Goal: Task Accomplishment & Management: Manage account settings

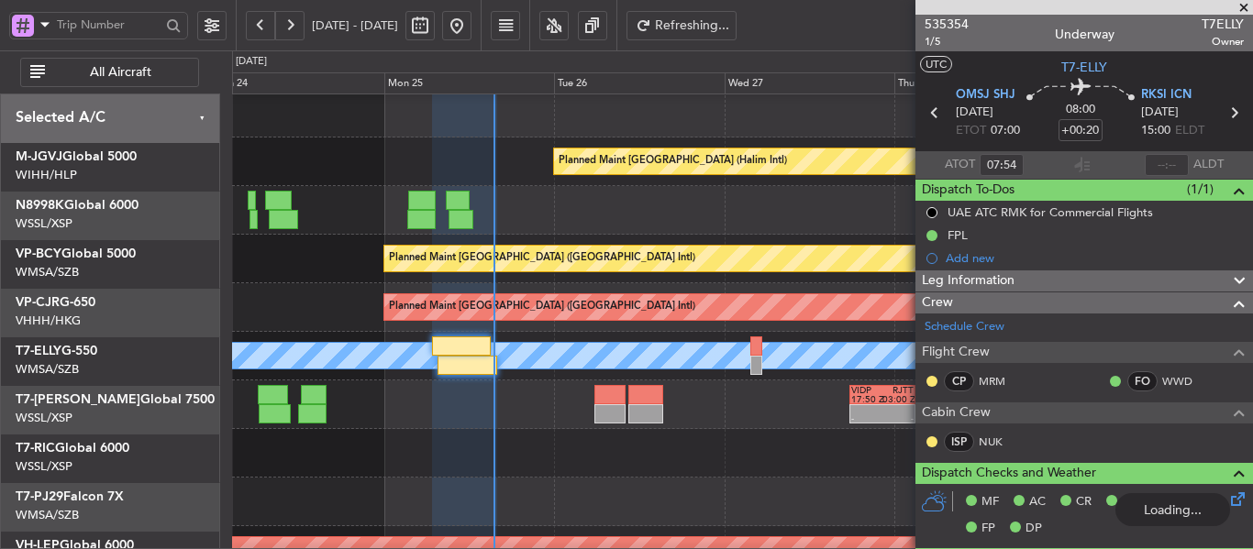
scroll to position [265, 0]
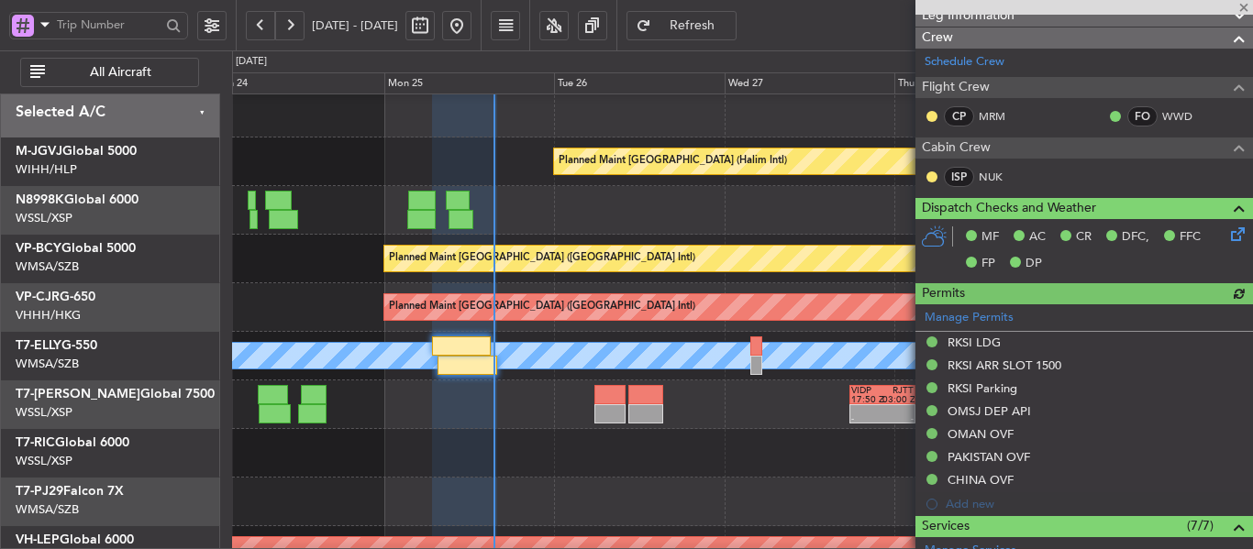
type input "[PERSON_NAME] (KYA)"
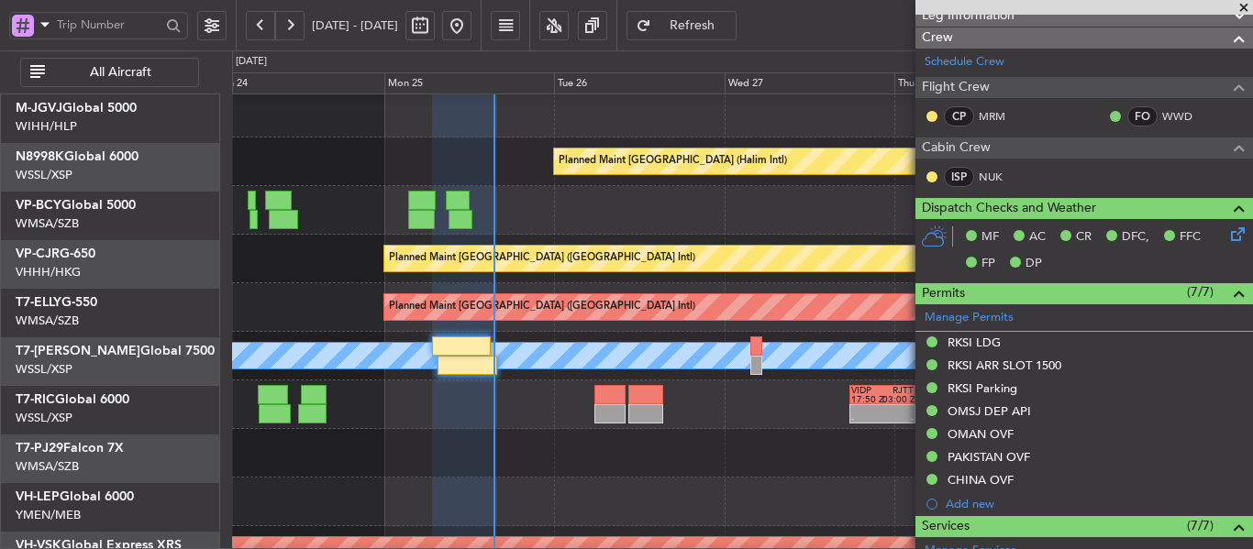
click at [582, 429] on div at bounding box center [742, 453] width 1020 height 49
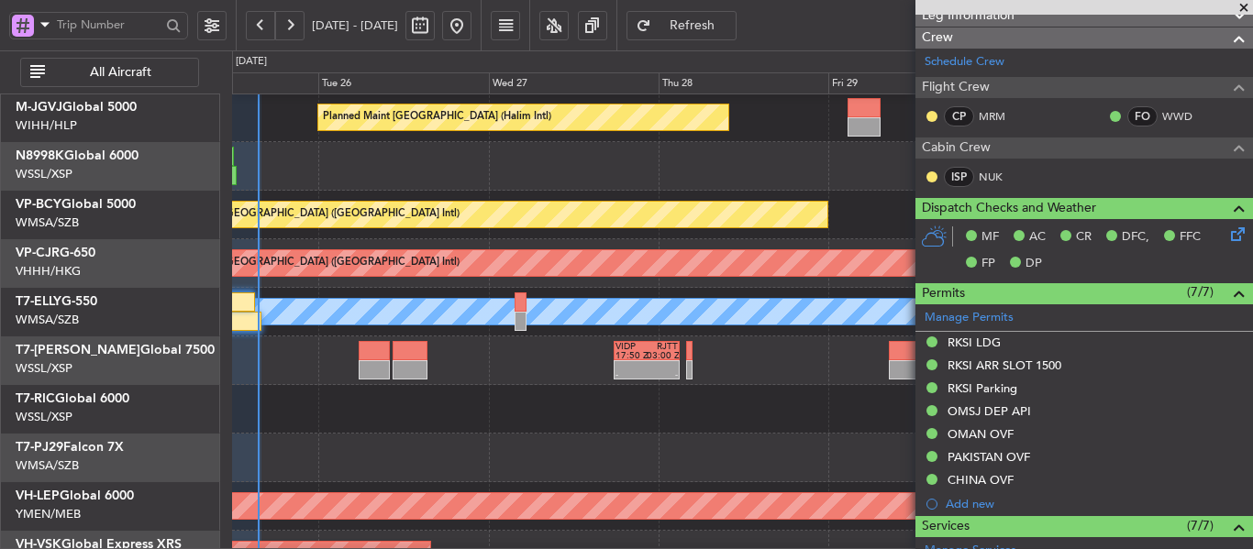
scroll to position [61, 0]
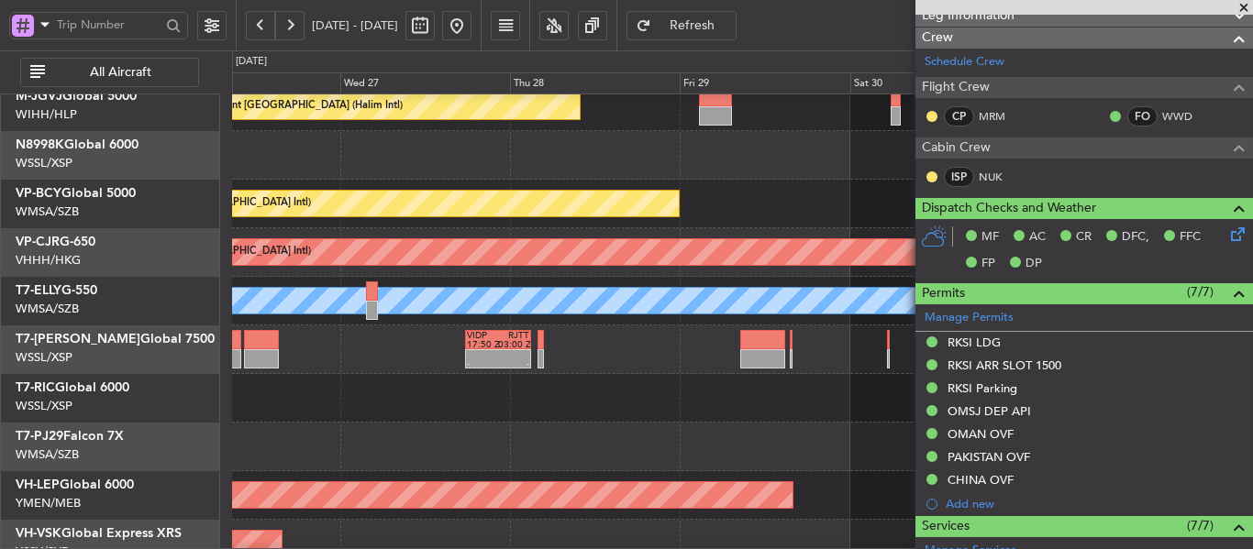
click at [587, 386] on div at bounding box center [742, 398] width 1020 height 49
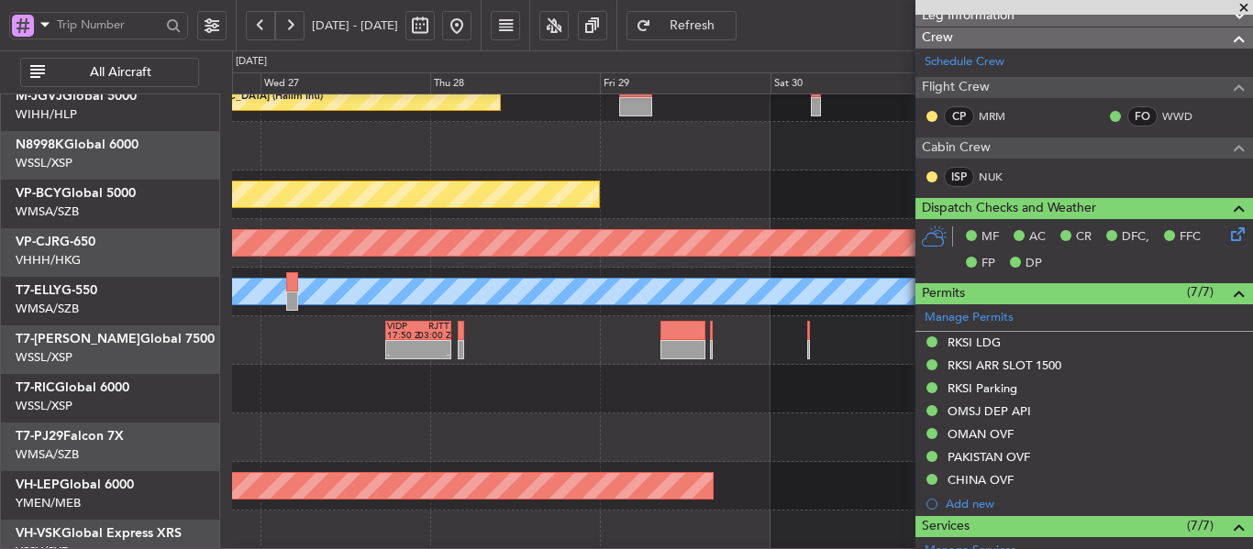
scroll to position [88, 0]
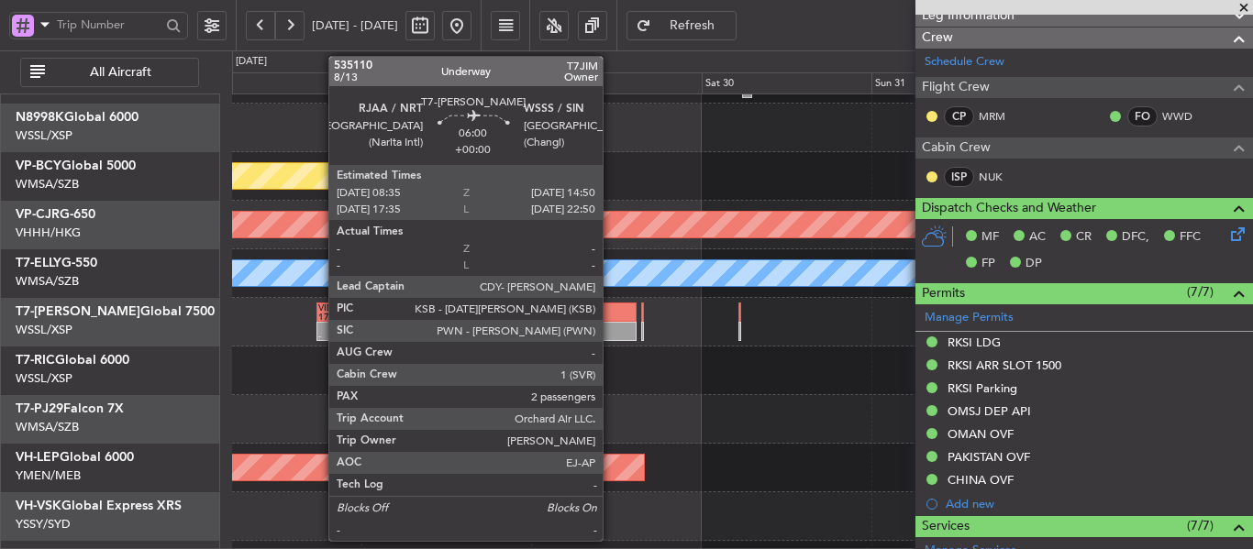
click at [611, 328] on div at bounding box center [614, 331] width 45 height 19
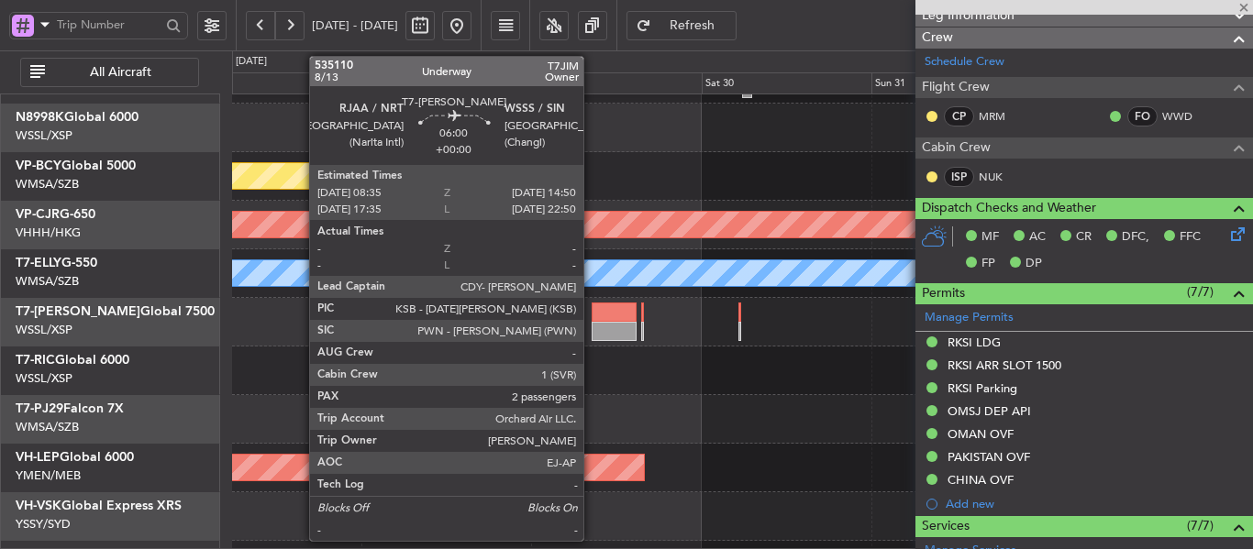
type input "2"
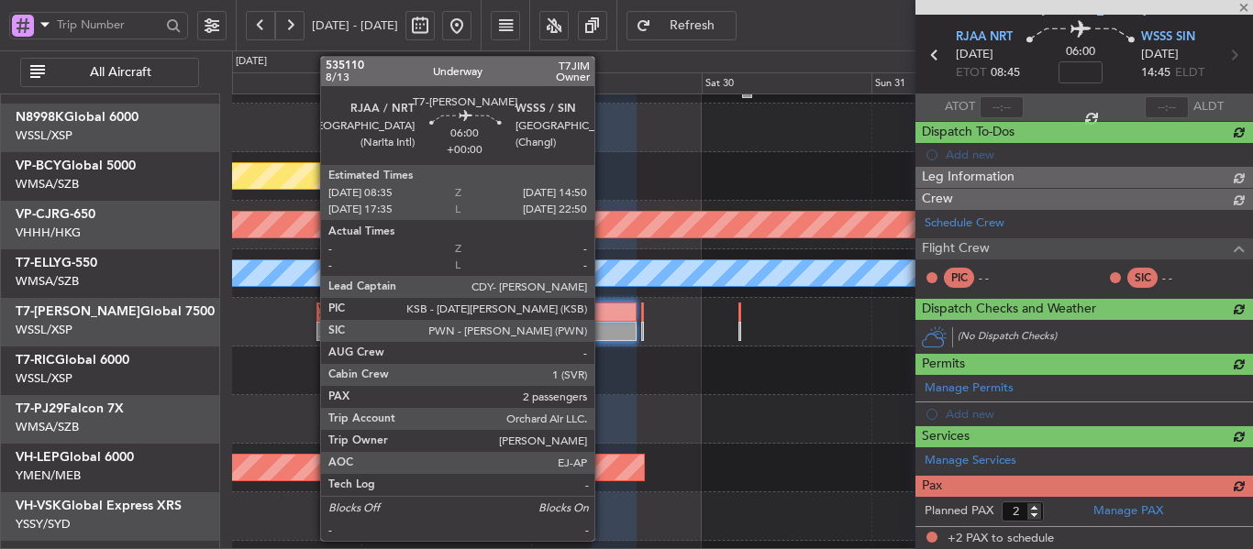
click at [603, 331] on div at bounding box center [614, 331] width 45 height 19
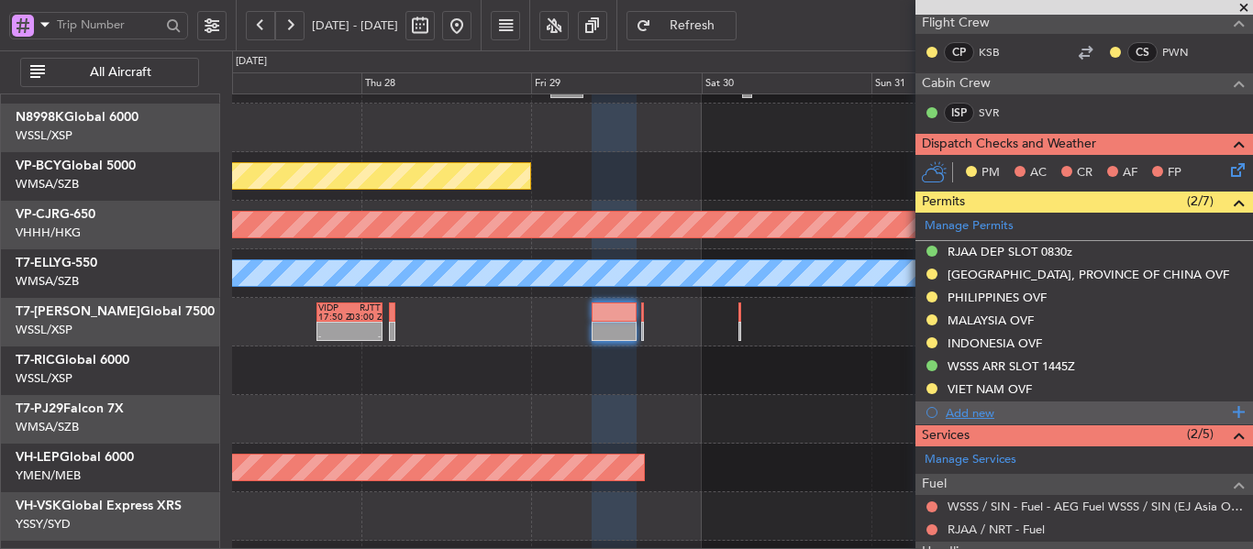
scroll to position [311, 0]
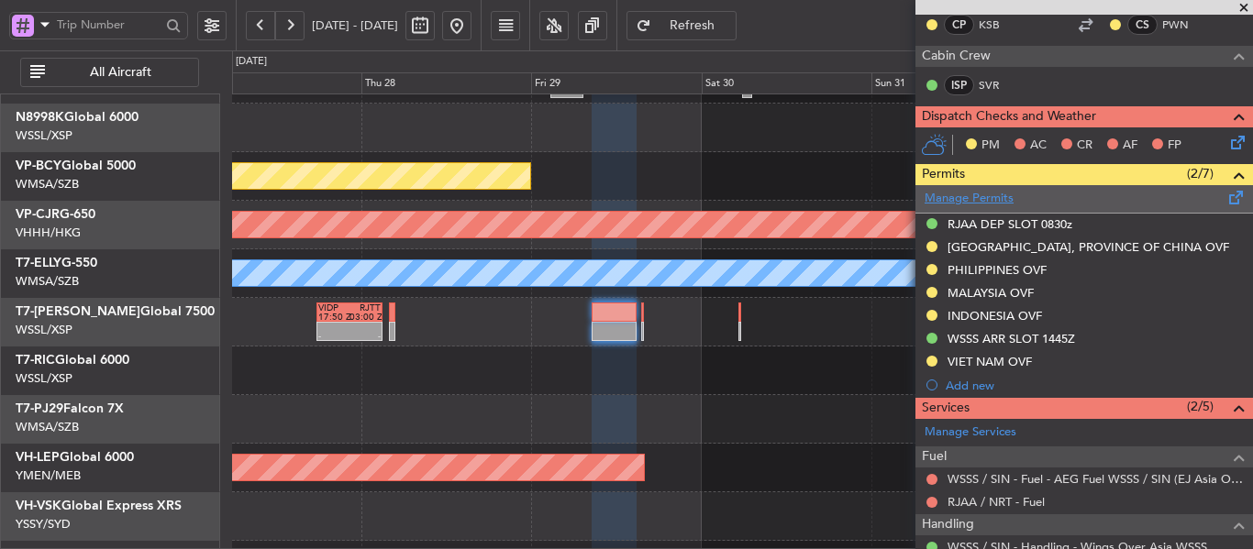
click at [978, 203] on link "Manage Permits" at bounding box center [969, 199] width 89 height 18
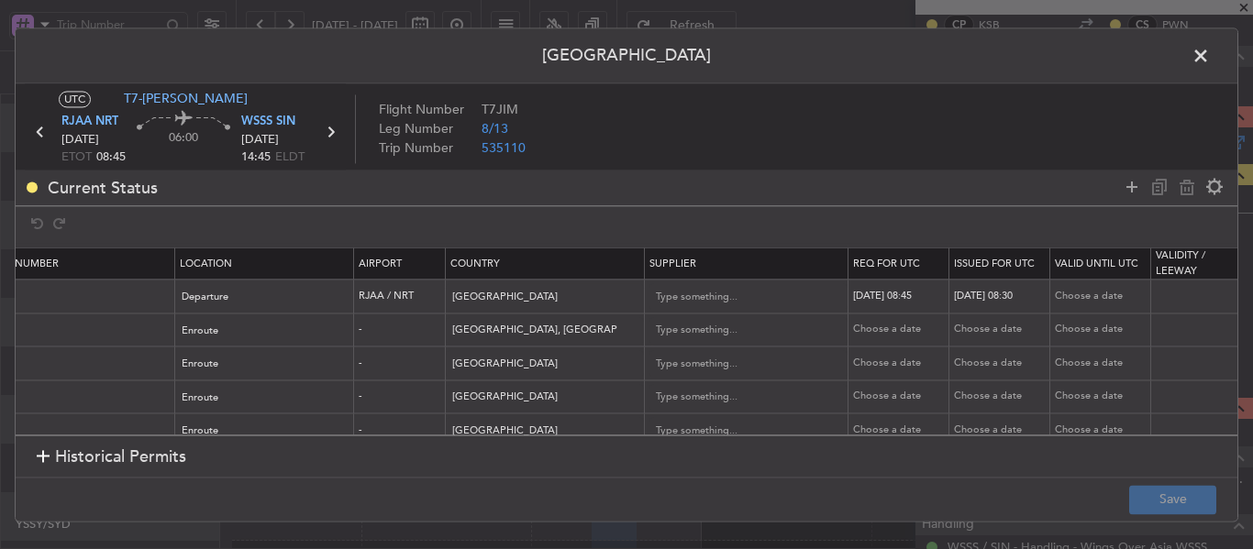
scroll to position [0, 585]
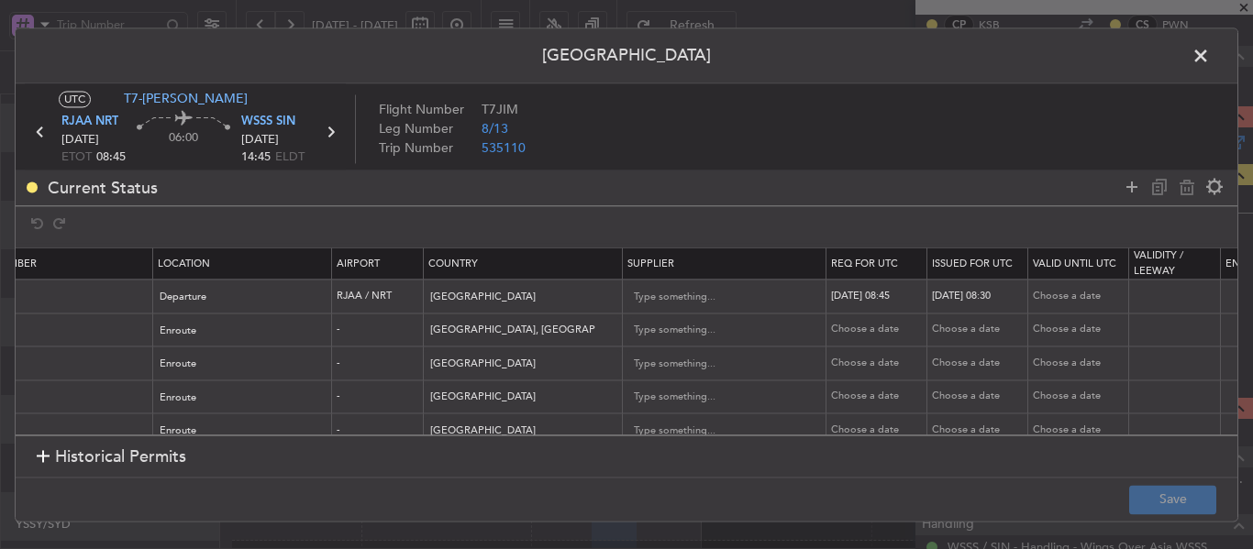
click at [853, 305] on td "[DATE] 08:45" at bounding box center [876, 297] width 101 height 34
click at [961, 294] on div "[DATE] 08:30" at bounding box center [979, 297] width 95 height 16
select select "8"
select select "2025"
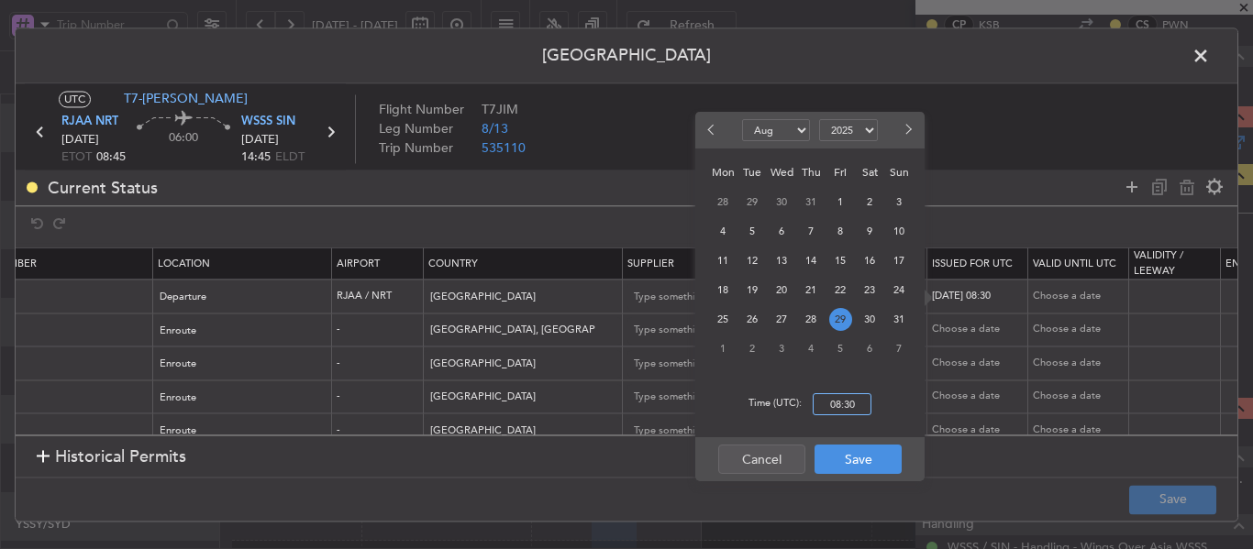
click at [841, 402] on input "08:30" at bounding box center [842, 405] width 59 height 22
type input "08:45"
click at [856, 455] on button "Save" at bounding box center [858, 459] width 87 height 29
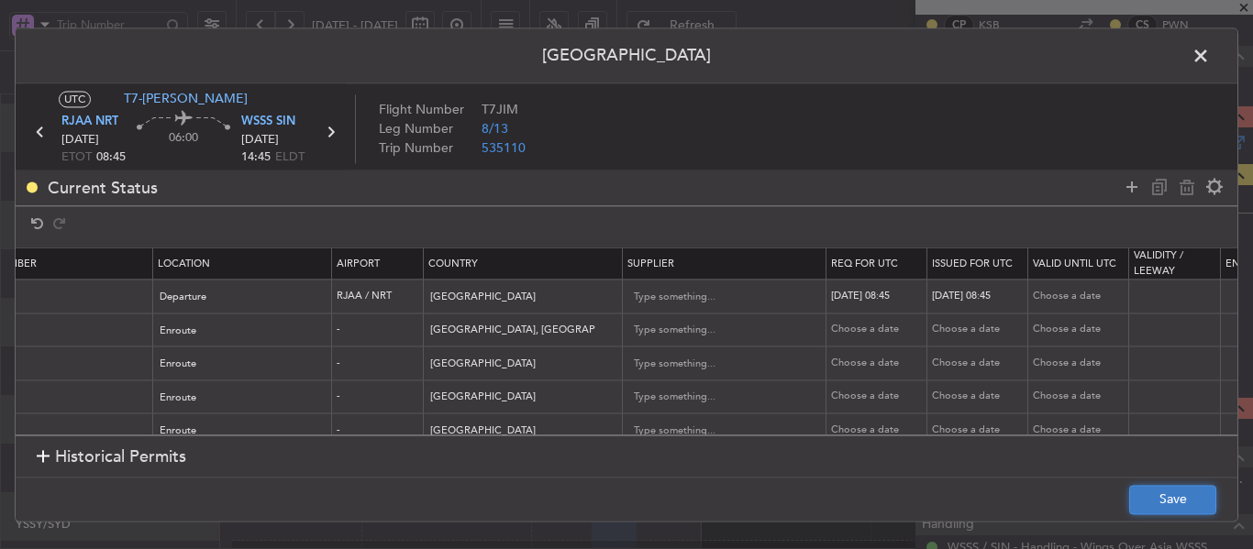
click at [1170, 508] on button "Save" at bounding box center [1172, 499] width 87 height 29
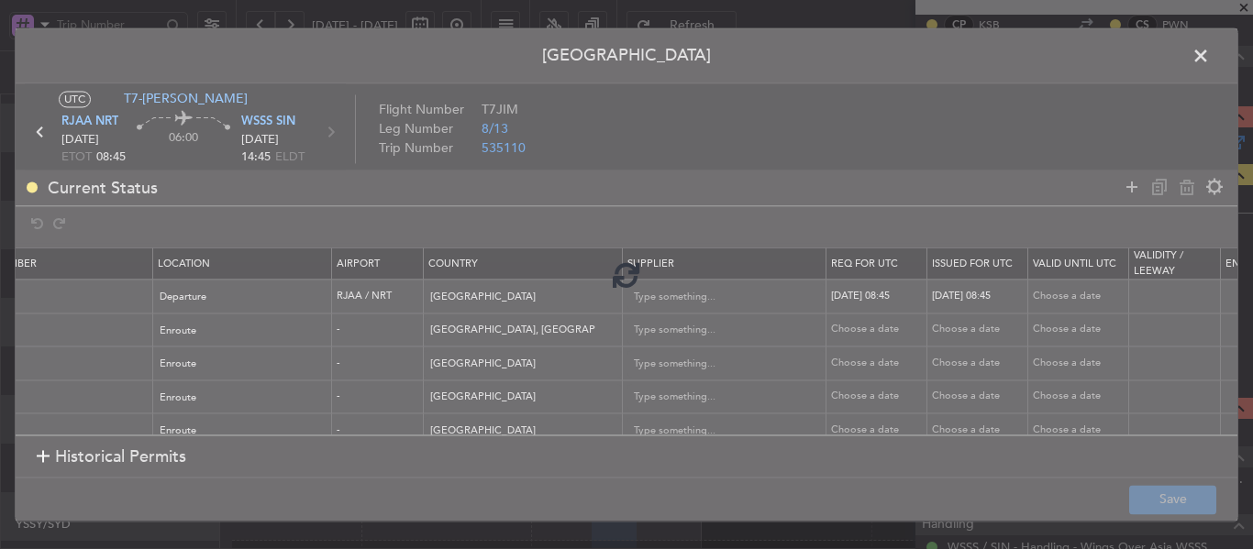
type input "RJAA DEP SLOT 0845Z"
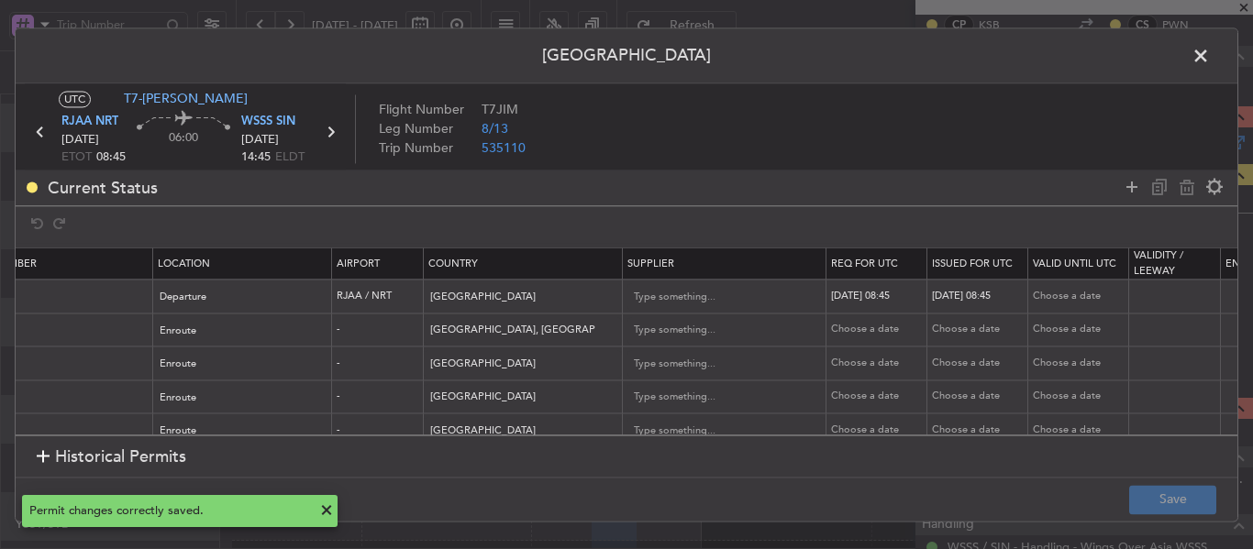
click at [1210, 51] on span at bounding box center [1210, 60] width 0 height 37
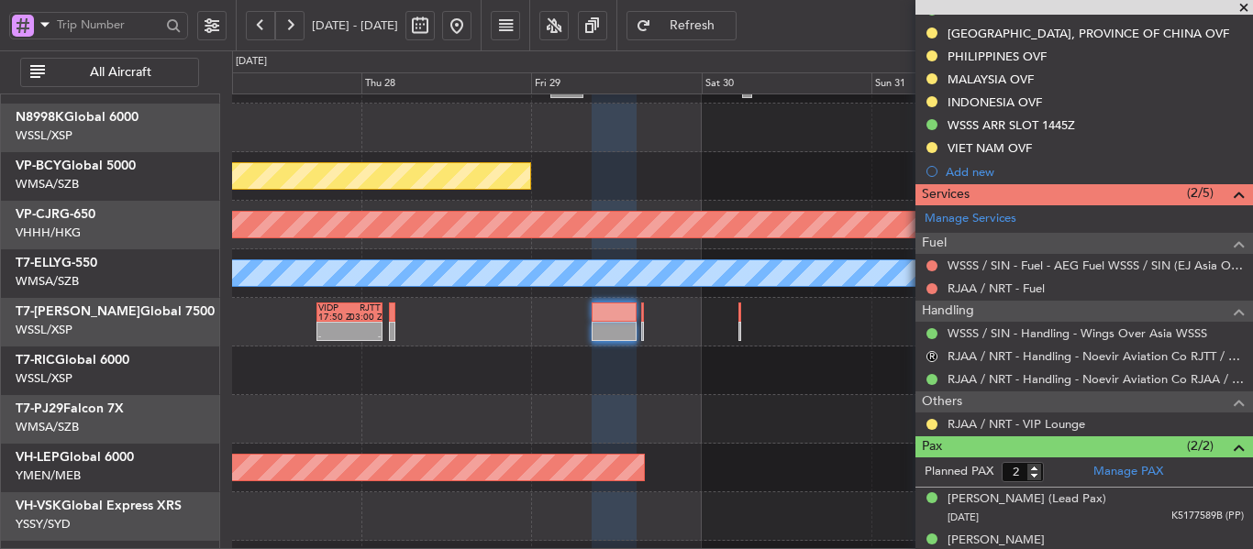
scroll to position [545, 0]
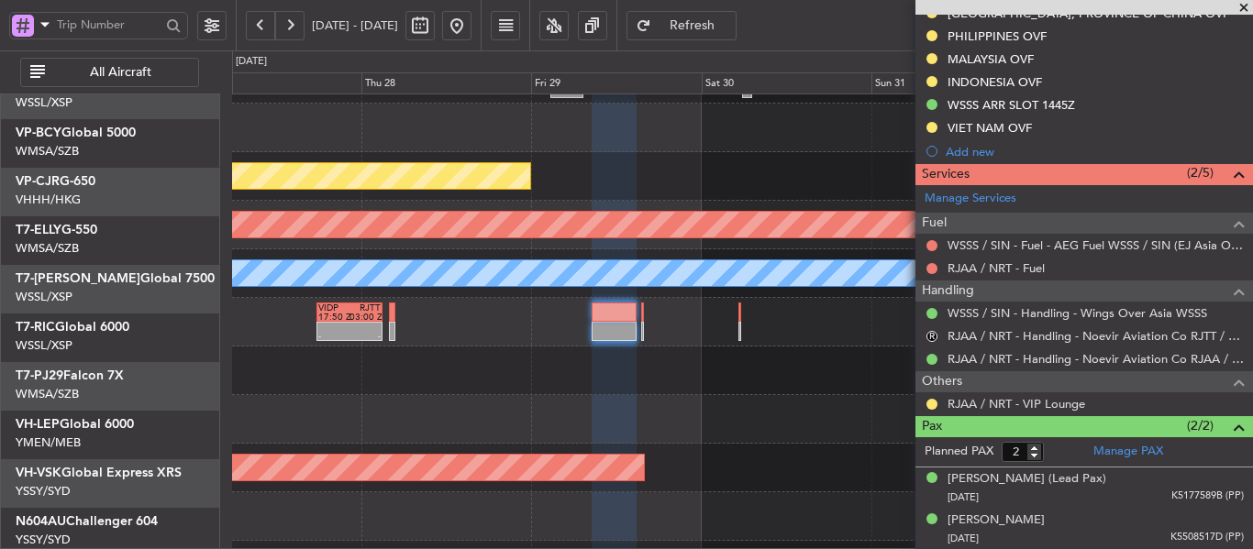
click at [760, 381] on div "Planned Maint [GEOGRAPHIC_DATA] (Halim Intl) Planned Maint [GEOGRAPHIC_DATA] (V…" at bounding box center [742, 322] width 1020 height 632
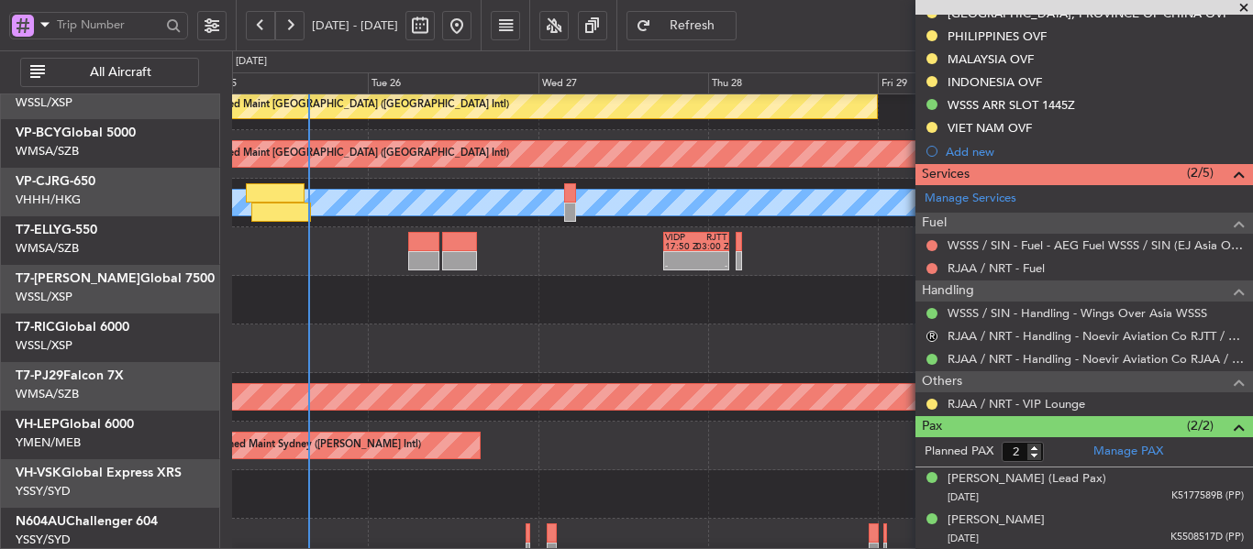
scroll to position [159, 0]
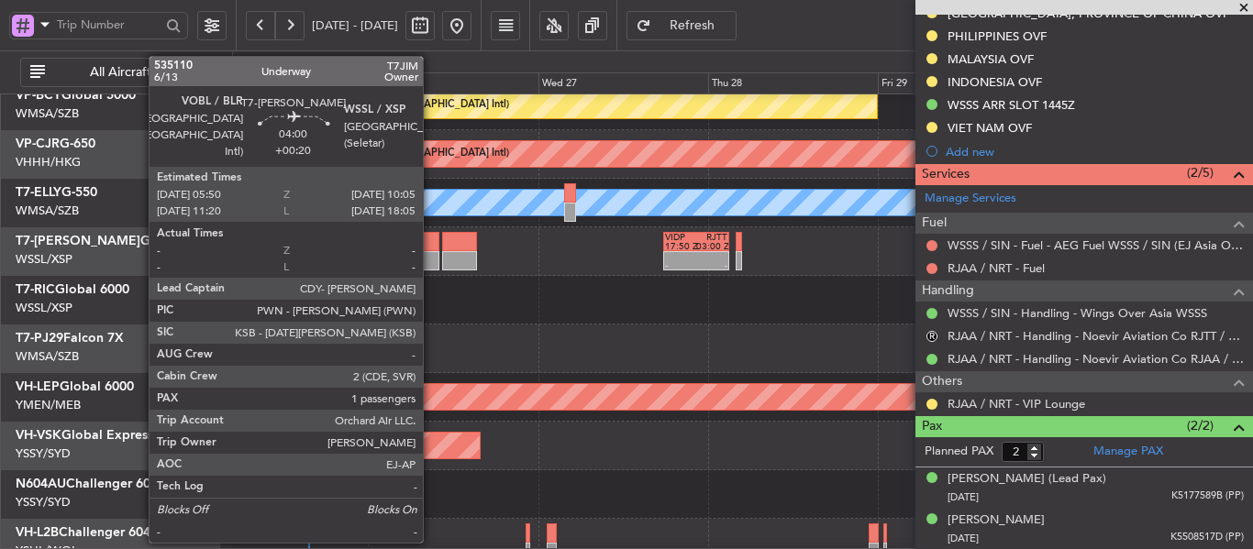
click at [431, 249] on div at bounding box center [423, 241] width 30 height 19
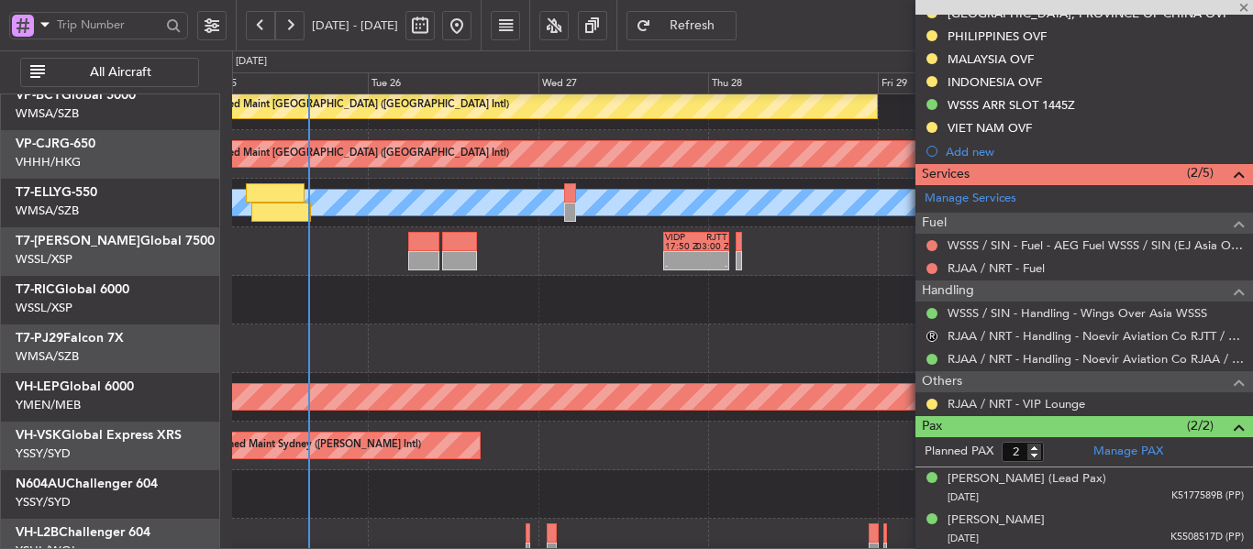
type input "+00:20"
type input "1"
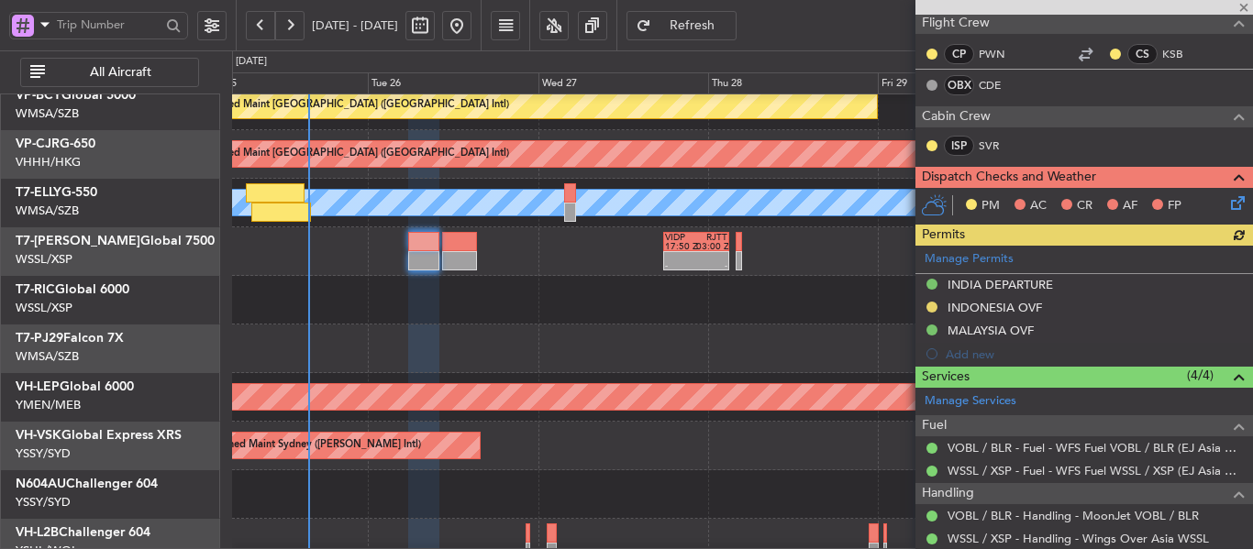
scroll to position [446, 0]
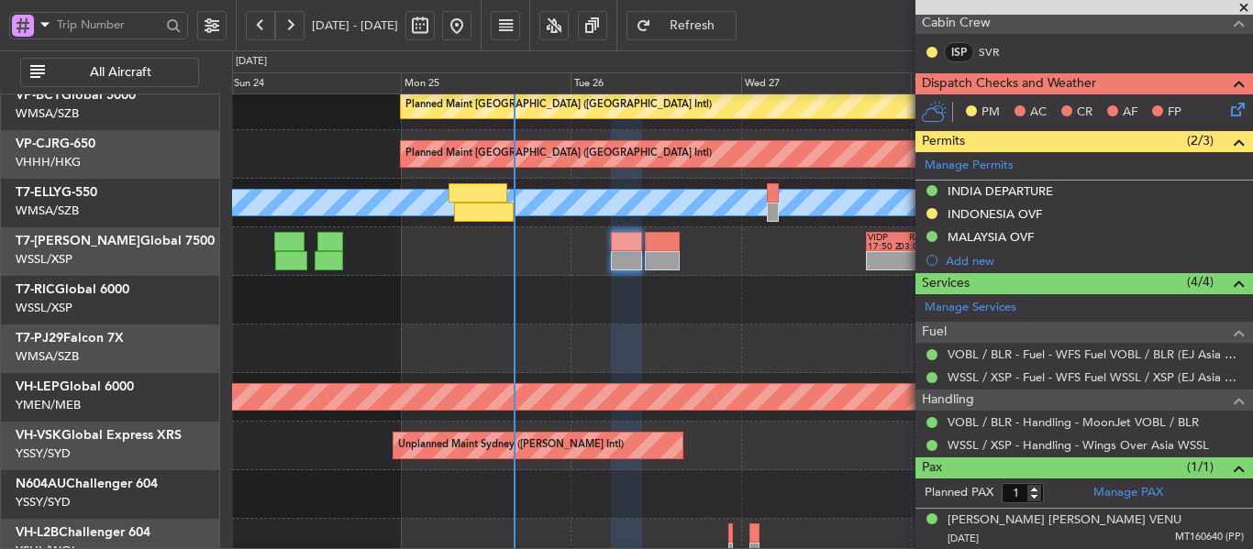
click at [565, 357] on div at bounding box center [742, 349] width 1020 height 49
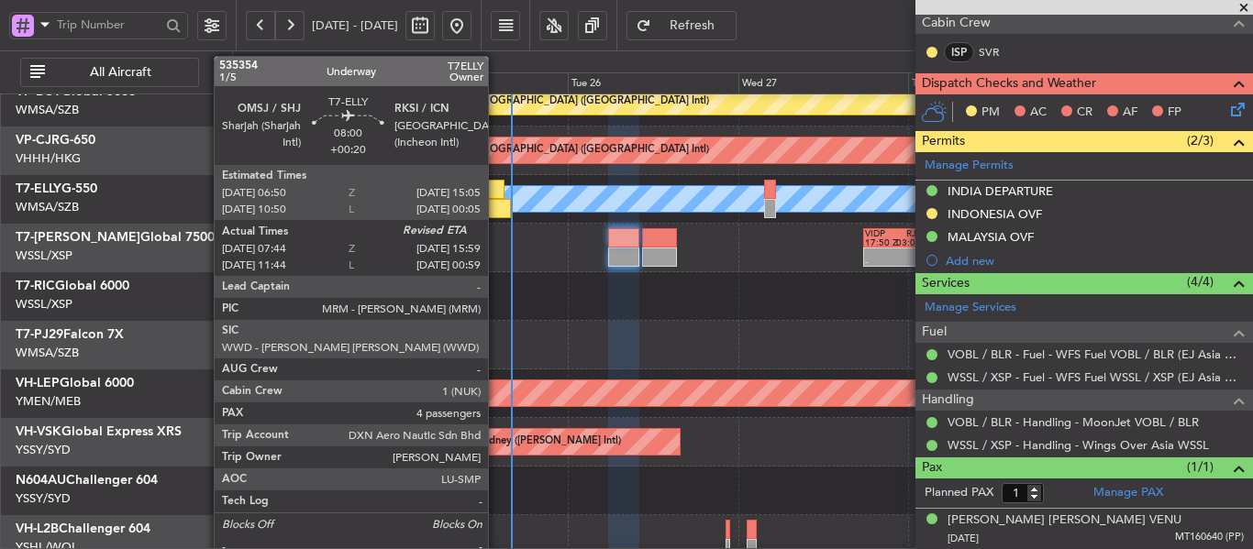
click at [486, 191] on div at bounding box center [475, 189] width 59 height 19
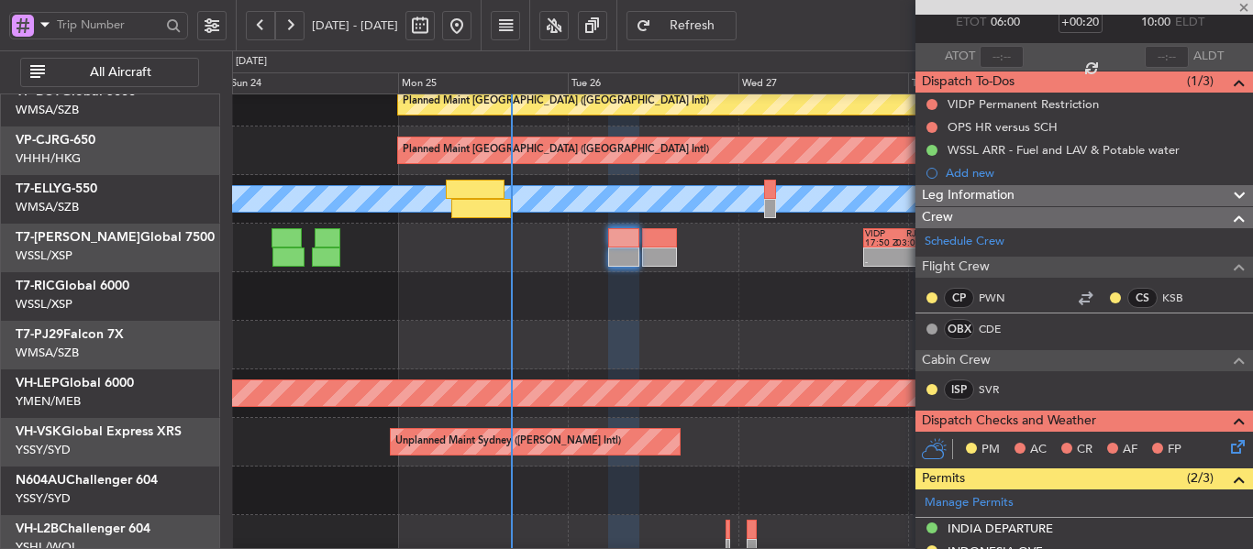
scroll to position [0, 0]
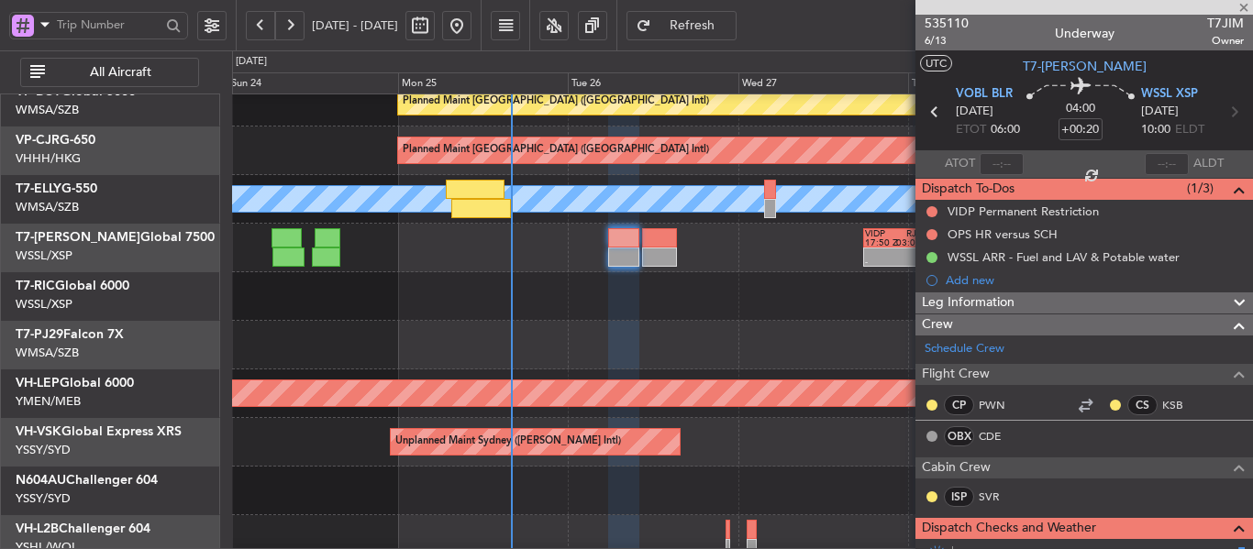
type input "07:54"
type input "4"
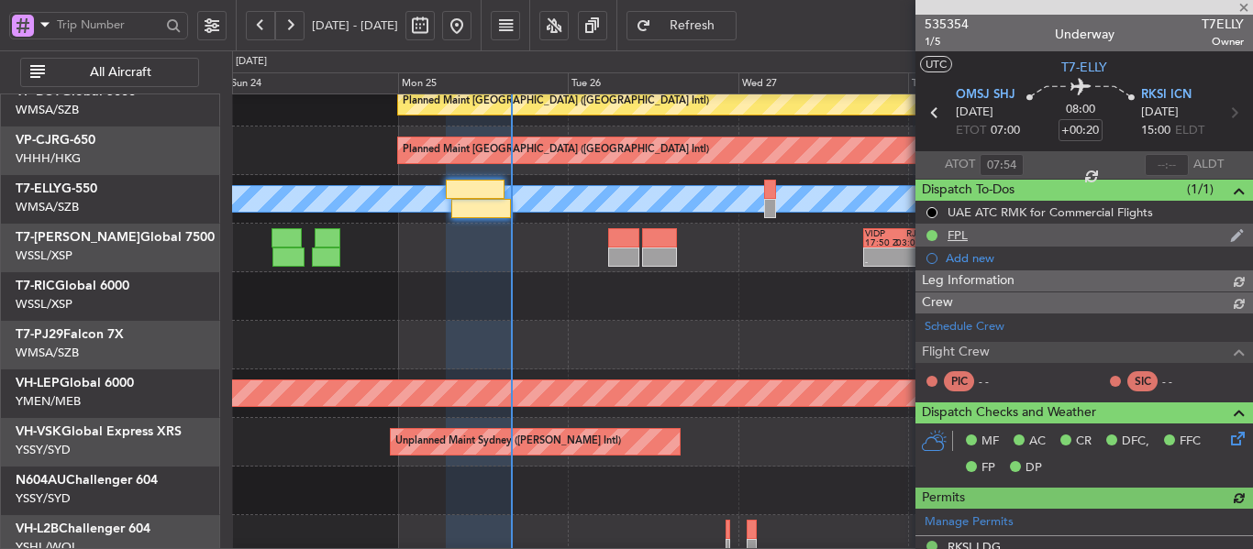
type input "[PERSON_NAME] (KYA)"
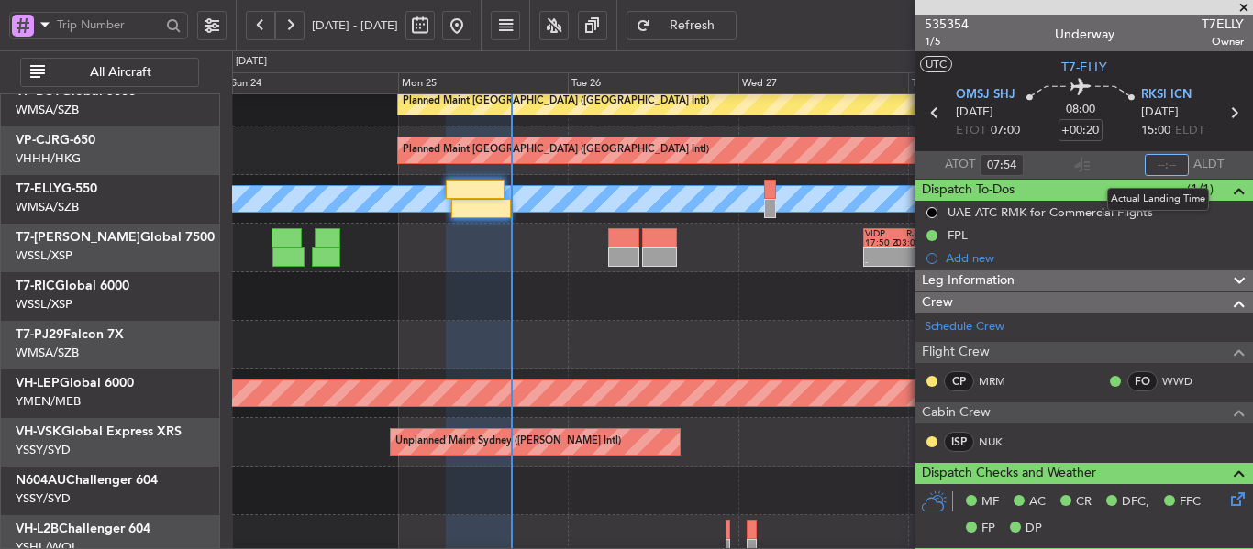
click at [1151, 168] on input "text" at bounding box center [1167, 165] width 44 height 22
type input "15:52"
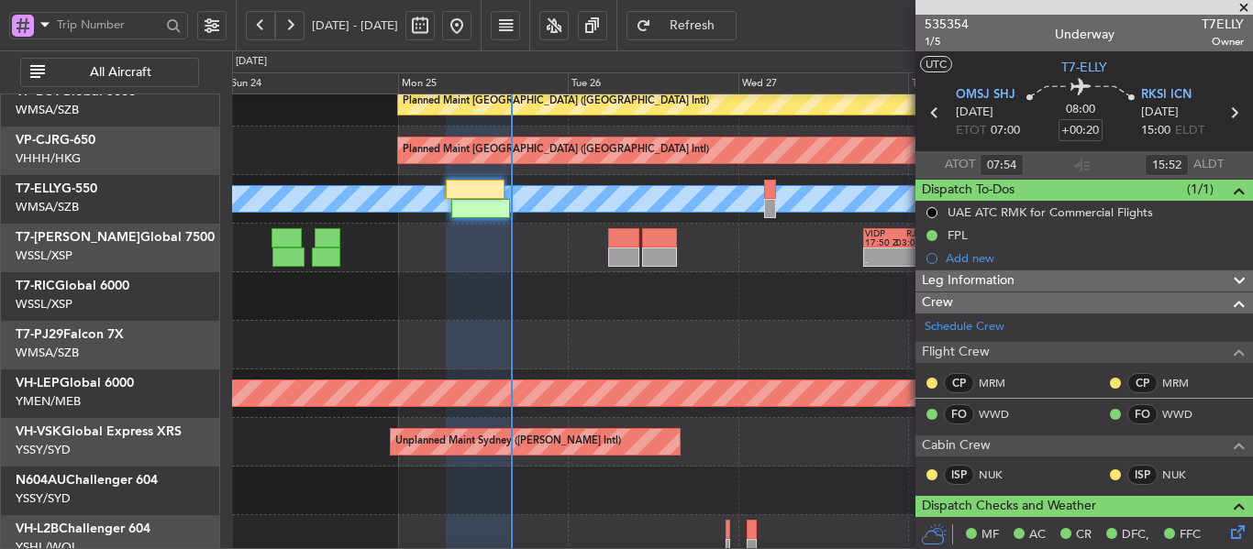
type input "[PERSON_NAME] (KYA)"
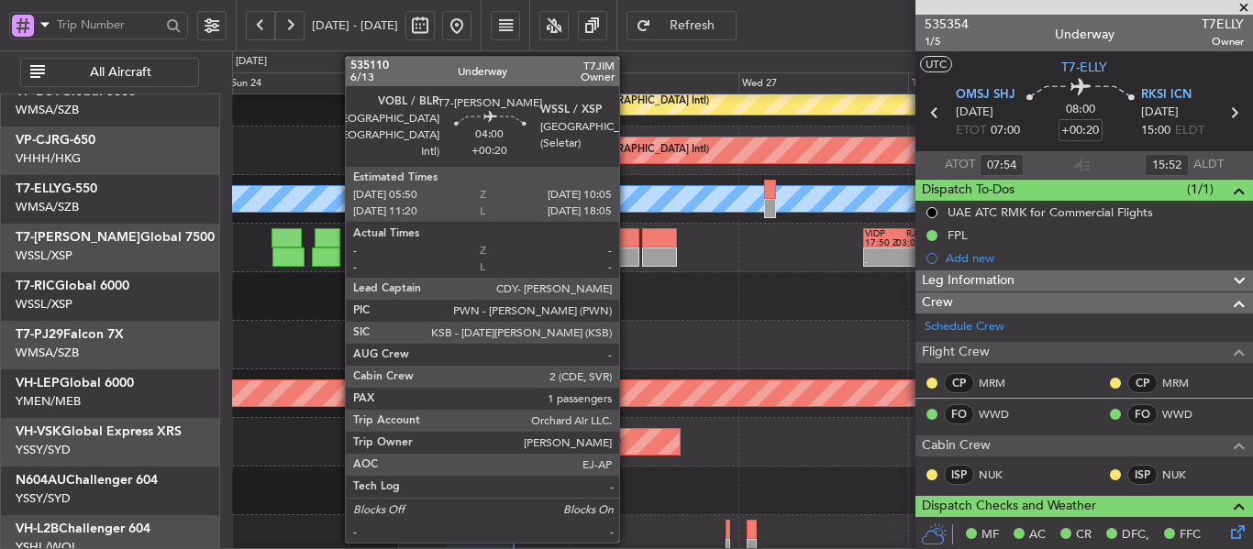
click at [627, 246] on div at bounding box center [623, 237] width 30 height 19
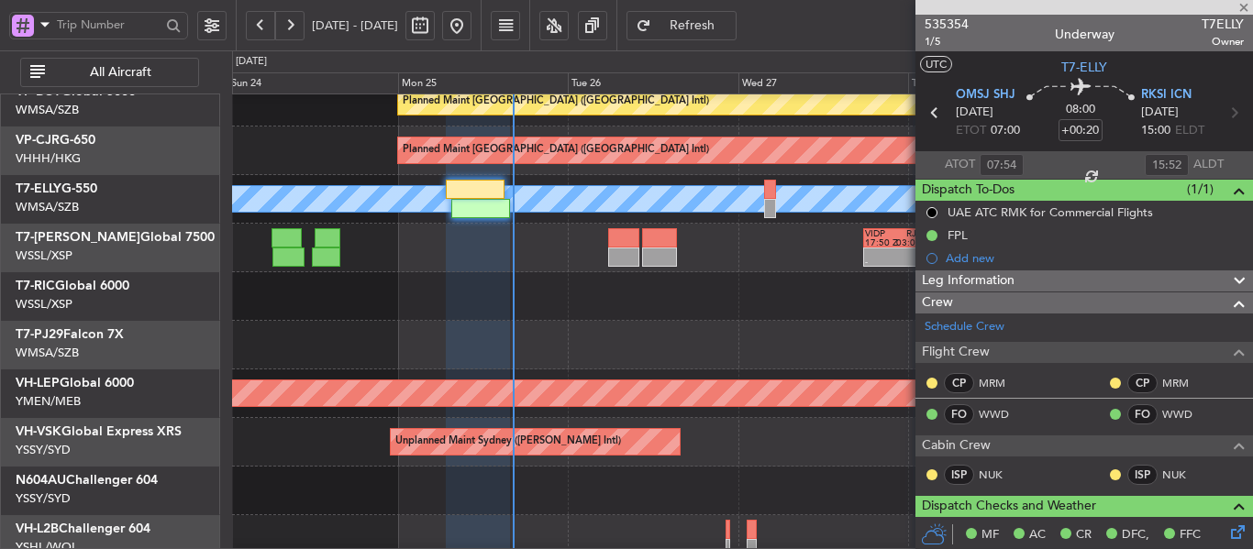
type input "1"
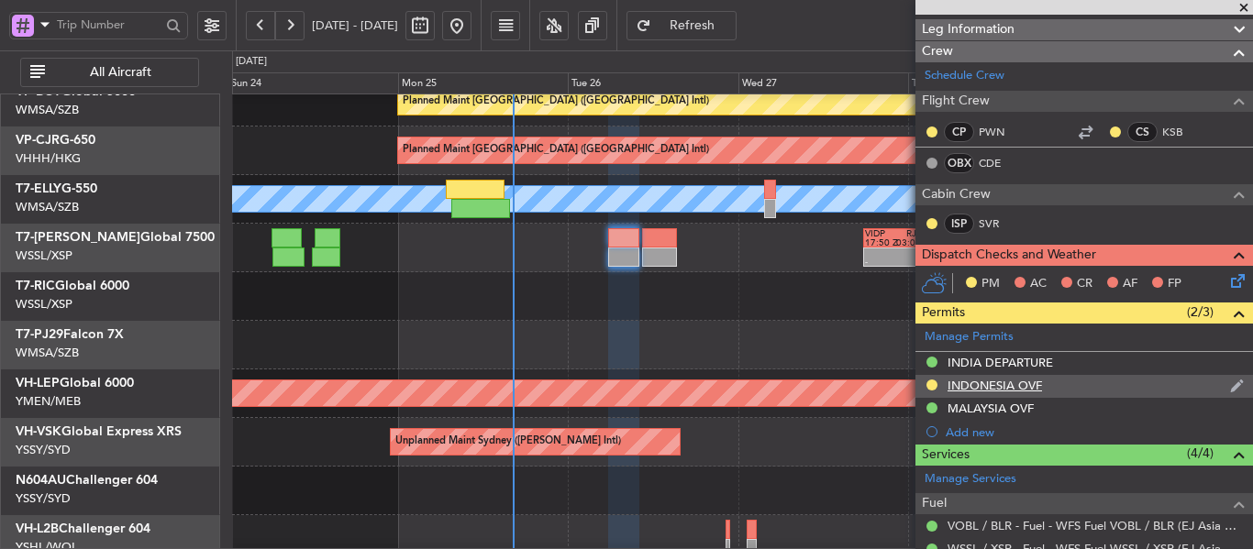
scroll to position [275, 0]
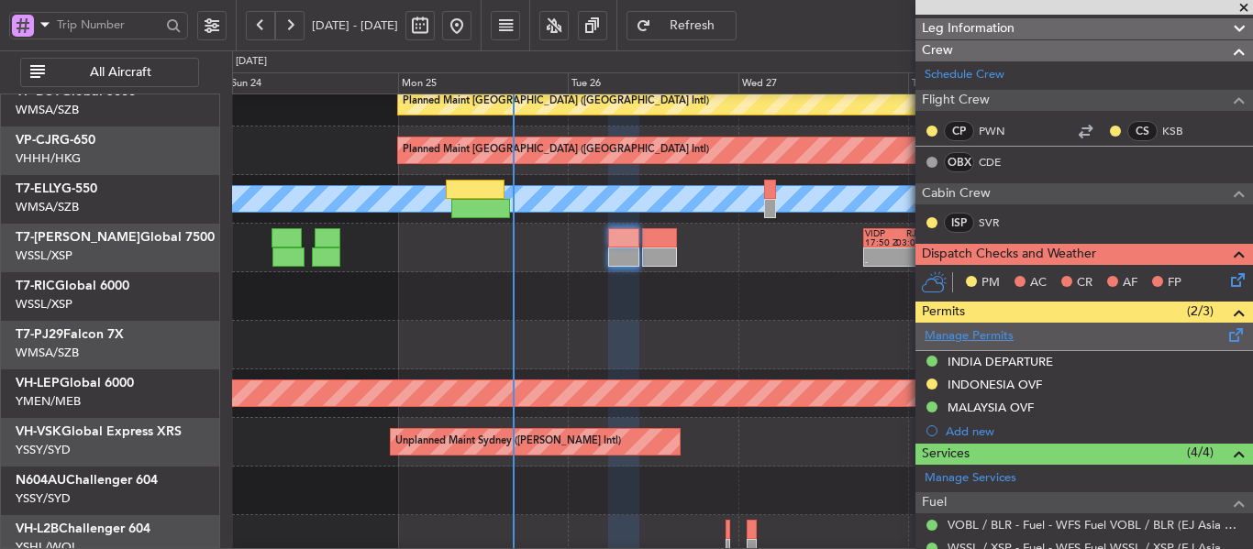
click at [975, 338] on link "Manage Permits" at bounding box center [969, 336] width 89 height 18
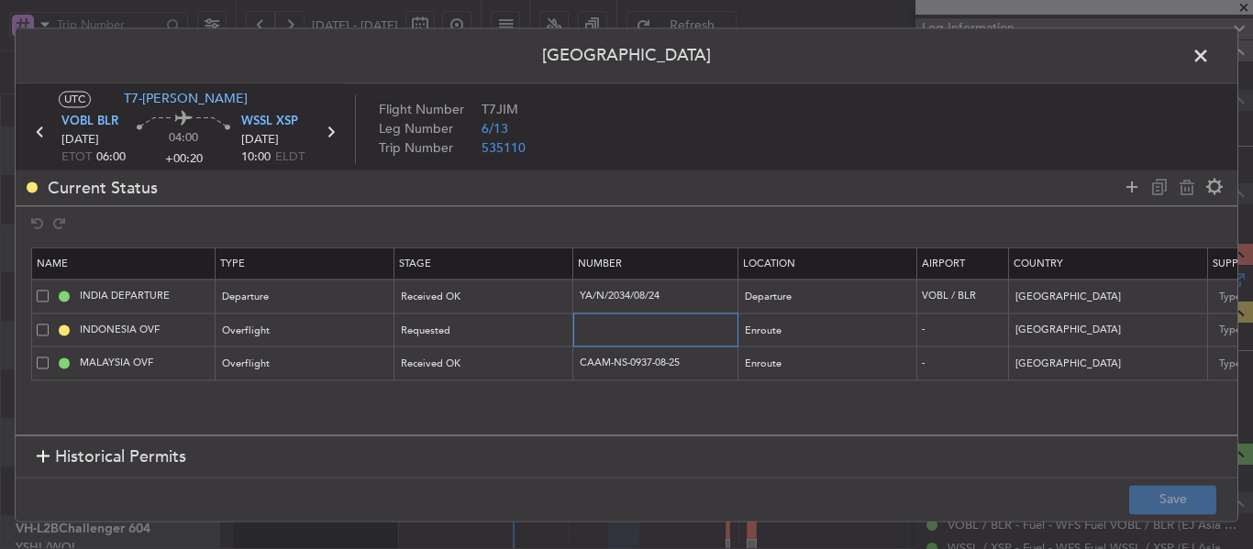
click at [597, 331] on input "text" at bounding box center [658, 330] width 160 height 16
paste input "SH12365"
type input "SH12365"
click at [472, 336] on div "Requested" at bounding box center [478, 331] width 152 height 28
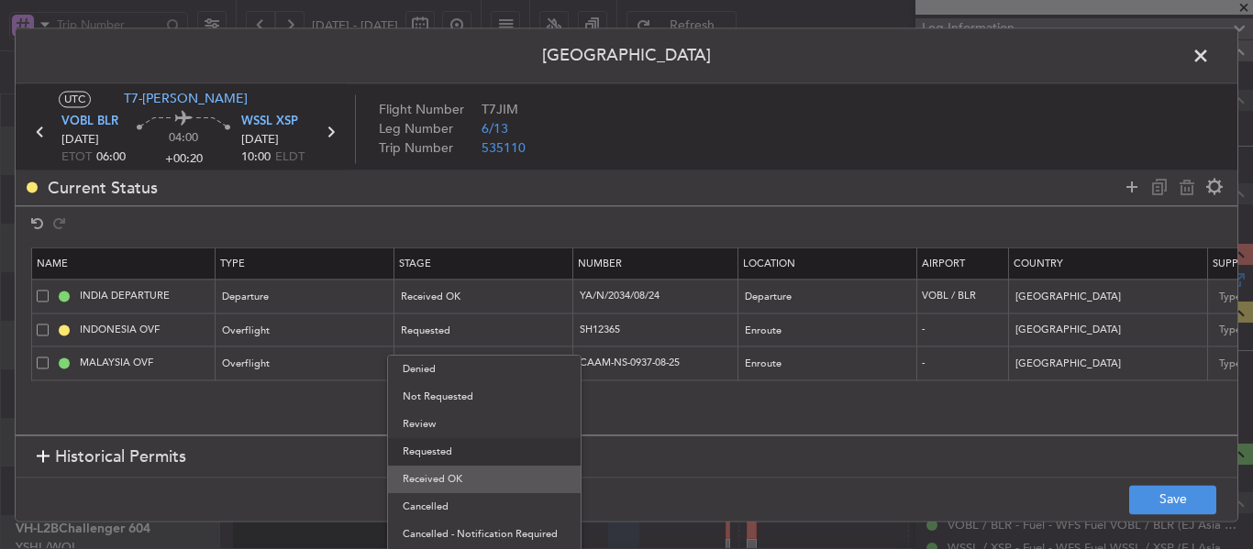
click at [460, 477] on span "Received OK" at bounding box center [484, 480] width 163 height 28
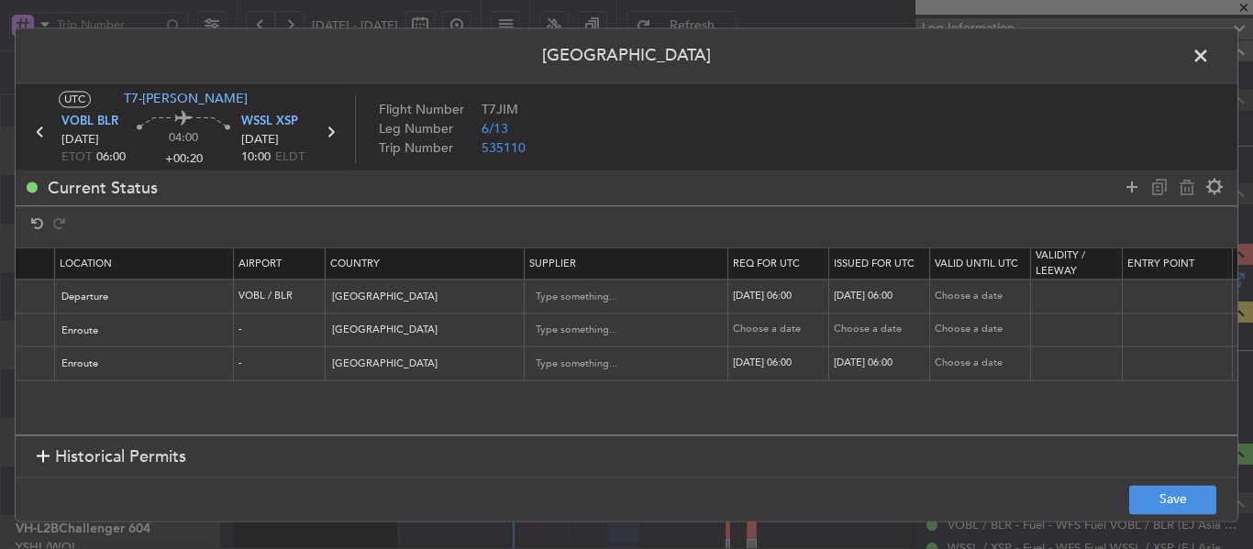
scroll to position [0, 0]
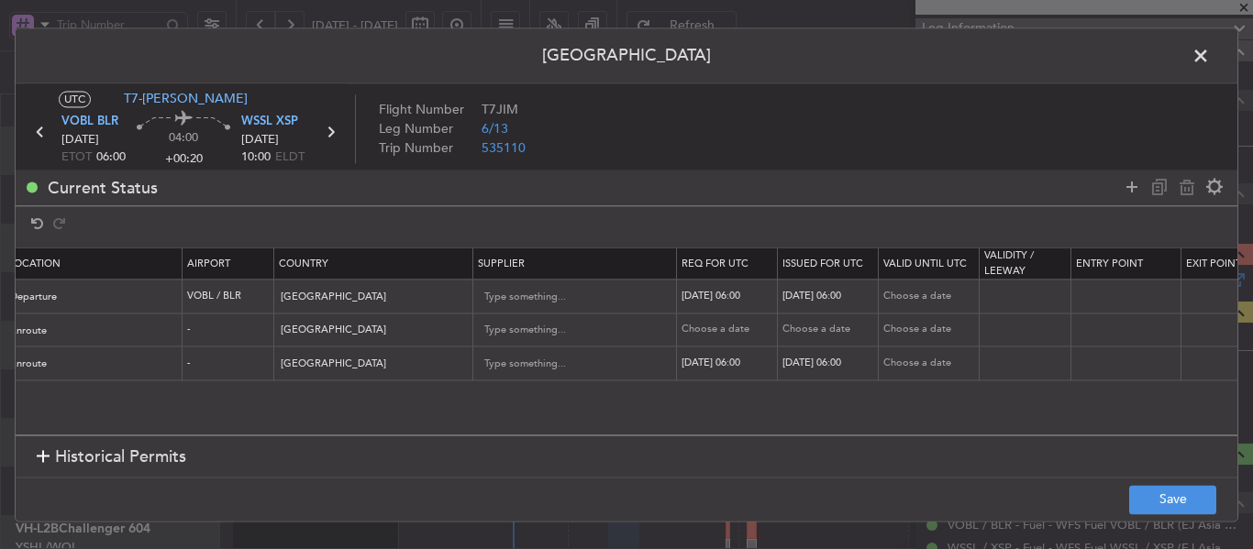
click at [724, 333] on div "Choose a date" at bounding box center [729, 331] width 95 height 16
select select "8"
select select "2025"
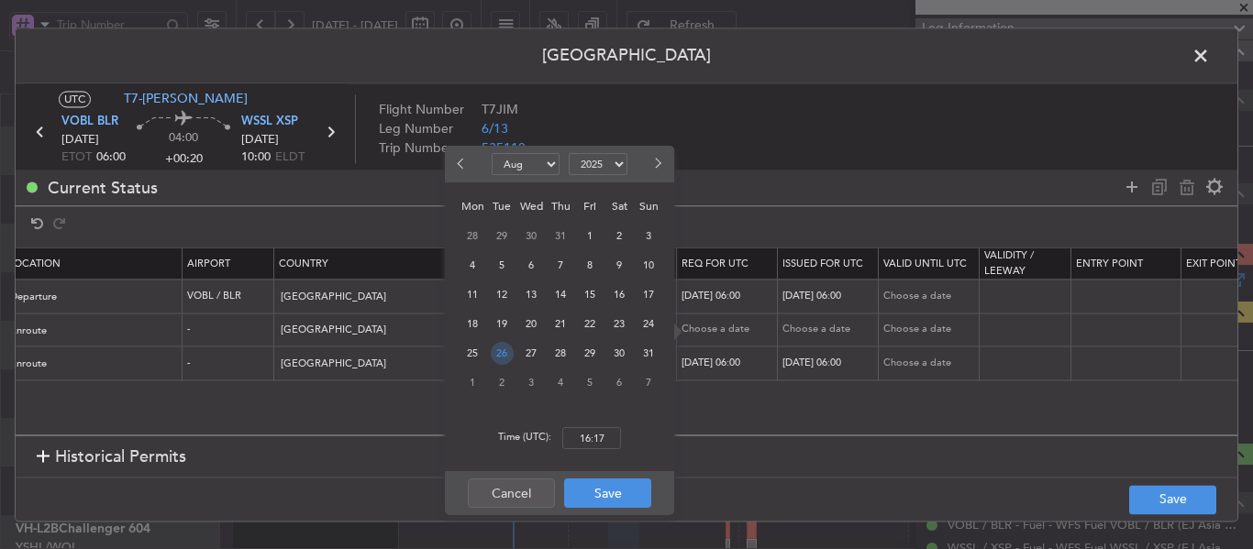
click at [497, 354] on span "26" at bounding box center [502, 353] width 23 height 23
click at [595, 434] on input "00:00" at bounding box center [591, 438] width 59 height 22
type input "06:00"
click at [605, 494] on button "Save" at bounding box center [607, 493] width 87 height 29
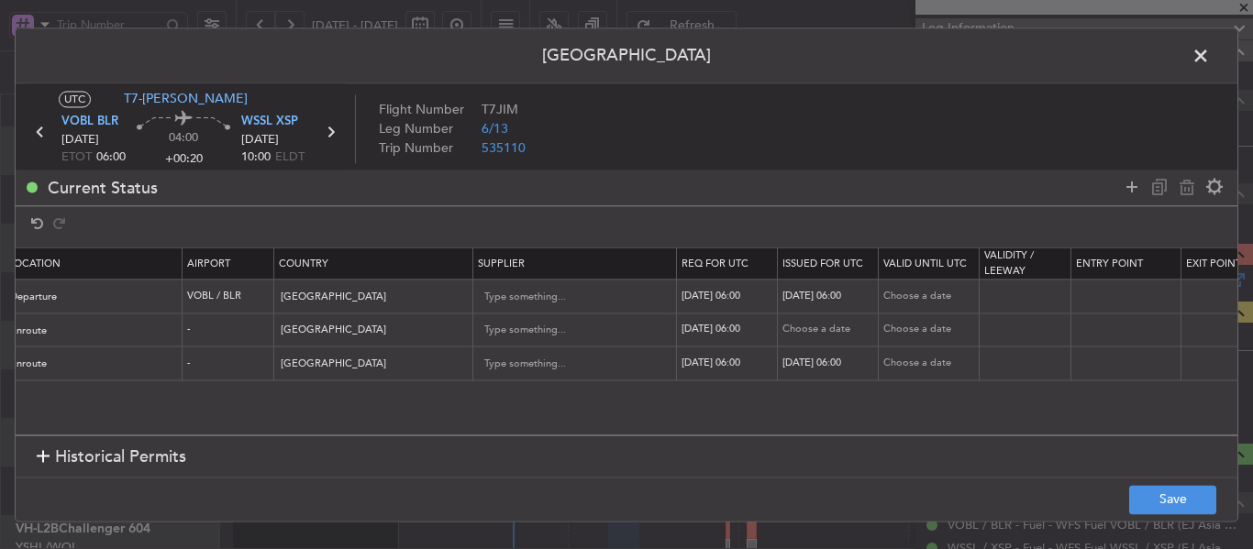
click at [820, 326] on div "Choose a date" at bounding box center [829, 331] width 95 height 16
select select "8"
select select "2025"
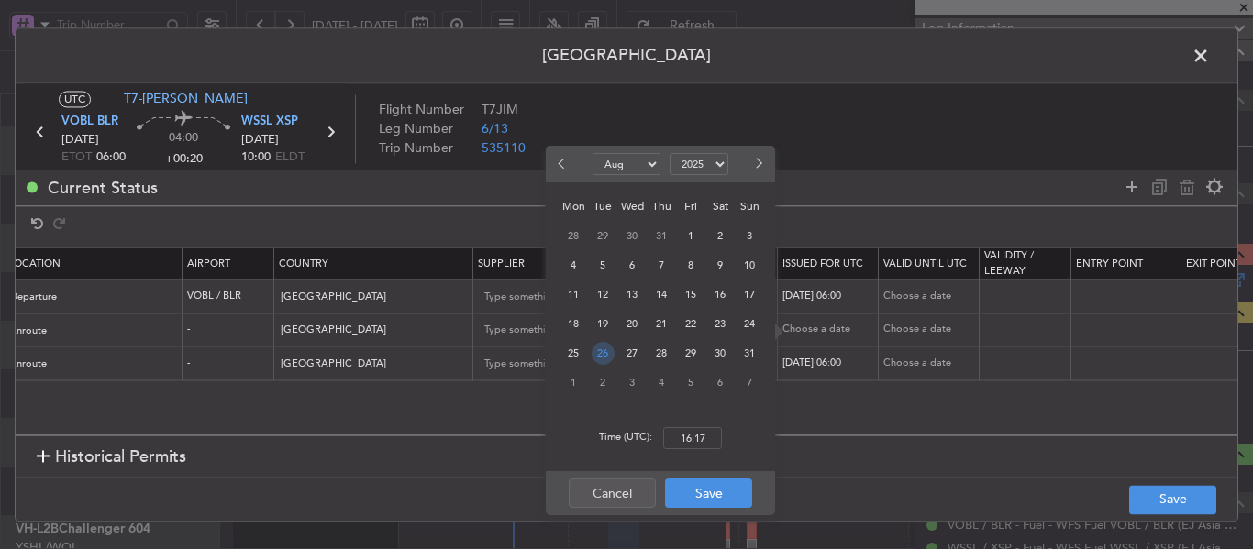
click at [599, 353] on span "26" at bounding box center [603, 353] width 23 height 23
click at [696, 441] on input "00:00" at bounding box center [692, 438] width 59 height 22
type input "06:00"
click at [712, 494] on button "Save" at bounding box center [708, 493] width 87 height 29
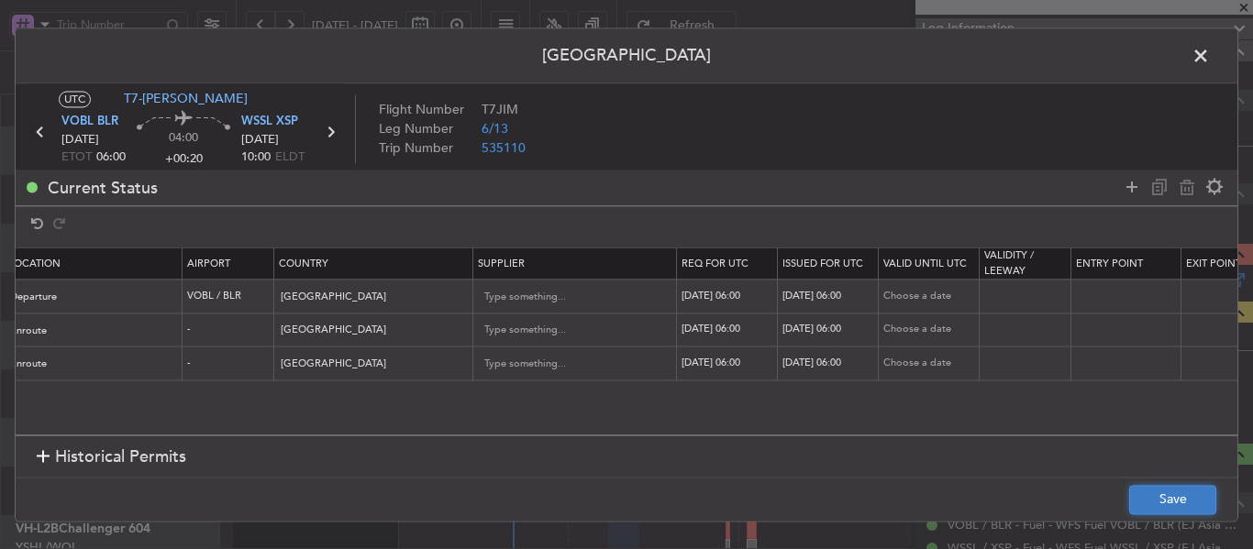
click at [1146, 505] on button "Save" at bounding box center [1172, 499] width 87 height 29
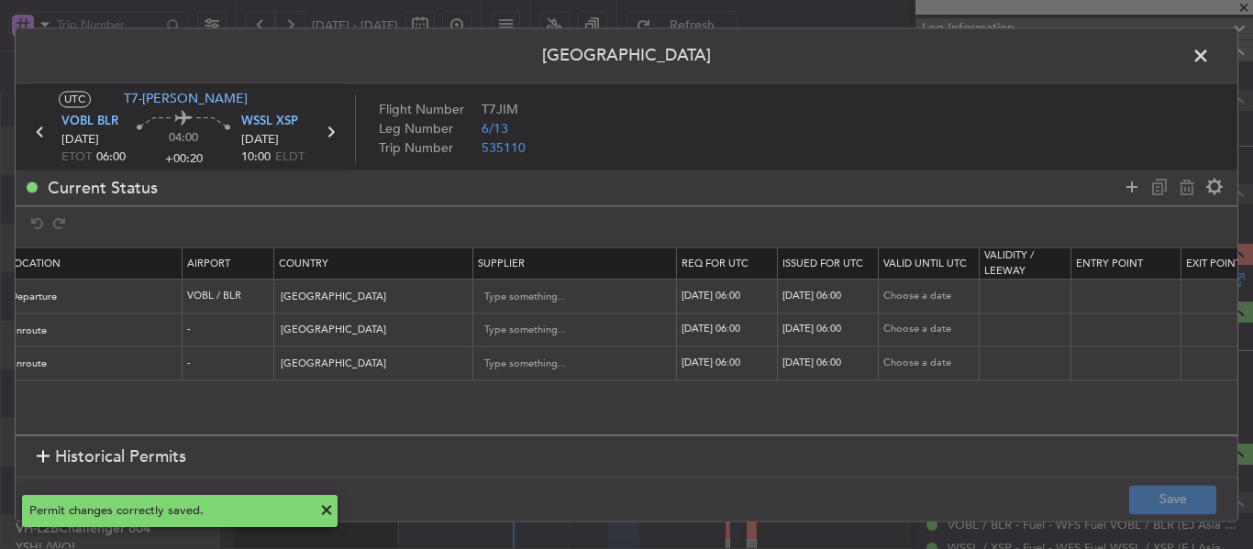
click at [1210, 61] on span at bounding box center [1210, 60] width 0 height 37
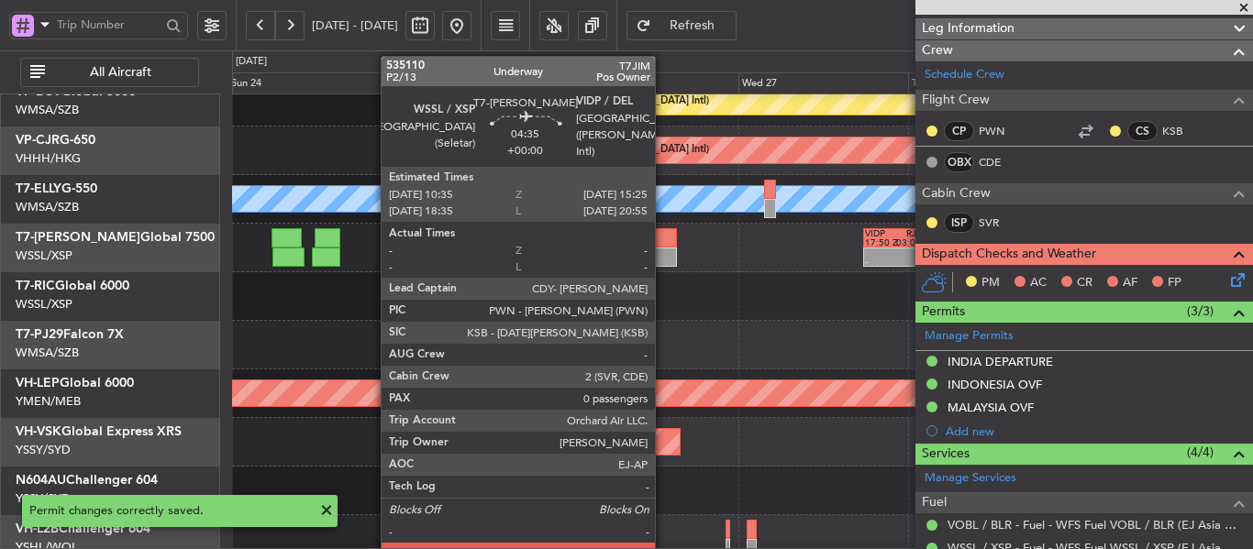
click at [663, 251] on div at bounding box center [659, 257] width 35 height 19
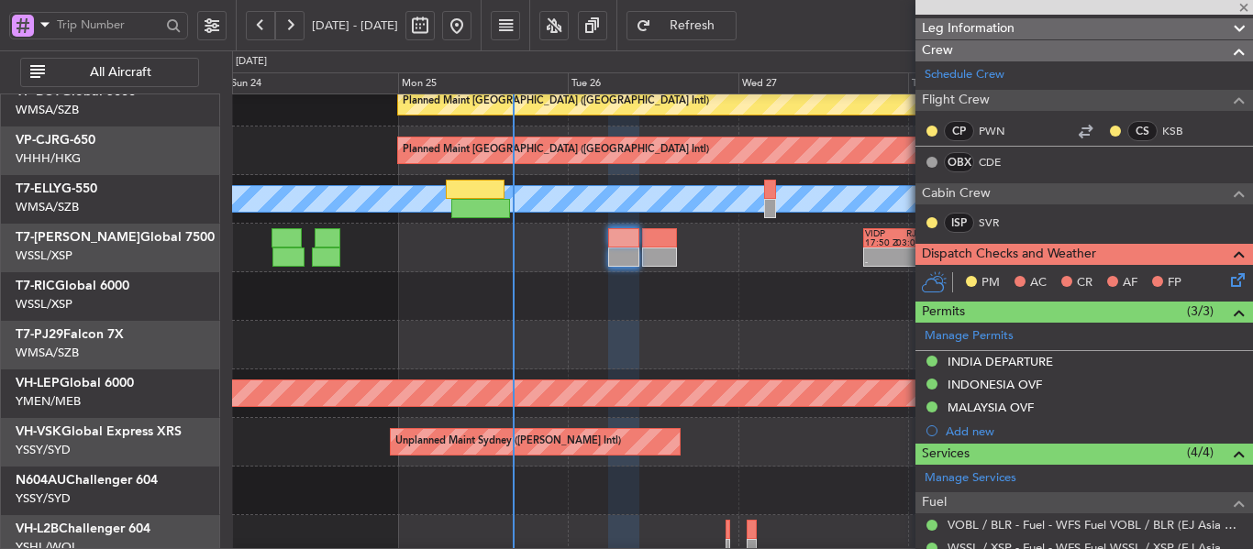
type input "0"
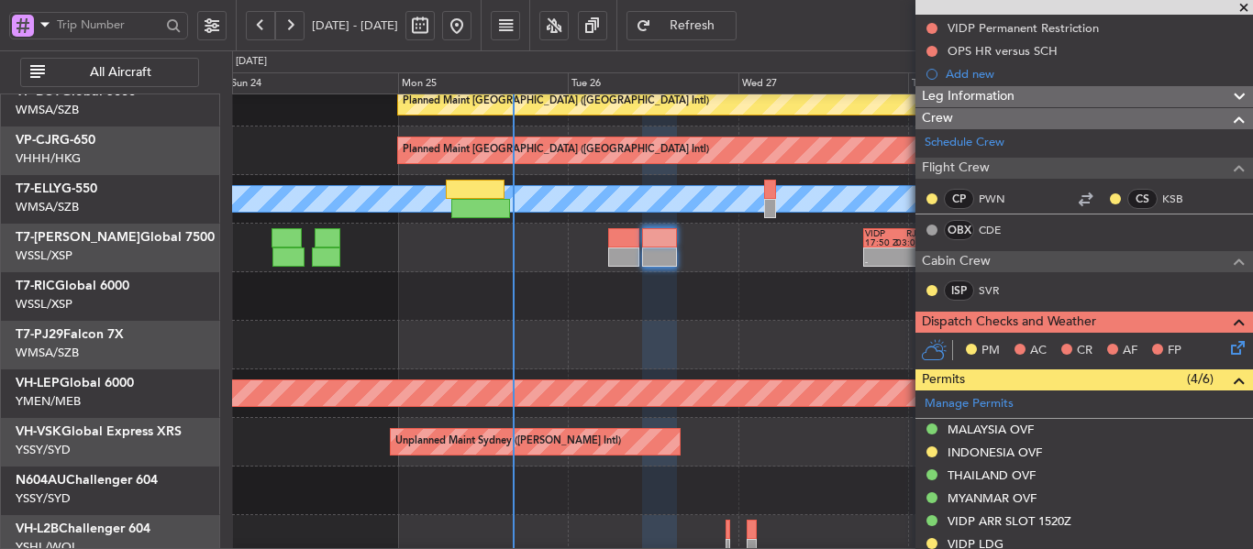
scroll to position [275, 0]
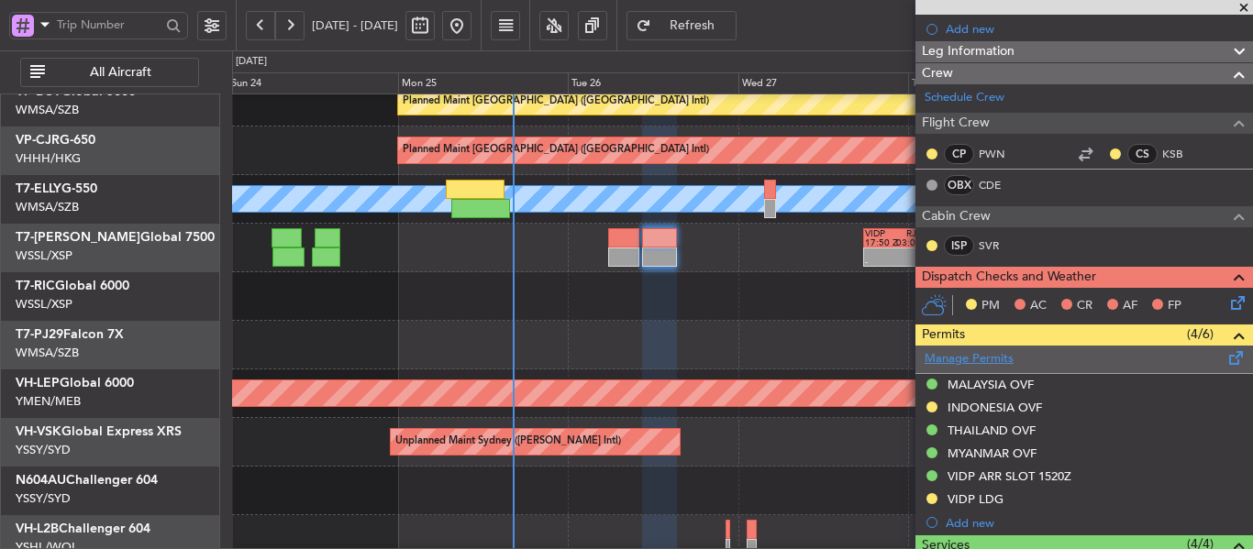
click at [996, 361] on link "Manage Permits" at bounding box center [969, 359] width 89 height 18
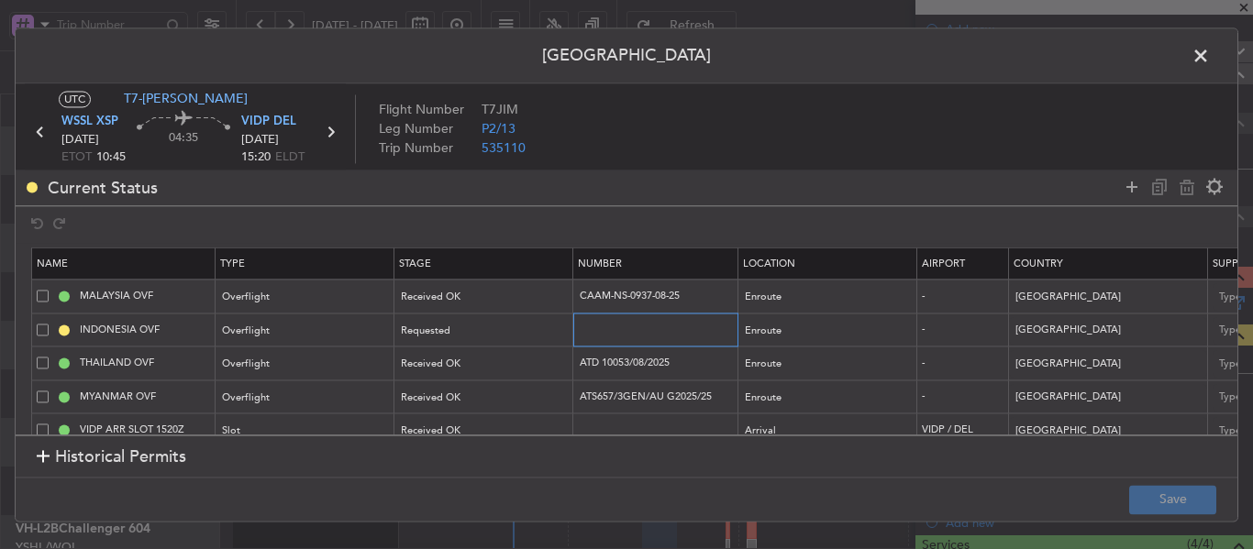
click at [604, 324] on input "text" at bounding box center [658, 330] width 160 height 16
paste input "SH12366"
type input "SH12366"
click at [531, 332] on div "Requested" at bounding box center [478, 331] width 152 height 28
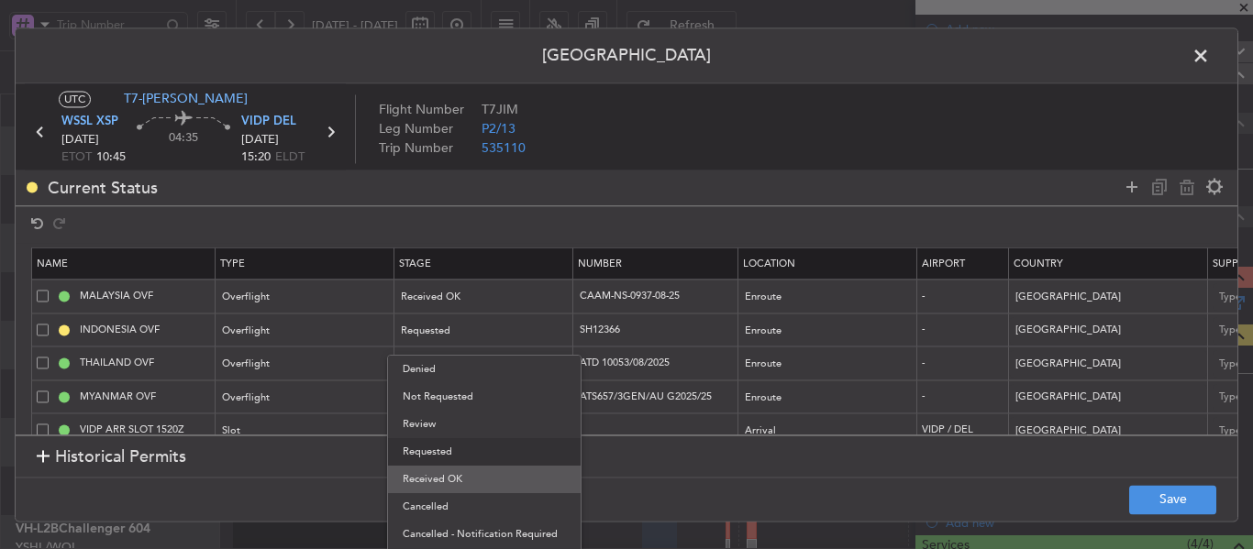
click at [483, 476] on span "Received OK" at bounding box center [484, 480] width 163 height 28
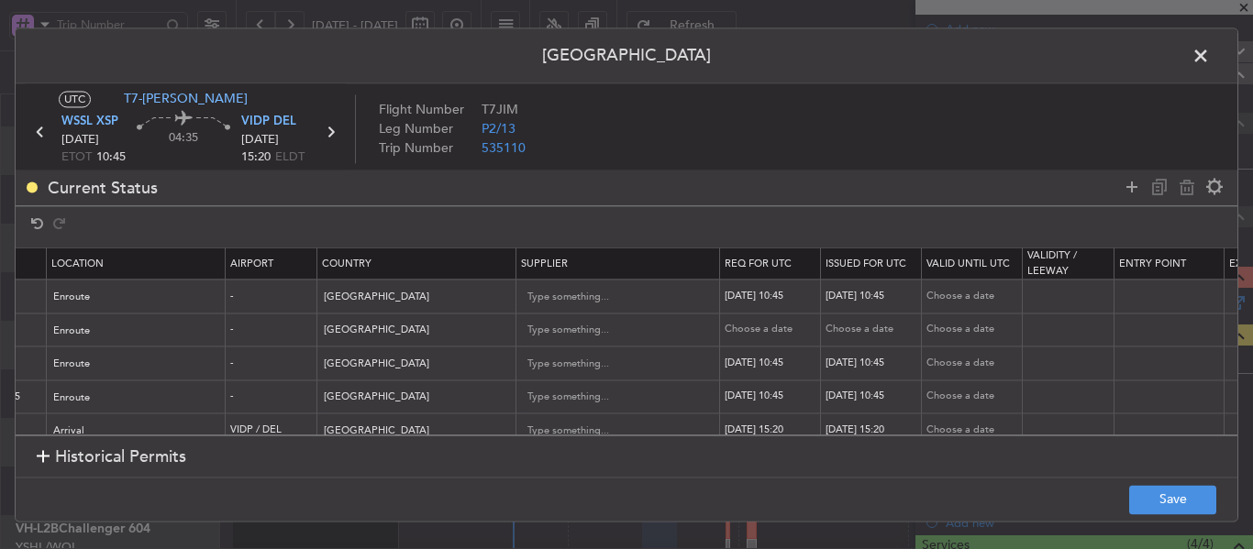
scroll to position [0, 701]
click at [740, 333] on div "Choose a date" at bounding box center [762, 331] width 95 height 16
select select "8"
select select "2025"
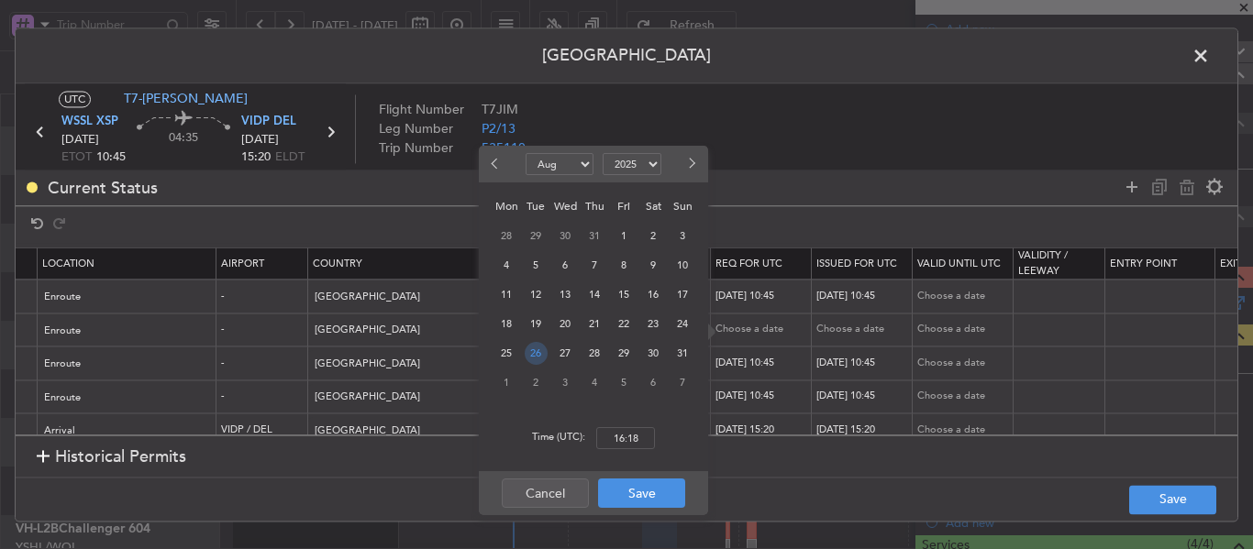
click at [537, 352] on span "26" at bounding box center [536, 353] width 23 height 23
click at [620, 431] on input "00:00" at bounding box center [625, 438] width 59 height 22
type input "10:45"
click at [635, 488] on button "Save" at bounding box center [641, 493] width 87 height 29
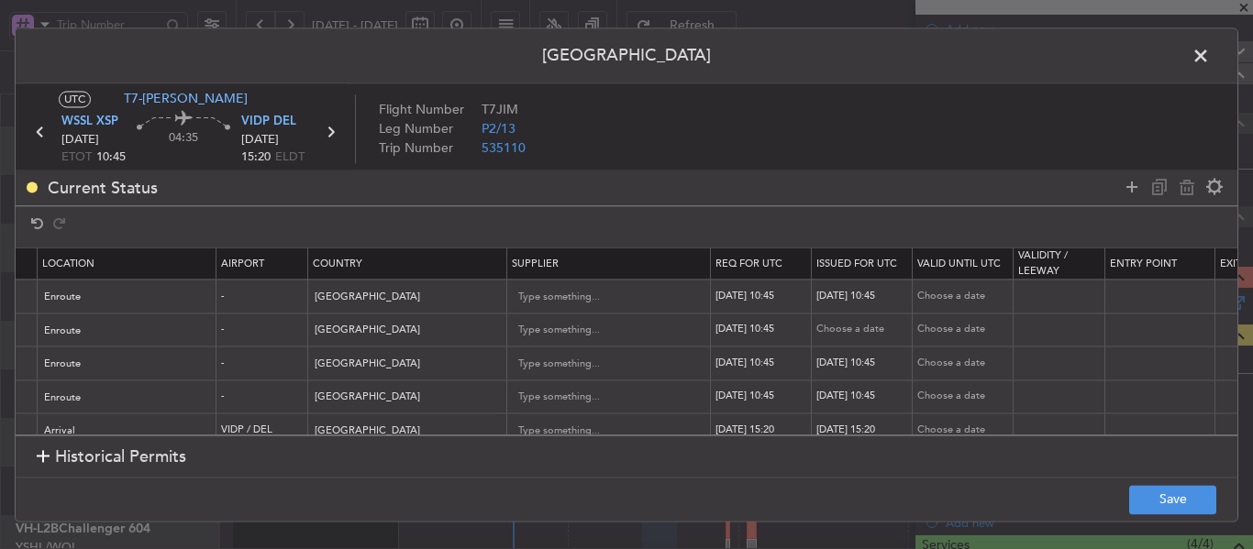
click at [832, 327] on div "Choose a date" at bounding box center [863, 331] width 95 height 16
select select "8"
select select "2025"
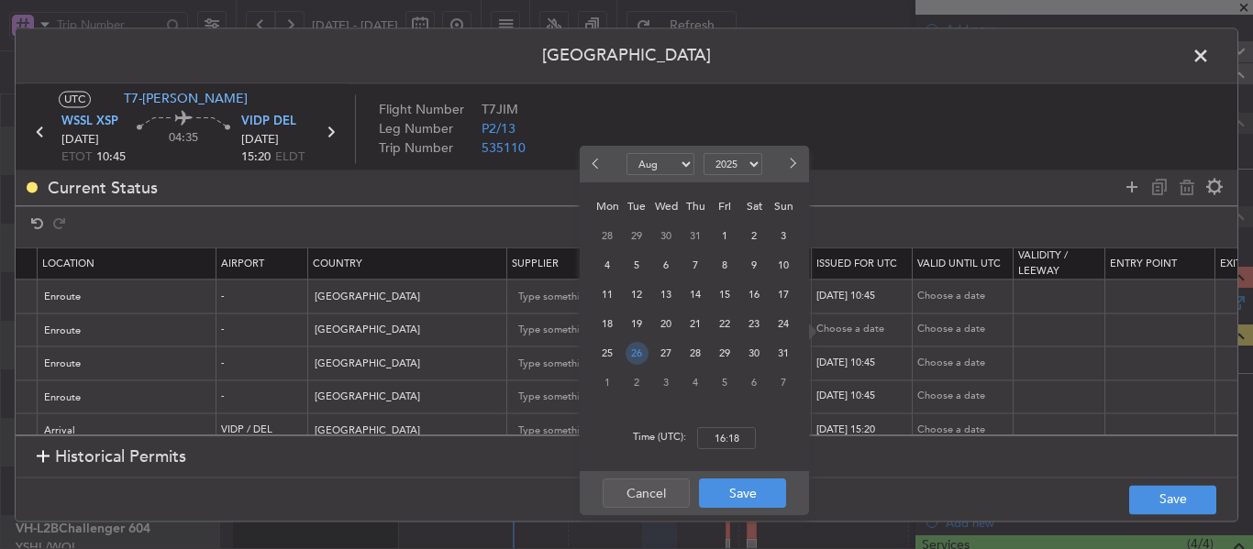
click at [639, 352] on span "26" at bounding box center [637, 353] width 23 height 23
click at [718, 434] on input "00:00" at bounding box center [726, 438] width 59 height 22
type input "10:45"
click at [736, 491] on button "Save" at bounding box center [742, 493] width 87 height 29
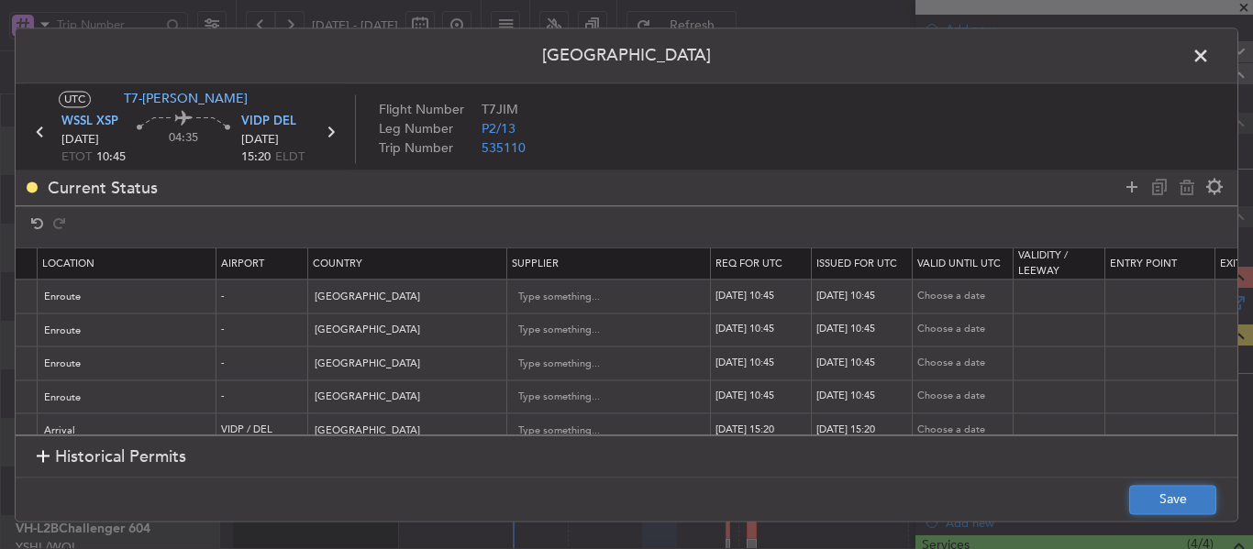
click at [1160, 504] on button "Save" at bounding box center [1172, 499] width 87 height 29
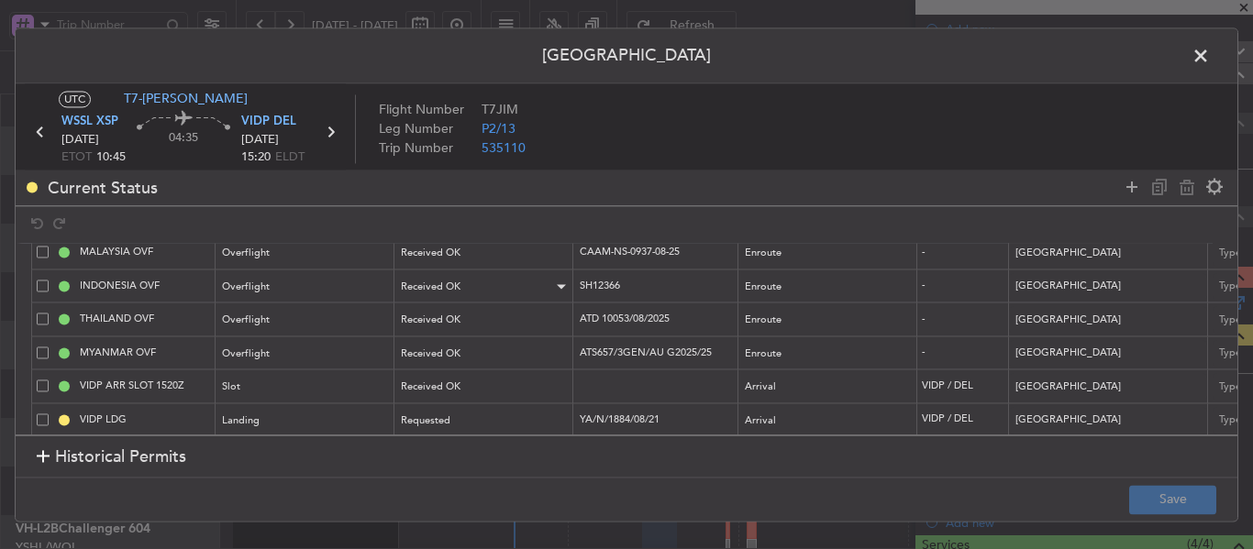
scroll to position [64, 0]
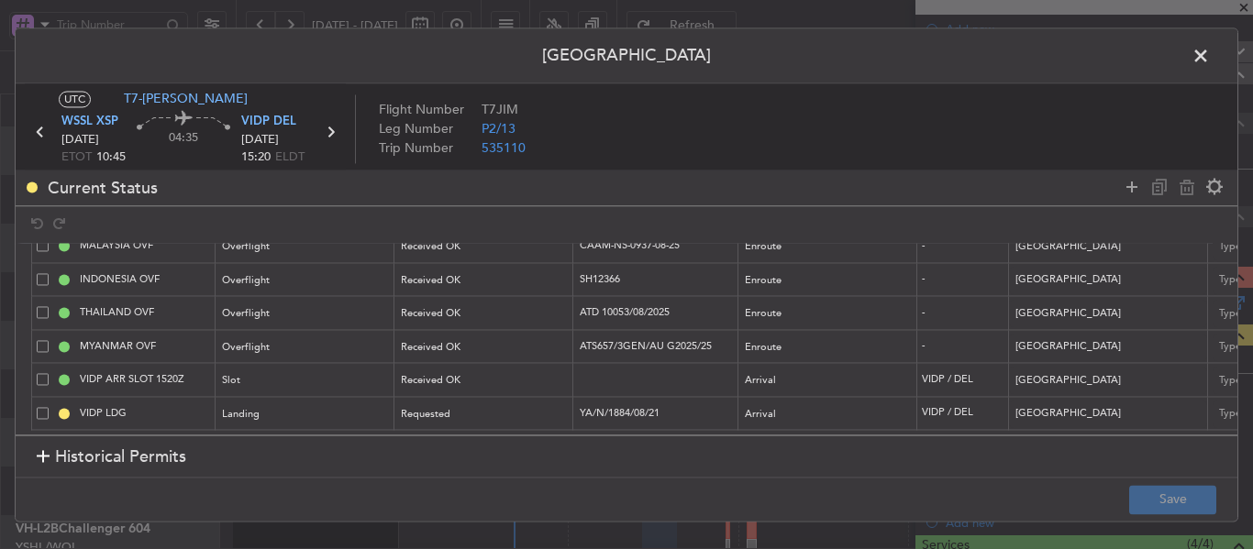
click at [1210, 61] on span at bounding box center [1210, 60] width 0 height 37
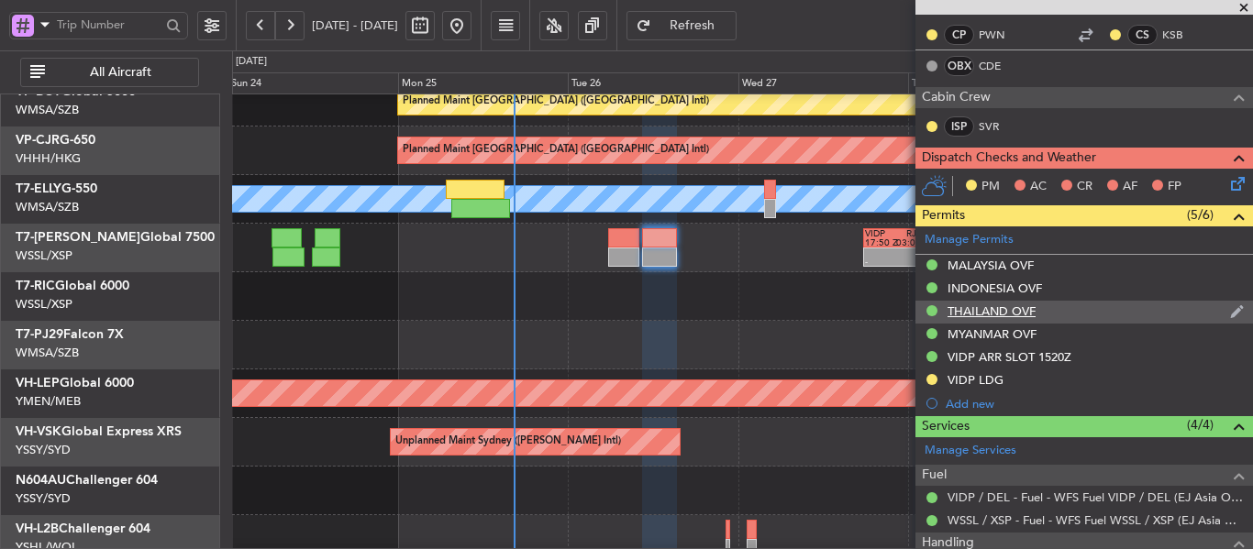
scroll to position [496, 0]
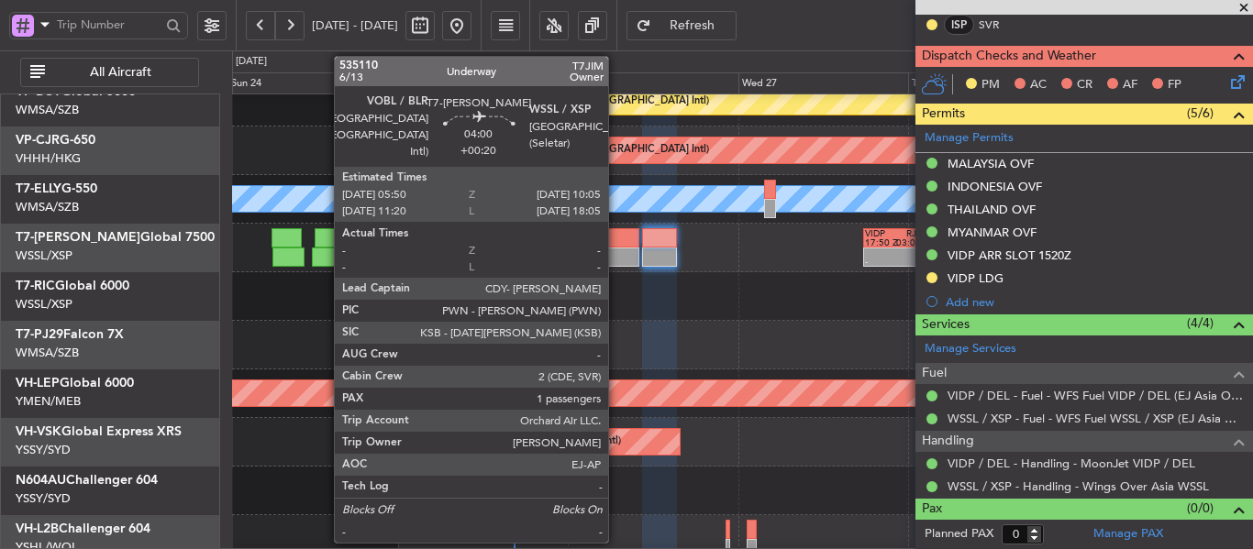
click at [619, 247] on div at bounding box center [623, 237] width 30 height 19
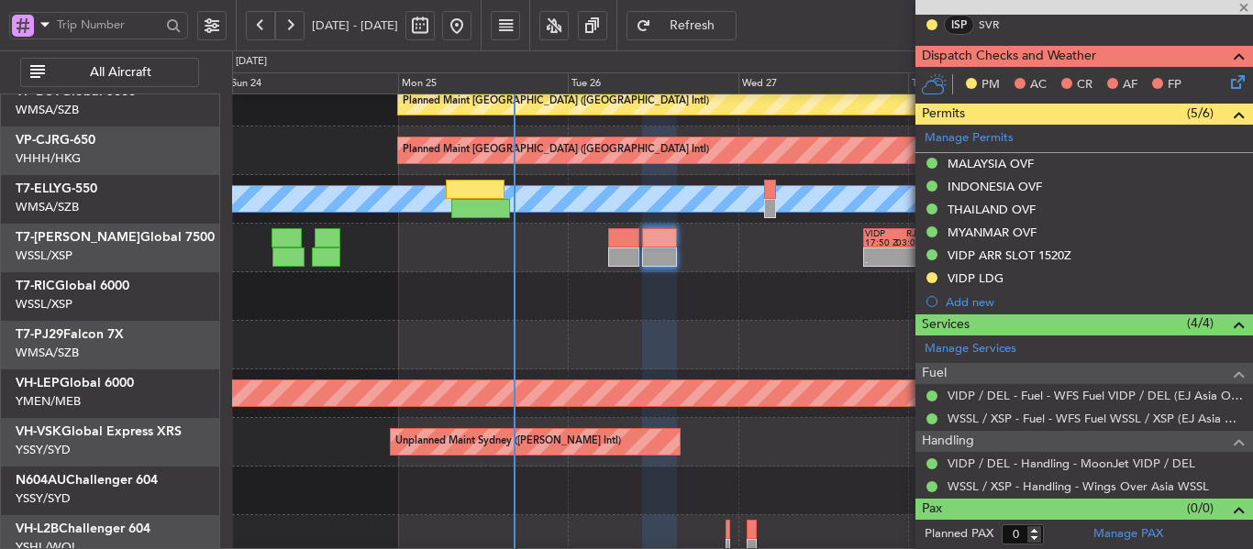
type input "+00:20"
type input "1"
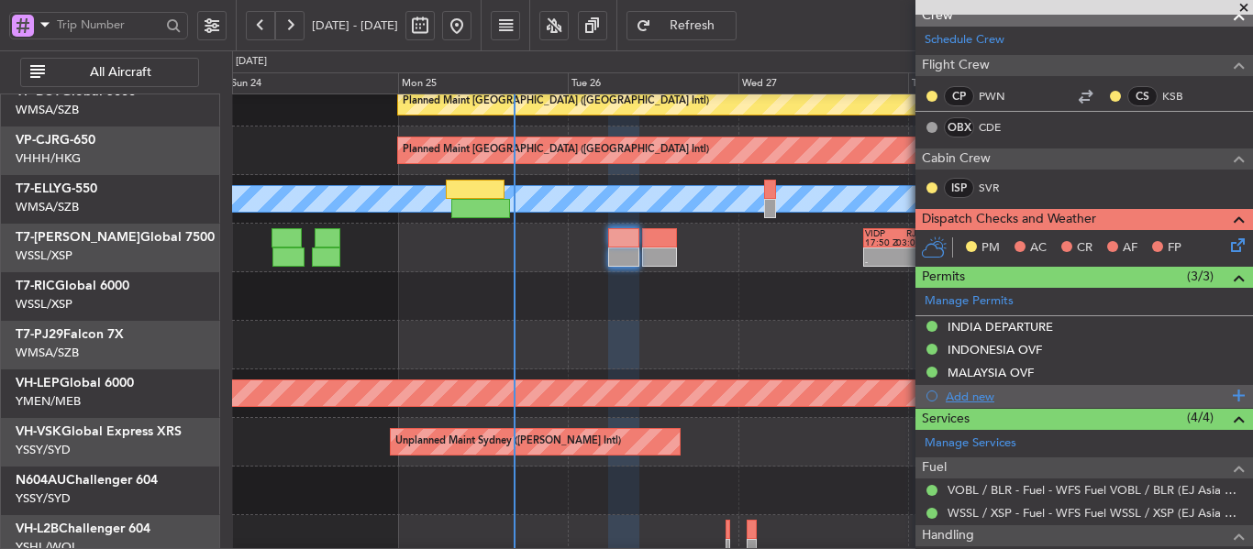
scroll to position [367, 0]
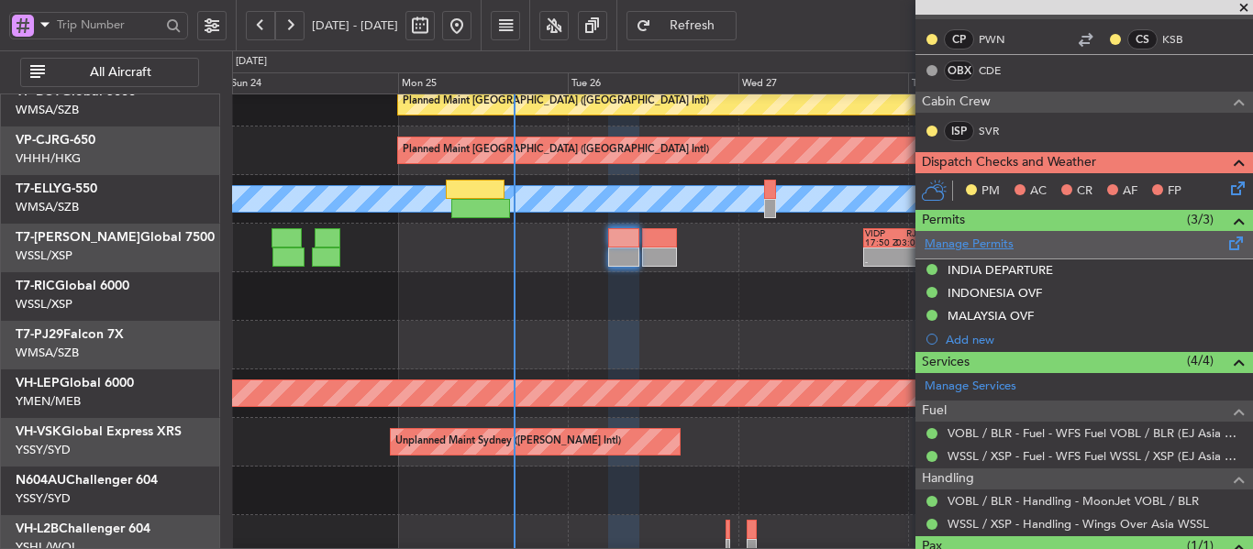
click at [989, 240] on link "Manage Permits" at bounding box center [969, 245] width 89 height 18
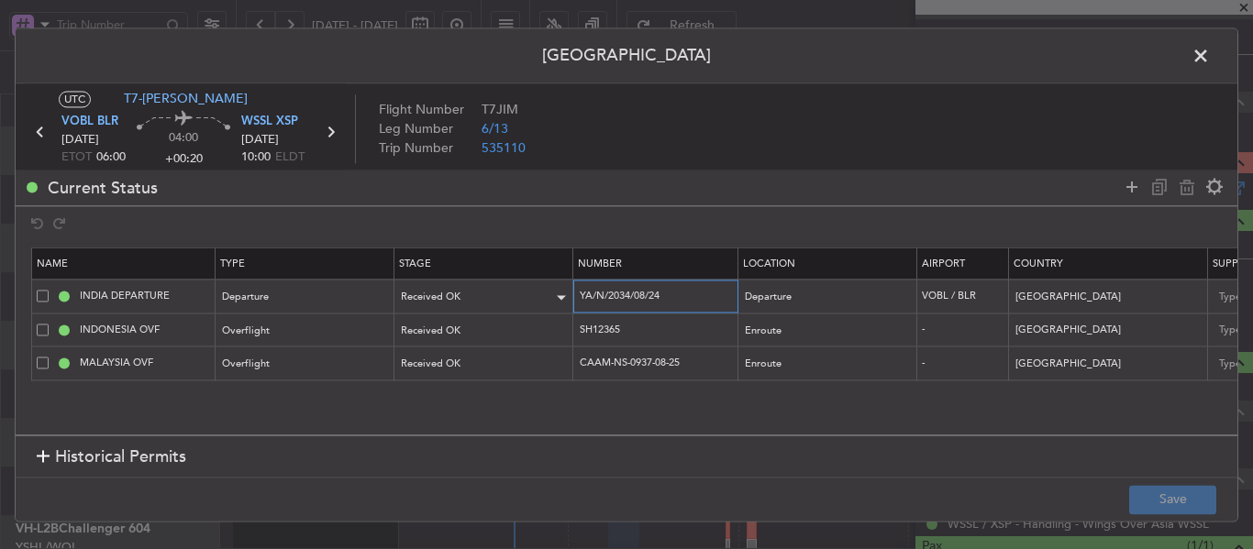
drag, startPoint x: 674, startPoint y: 292, endPoint x: 544, endPoint y: 301, distance: 130.6
click at [544, 301] on tr "INDIA DEPARTURE Departure Received OK YA/N/2034/08/24 Departure VOBL / BLR [GEO…" at bounding box center [1202, 297] width 2340 height 34
click at [637, 333] on input "SH12365" at bounding box center [658, 330] width 160 height 16
drag, startPoint x: 637, startPoint y: 333, endPoint x: 529, endPoint y: 334, distance: 107.3
click at [529, 334] on tr "INDONESIA OVF Overflight Received OK SH12365 Enroute - [GEOGRAPHIC_DATA] [DATE]…" at bounding box center [1202, 331] width 2340 height 34
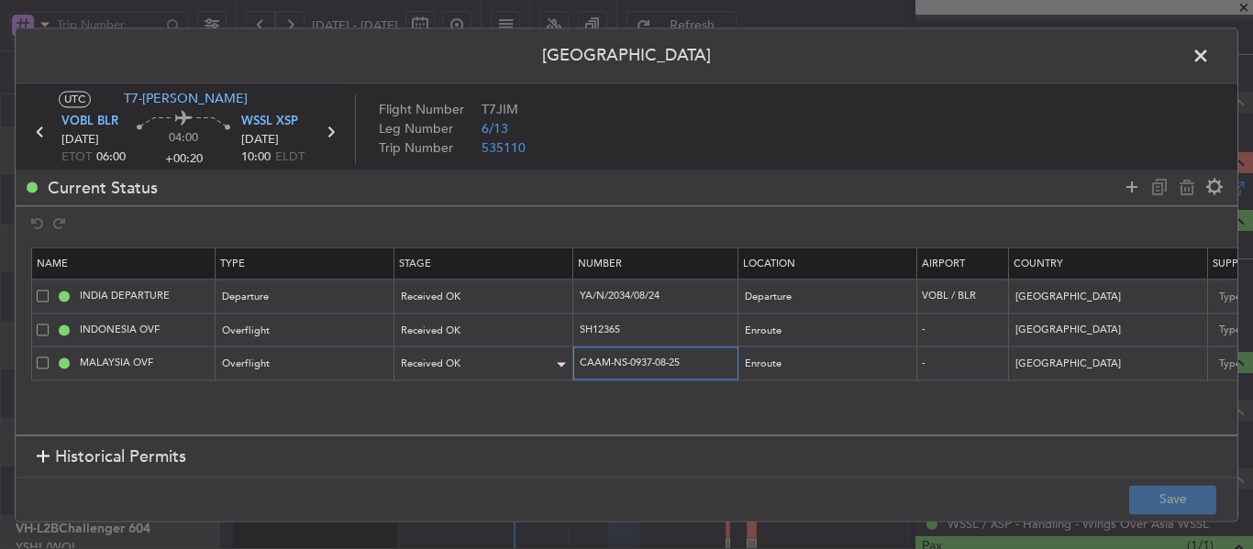
drag, startPoint x: 699, startPoint y: 362, endPoint x: 526, endPoint y: 360, distance: 173.4
click at [526, 360] on tr "MALAYSIA OVF Overflight Received OK CAAM-NS-0937-08-25 Enroute - [GEOGRAPHIC_DA…" at bounding box center [1202, 364] width 2340 height 34
click at [1210, 52] on span at bounding box center [1210, 60] width 0 height 37
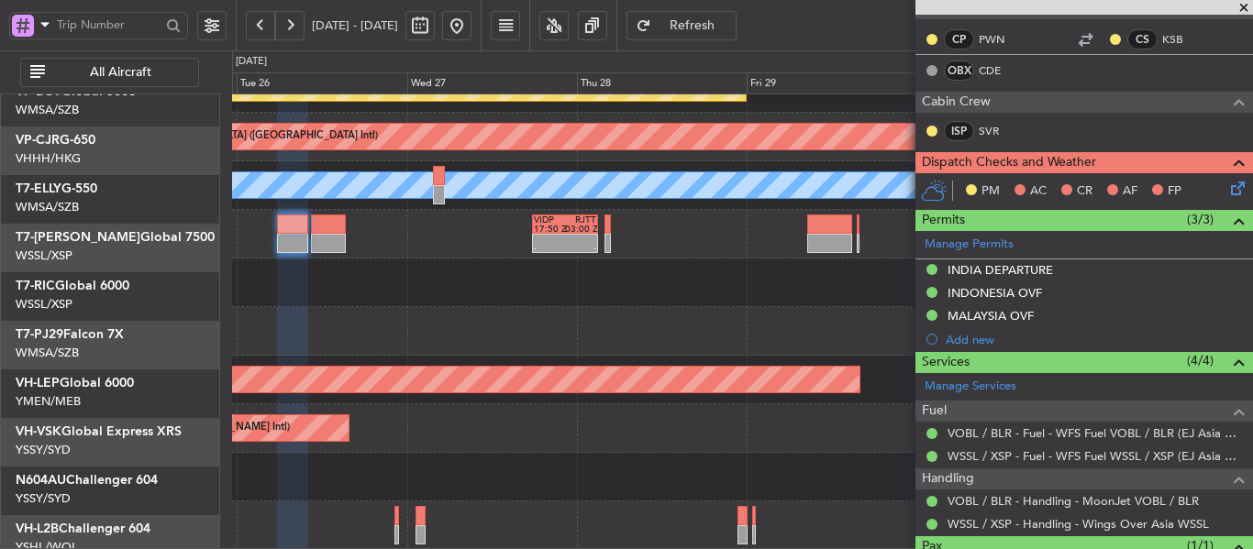
scroll to position [176, 0]
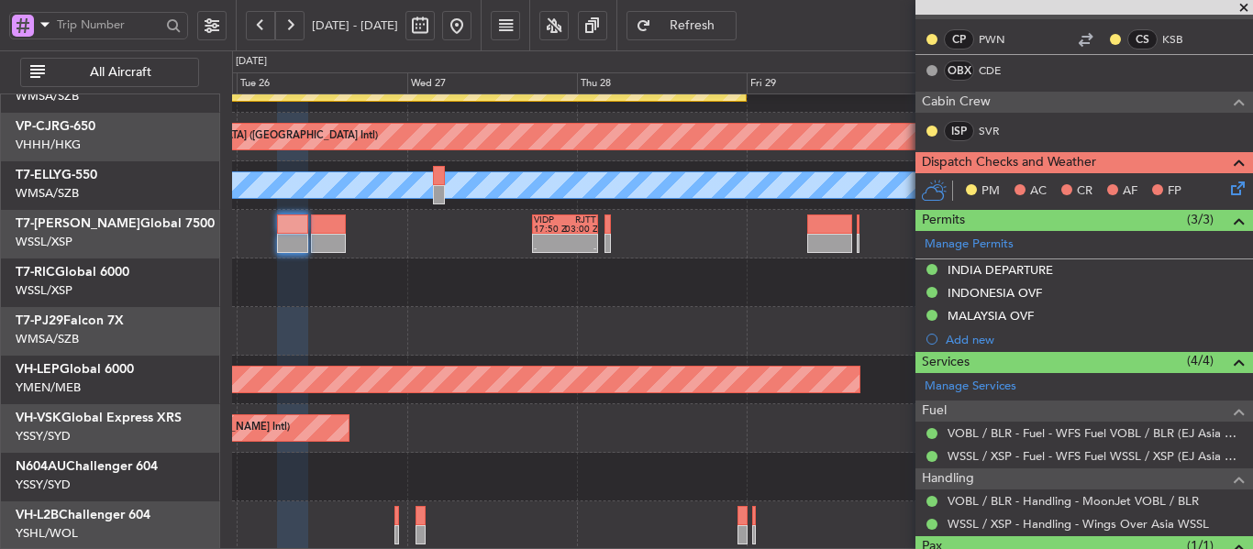
click at [445, 329] on div "Planned Maint [GEOGRAPHIC_DATA] ([GEOGRAPHIC_DATA] Intl) Planned Maint [GEOGRAP…" at bounding box center [742, 234] width 1020 height 632
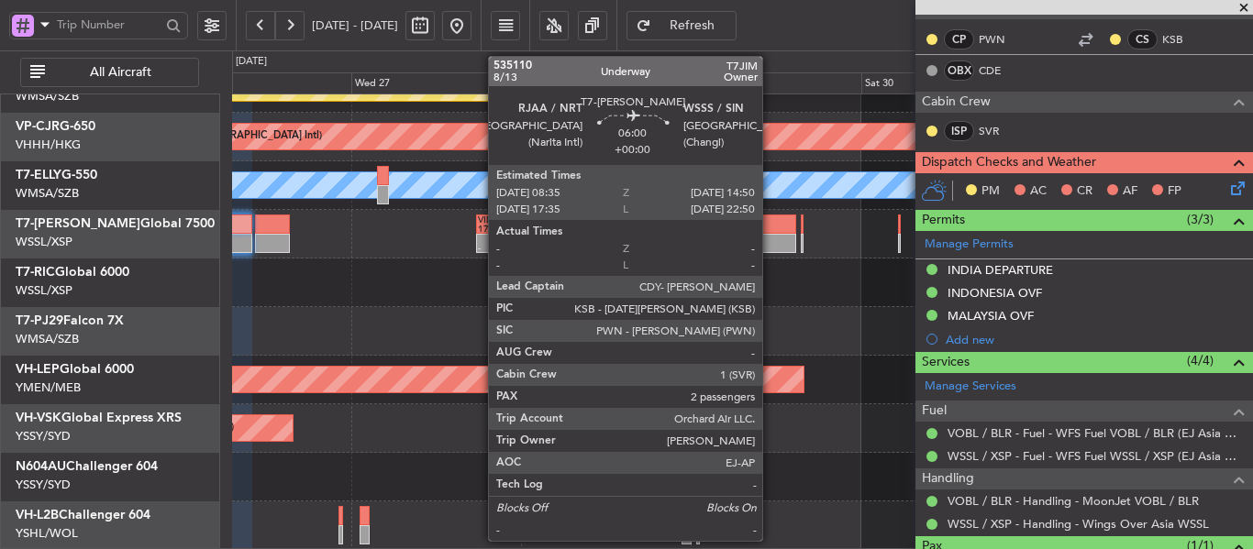
click at [771, 231] on div at bounding box center [773, 224] width 45 height 19
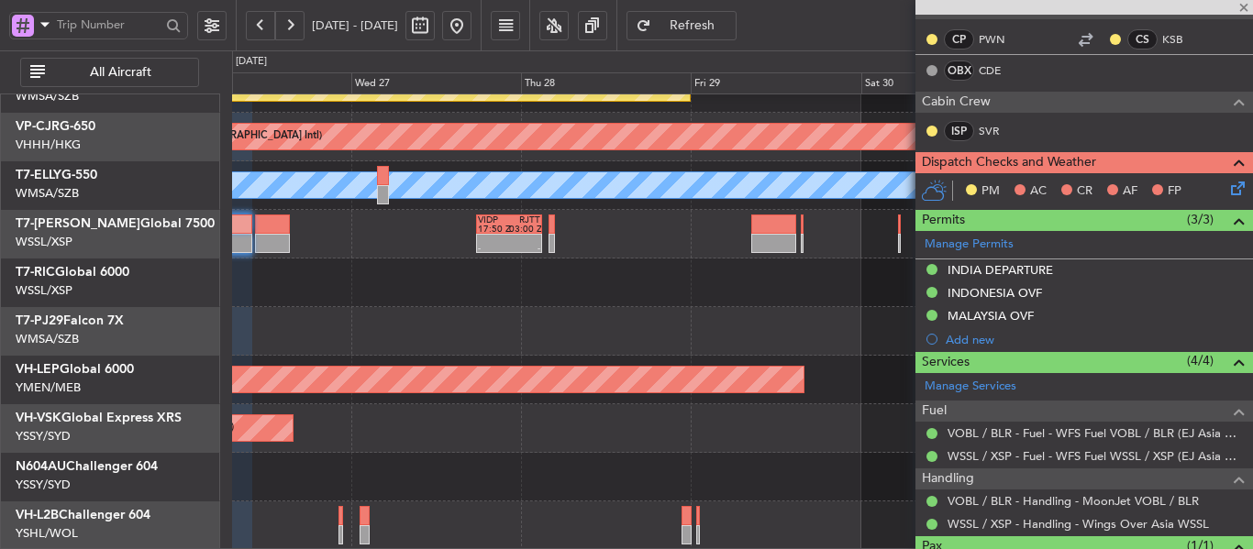
type input "2"
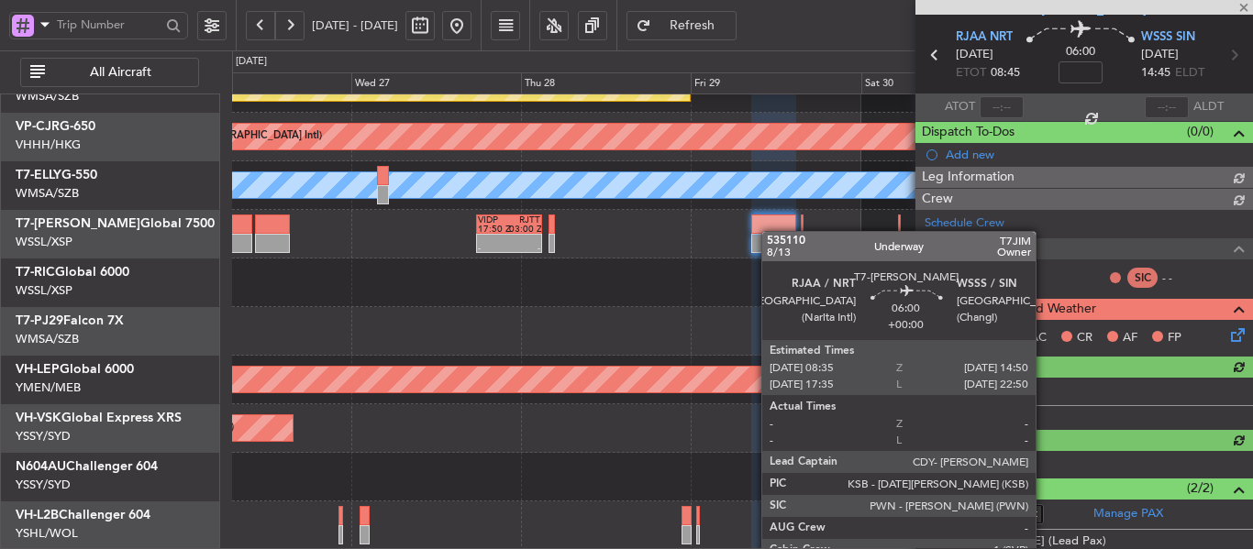
scroll to position [298, 0]
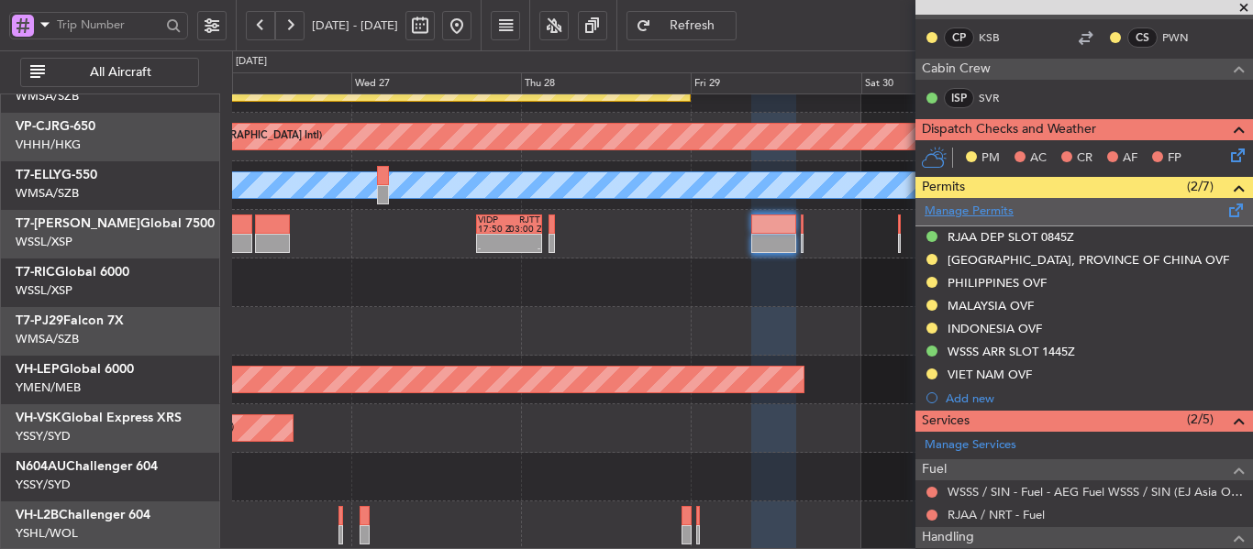
click at [1008, 215] on link "Manage Permits" at bounding box center [969, 212] width 89 height 18
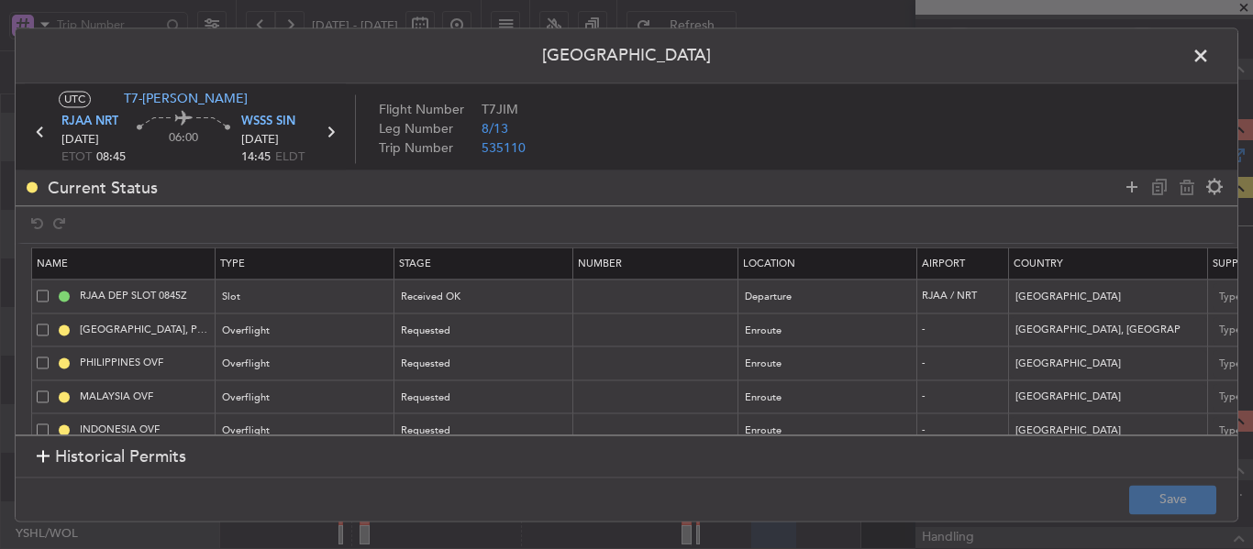
scroll to position [92, 0]
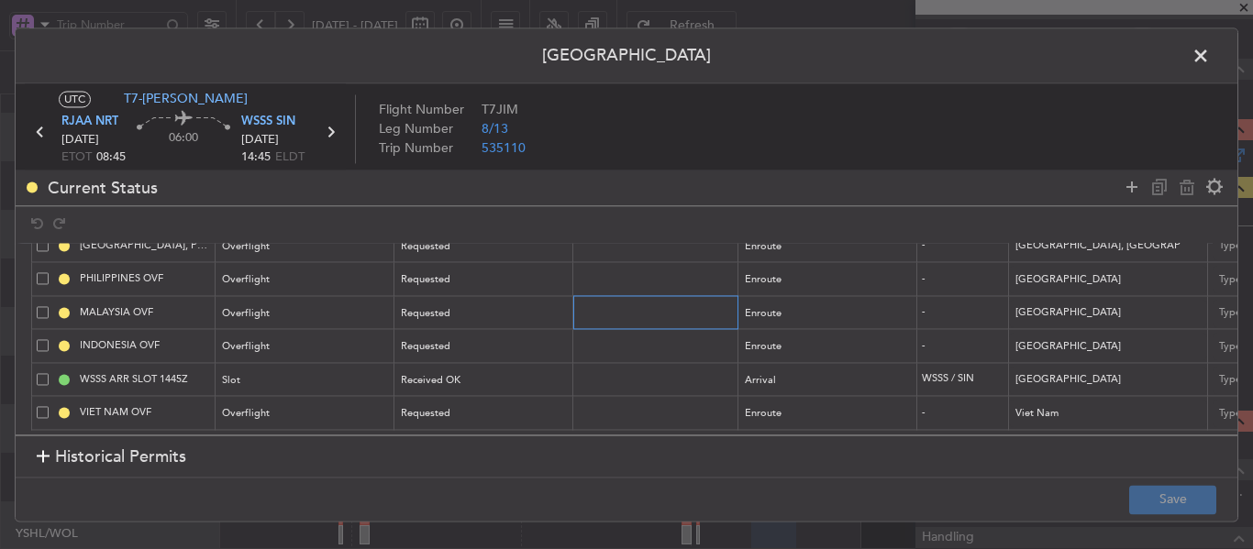
click at [618, 305] on input "text" at bounding box center [658, 313] width 160 height 16
paste input "CAAM-NS-1019-08-25"
type input "CAAM-NS-1019-08-25"
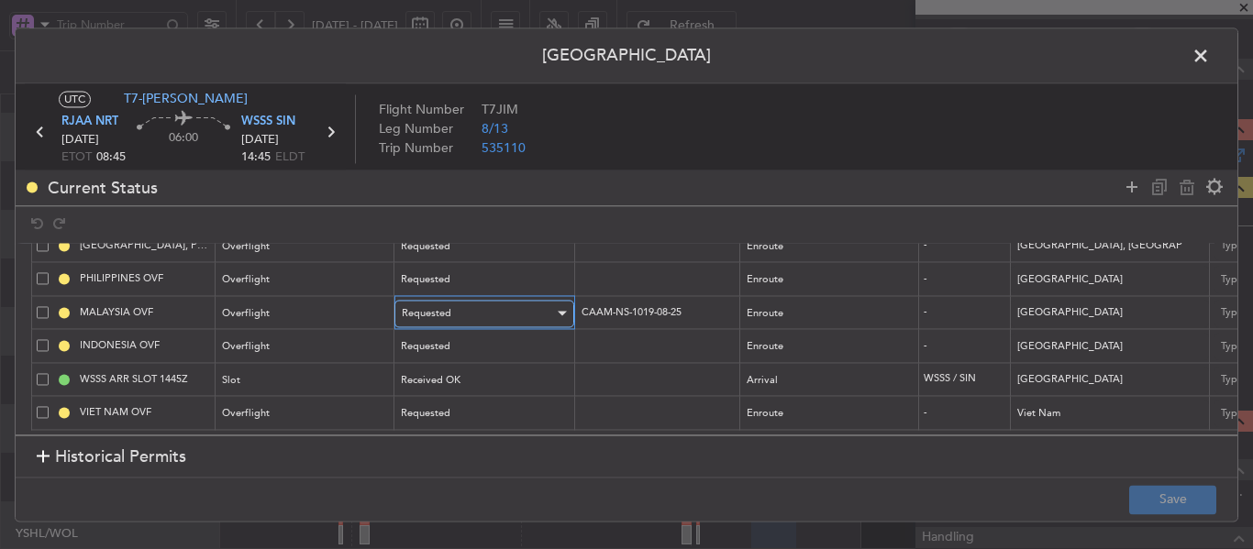
click at [530, 308] on div "Requested" at bounding box center [478, 314] width 152 height 28
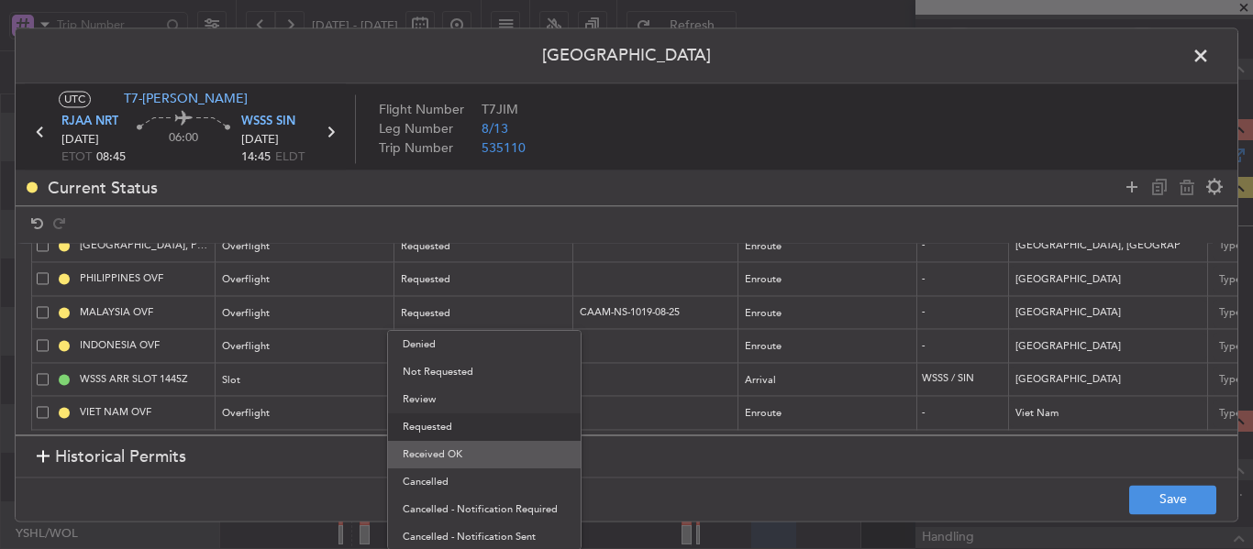
click at [483, 449] on span "Received OK" at bounding box center [484, 455] width 163 height 28
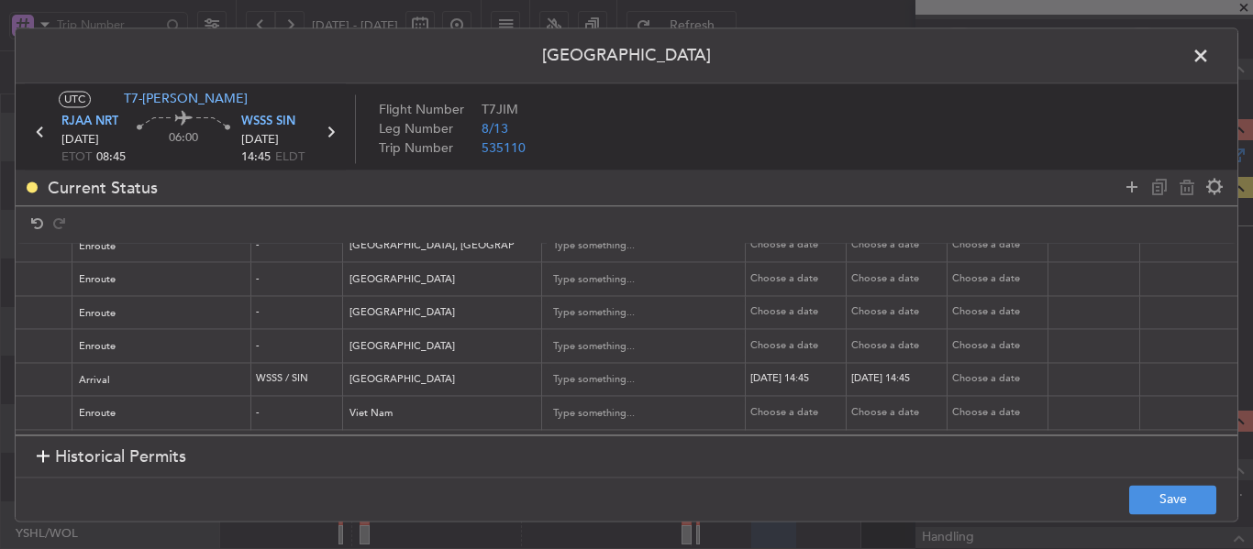
scroll to position [98, 668]
click at [789, 310] on td "Choose a date" at bounding box center [794, 313] width 101 height 34
click at [779, 305] on div "Choose a date" at bounding box center [796, 313] width 95 height 16
select select "8"
select select "2025"
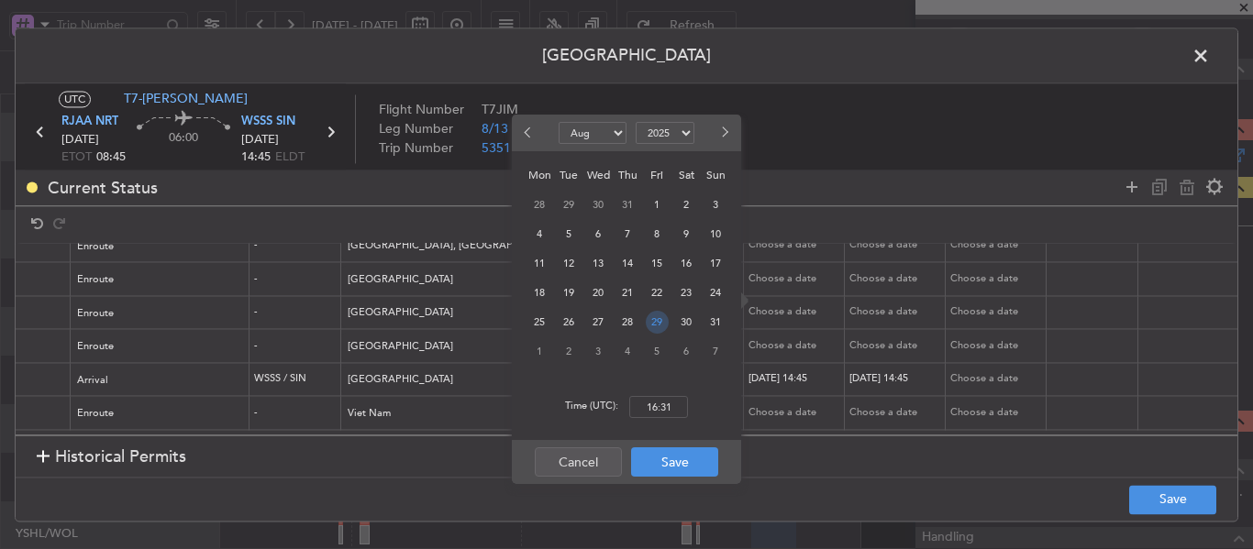
click at [660, 319] on span "29" at bounding box center [657, 322] width 23 height 23
click at [649, 410] on input "00:00" at bounding box center [658, 407] width 59 height 22
type input "08:45"
click at [658, 463] on button "Save" at bounding box center [674, 462] width 87 height 29
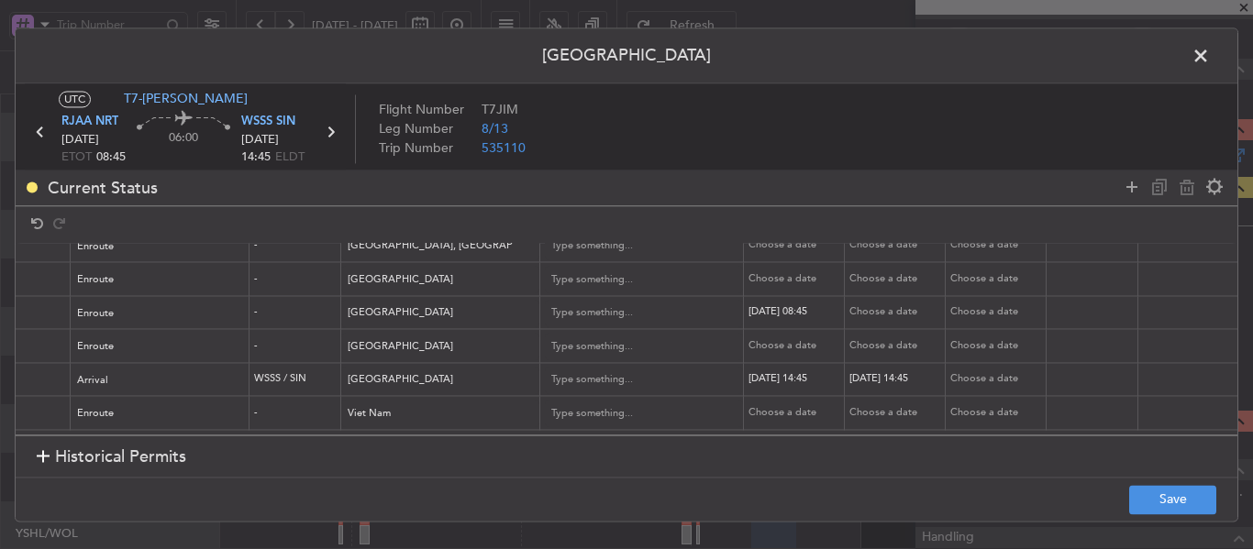
click at [881, 305] on div "Choose a date" at bounding box center [896, 313] width 95 height 16
select select "8"
select select "2025"
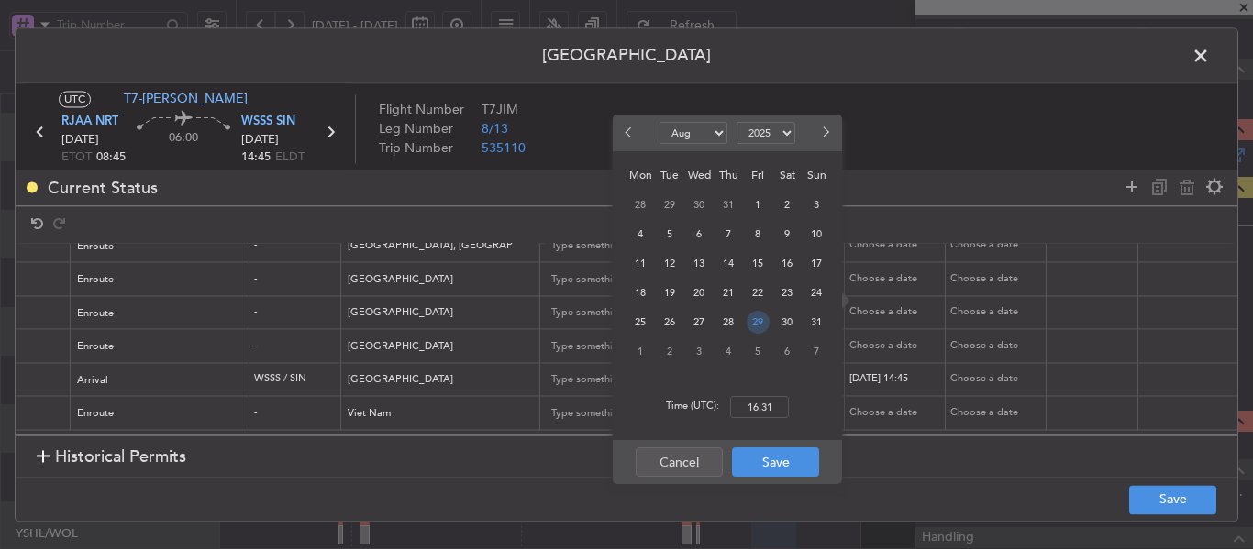
click at [758, 317] on span "29" at bounding box center [758, 322] width 23 height 23
click at [760, 400] on input "00:00" at bounding box center [759, 407] width 59 height 22
type input "08:45"
click at [777, 468] on button "Save" at bounding box center [775, 462] width 87 height 29
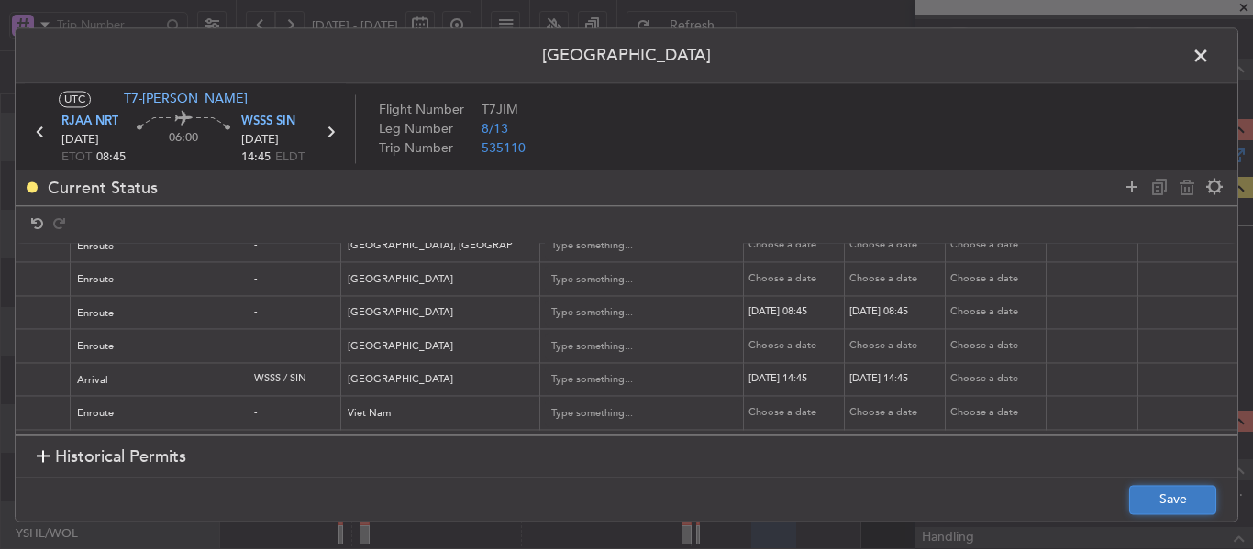
click at [1162, 493] on button "Save" at bounding box center [1172, 499] width 87 height 29
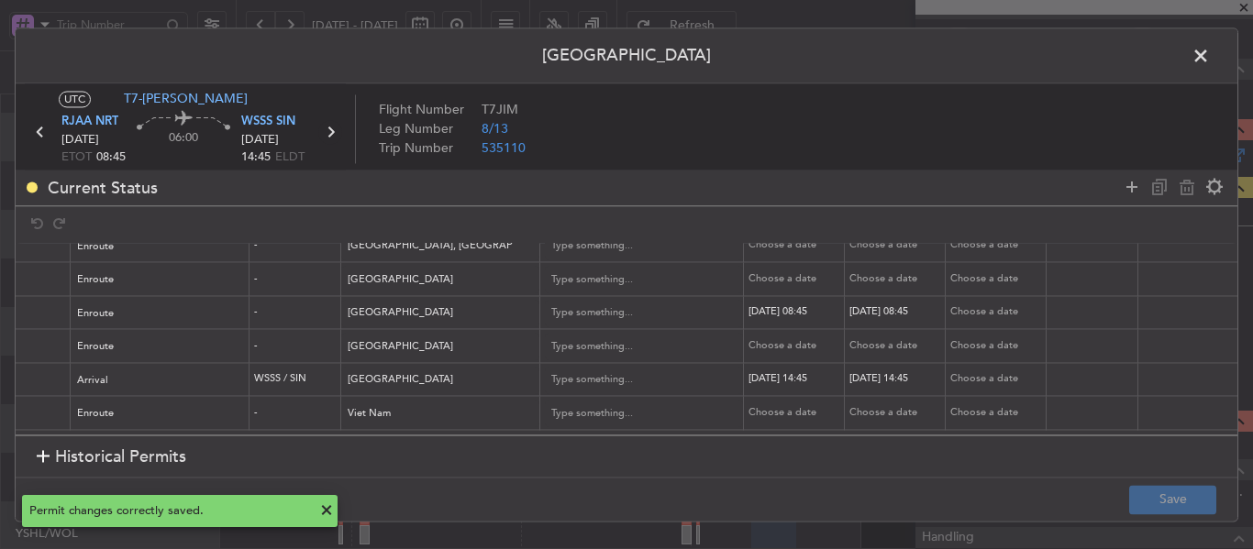
click at [330, 128] on icon at bounding box center [330, 132] width 24 height 24
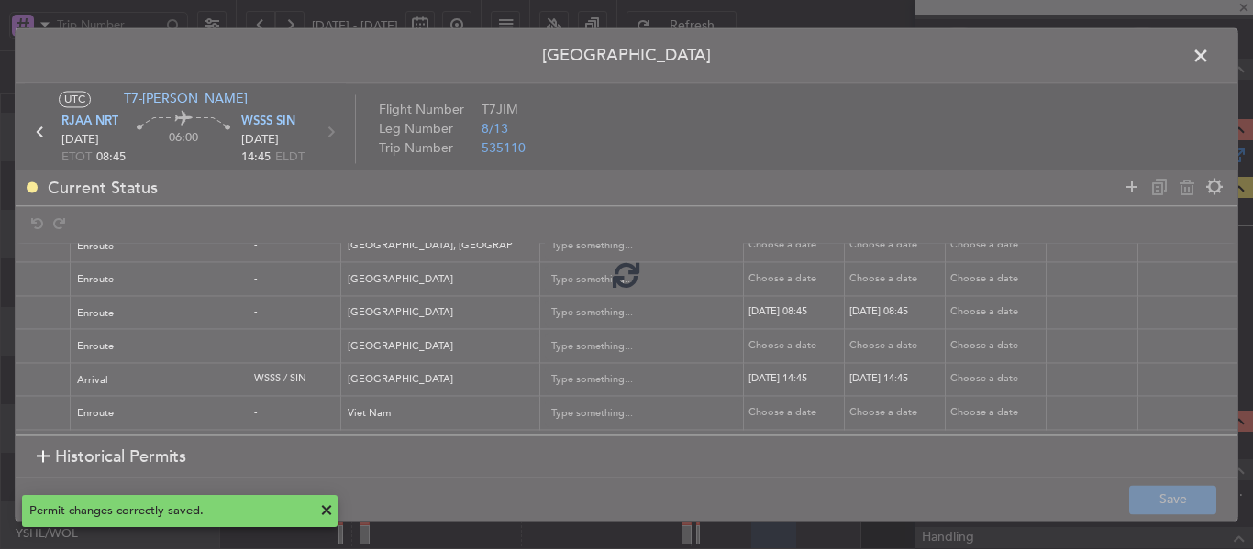
type input "-00:20"
type input "0"
type input "-00:20"
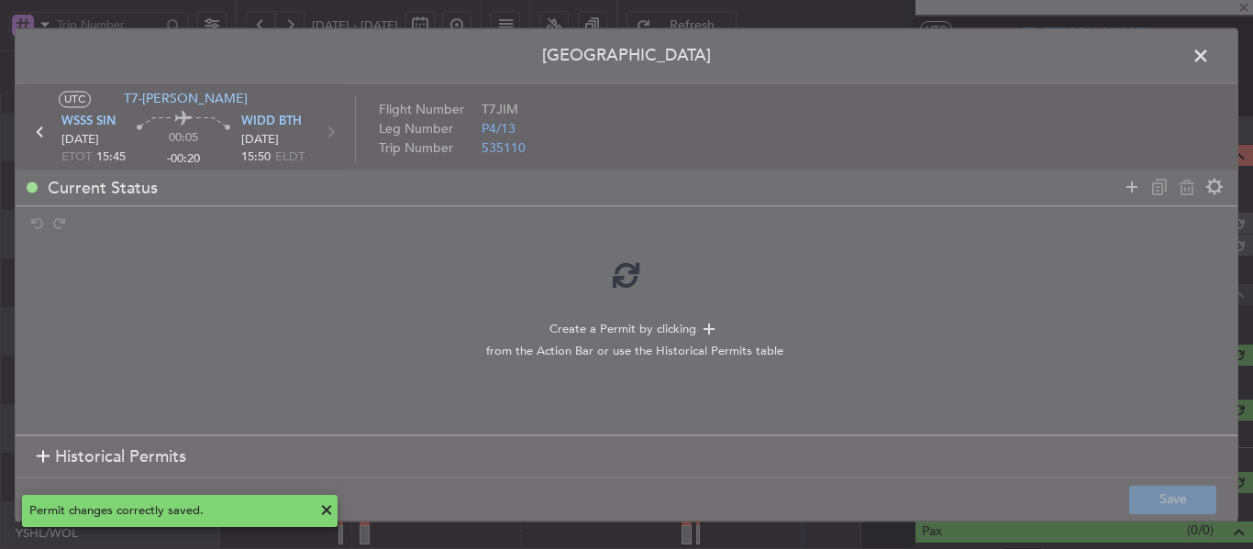
scroll to position [265, 0]
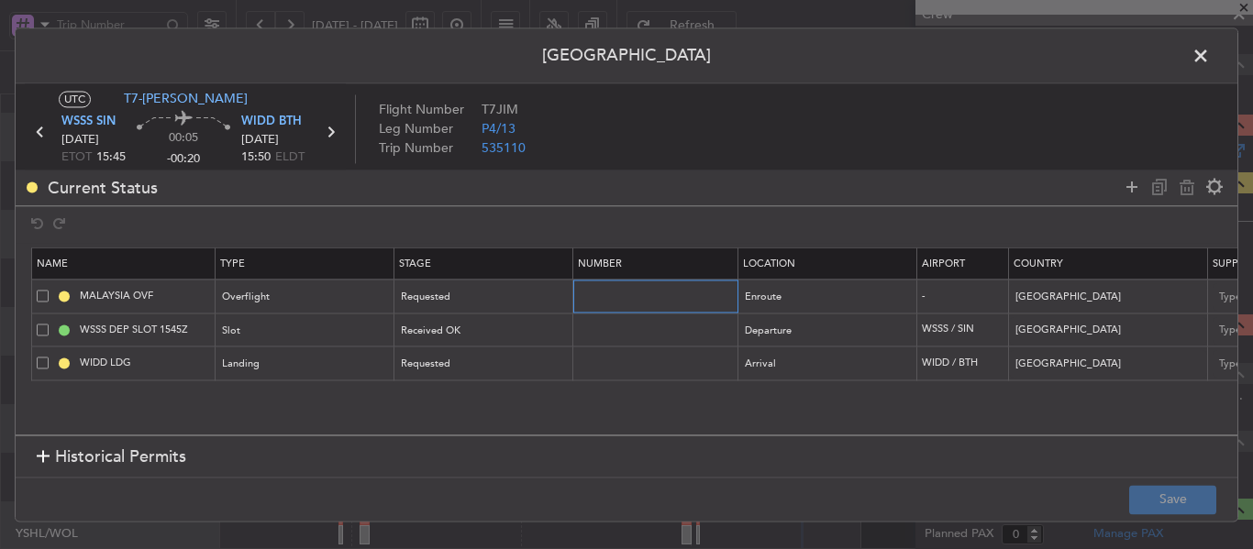
click at [605, 297] on input "text" at bounding box center [658, 297] width 160 height 16
paste input "CAAM-NS-1019-08-25"
type input "CAAM-NS-1019-08-25"
click at [526, 290] on div "Requested" at bounding box center [478, 298] width 152 height 28
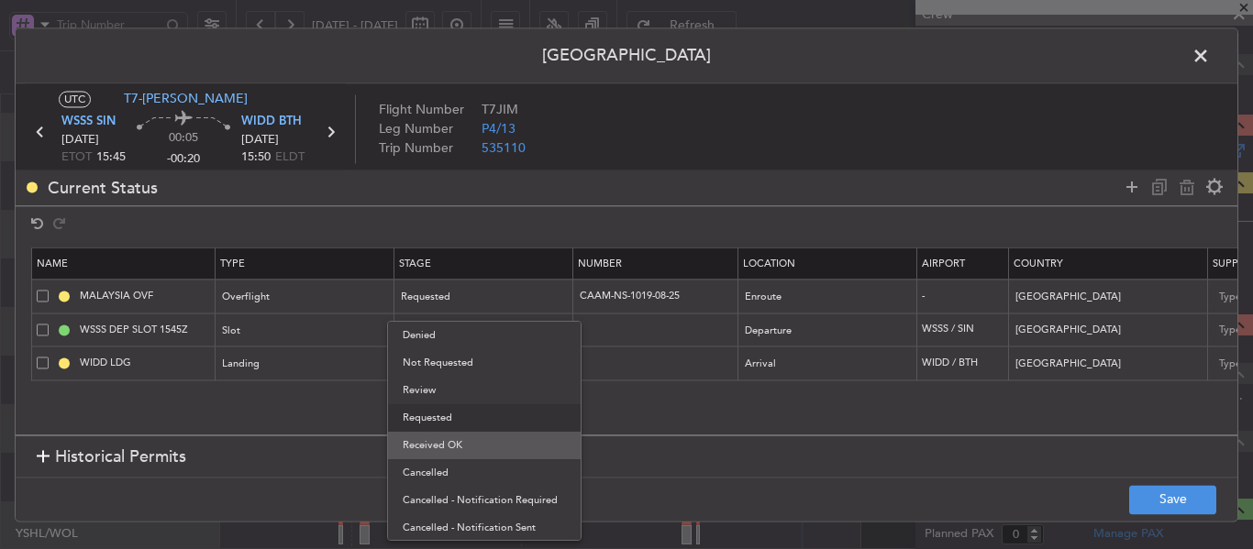
click at [505, 450] on span "Received OK" at bounding box center [484, 446] width 163 height 28
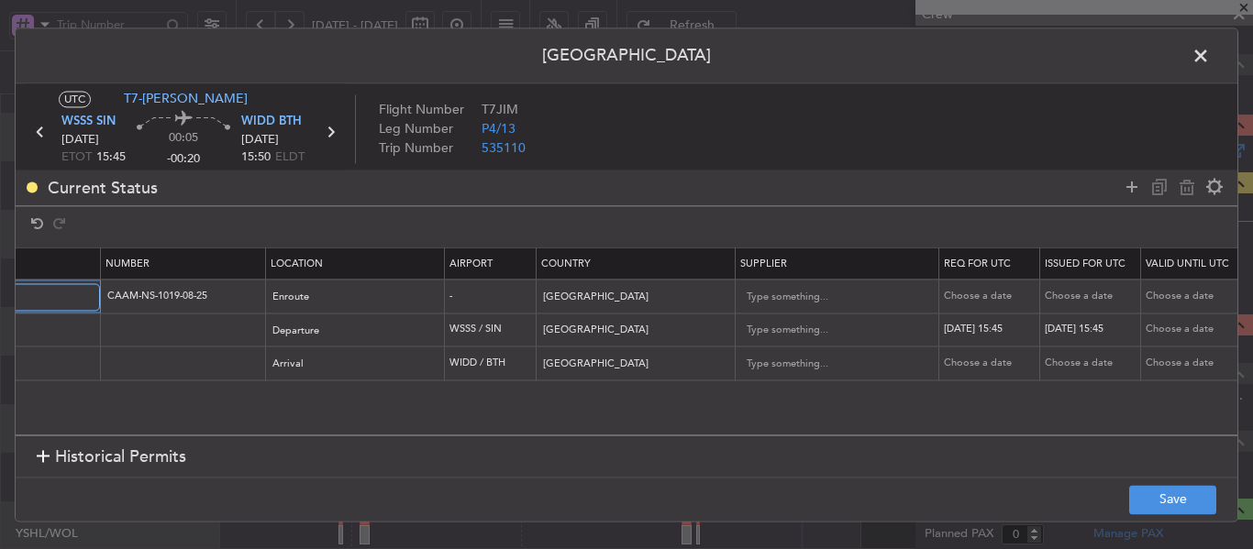
scroll to position [0, 637]
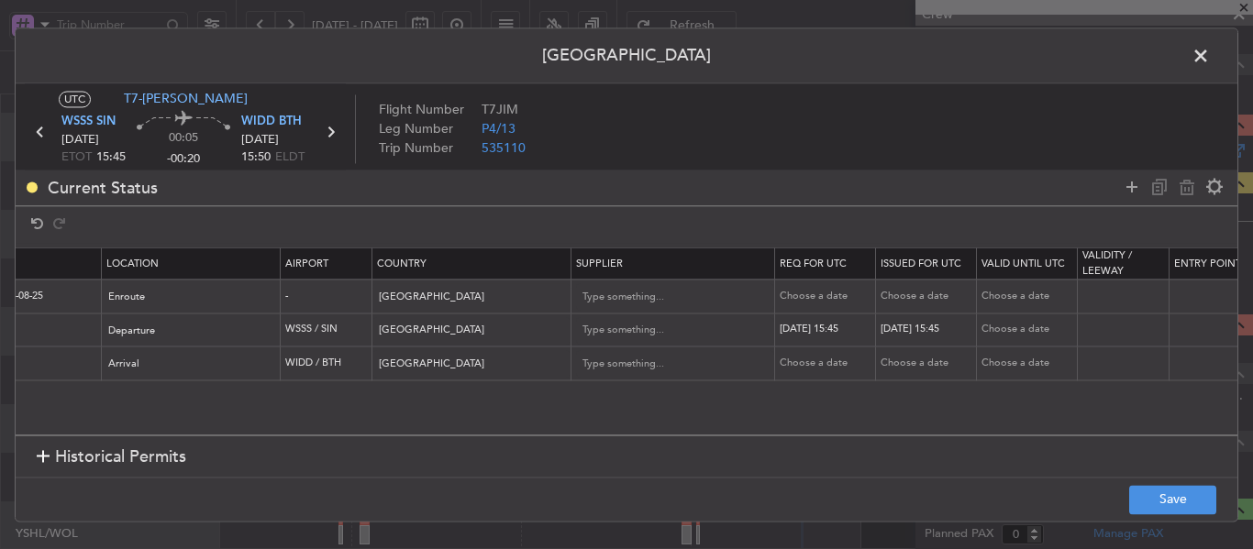
click at [821, 288] on td "Choose a date" at bounding box center [825, 297] width 101 height 34
click at [806, 302] on div "Choose a date" at bounding box center [827, 297] width 95 height 16
select select "8"
select select "2025"
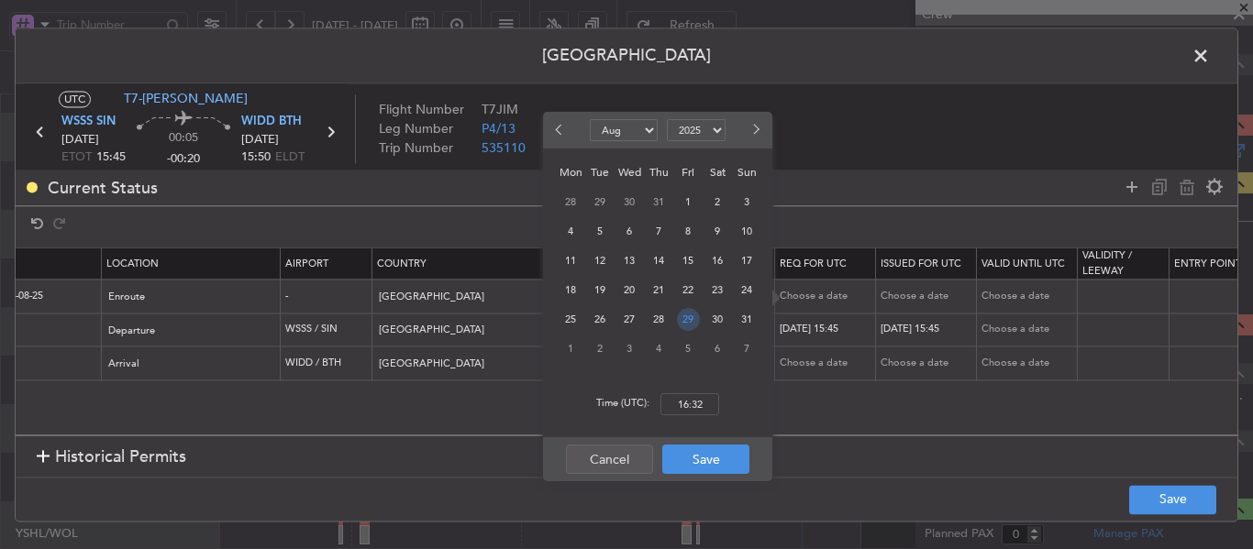
click at [693, 323] on span "29" at bounding box center [688, 319] width 23 height 23
click at [689, 403] on input "00:00" at bounding box center [689, 405] width 59 height 22
type input "15:45"
click at [698, 461] on button "Save" at bounding box center [705, 459] width 87 height 29
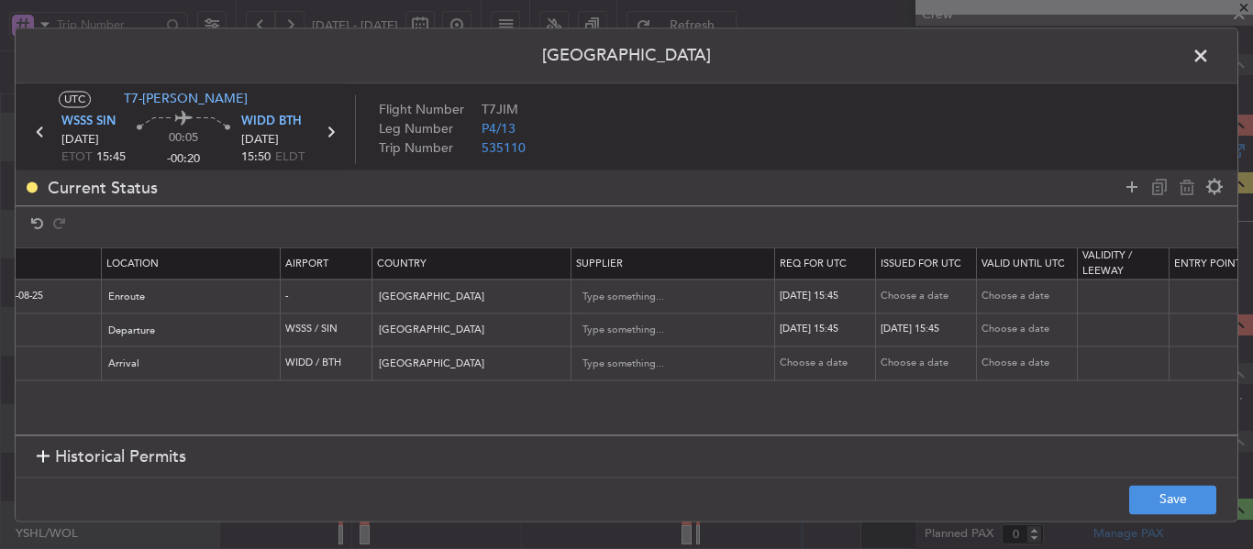
click at [914, 290] on div "Choose a date" at bounding box center [928, 297] width 95 height 16
select select "8"
select select "2025"
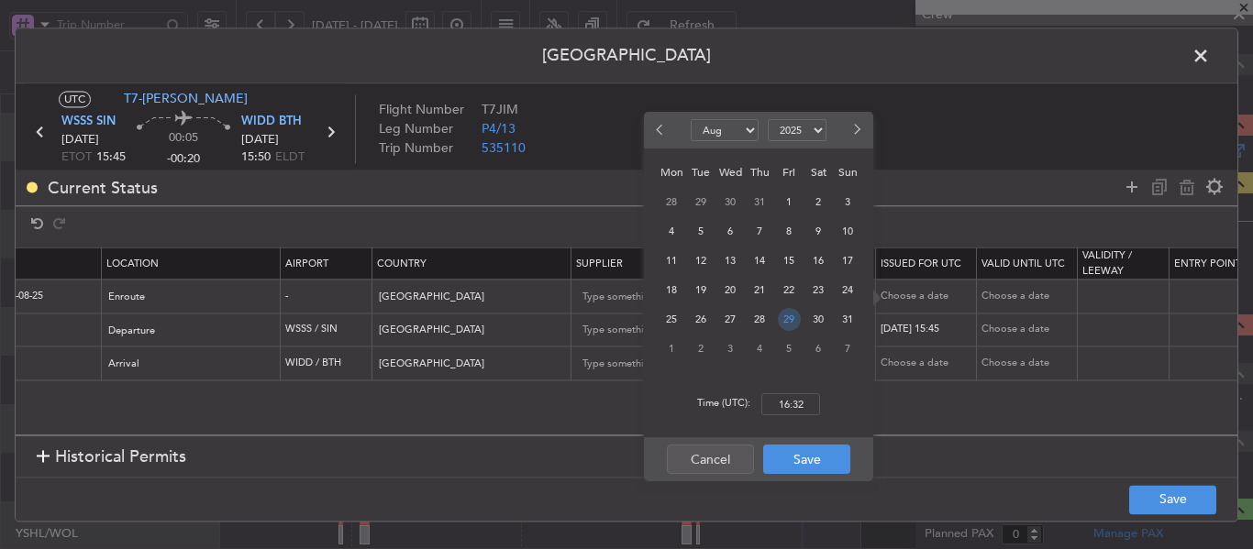
click at [796, 321] on span "29" at bounding box center [789, 319] width 23 height 23
click at [794, 407] on input "00:00" at bounding box center [790, 405] width 59 height 22
type input "15:45"
click at [802, 457] on button "Save" at bounding box center [806, 459] width 87 height 29
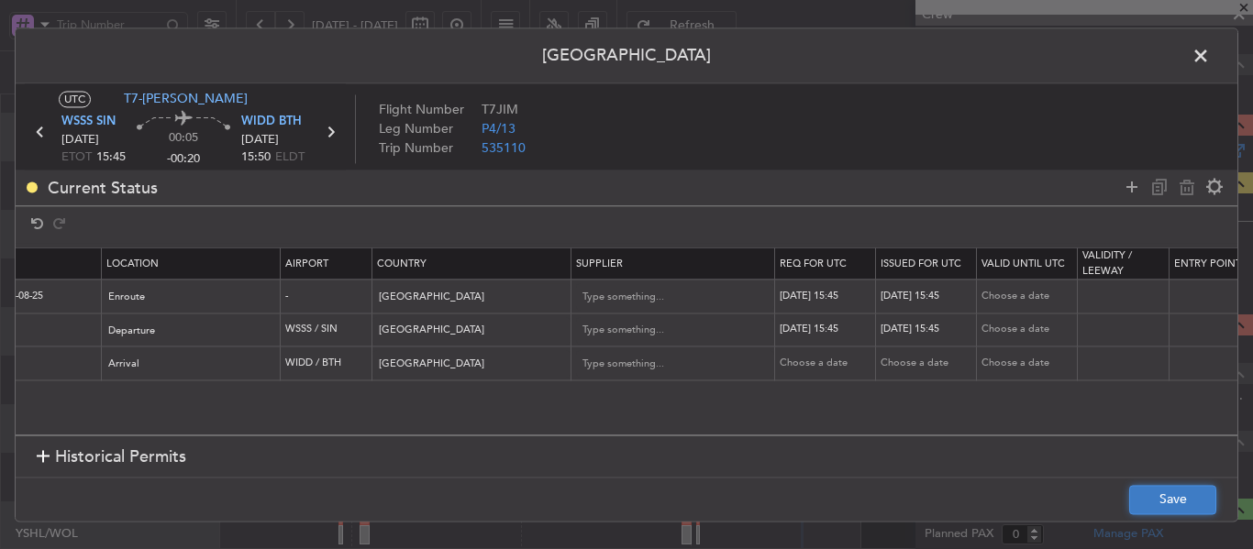
click at [1185, 498] on button "Save" at bounding box center [1172, 499] width 87 height 29
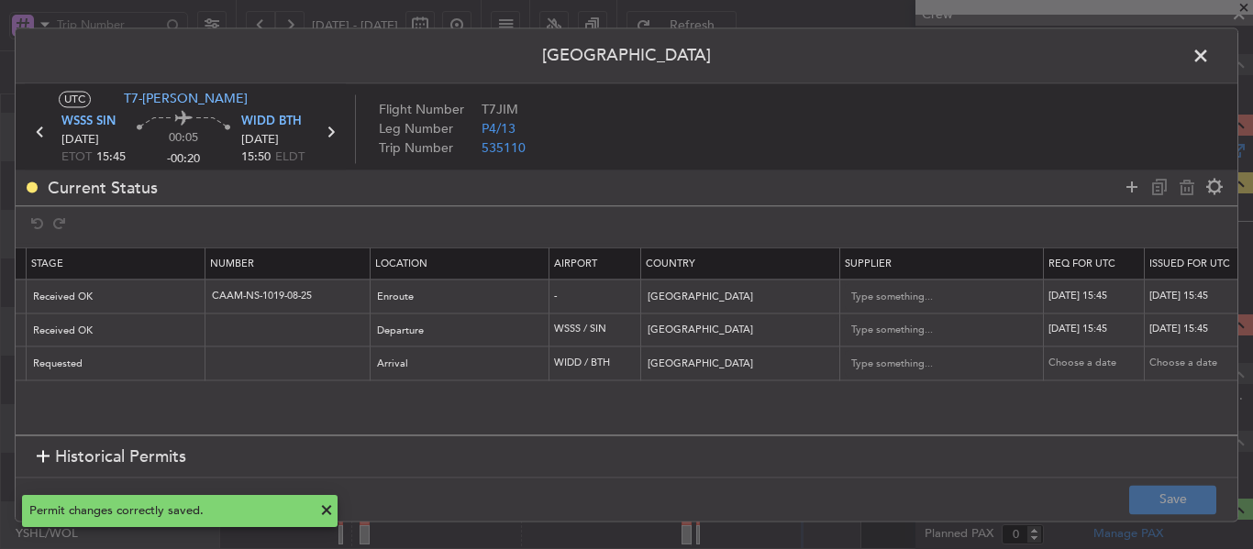
scroll to position [0, 333]
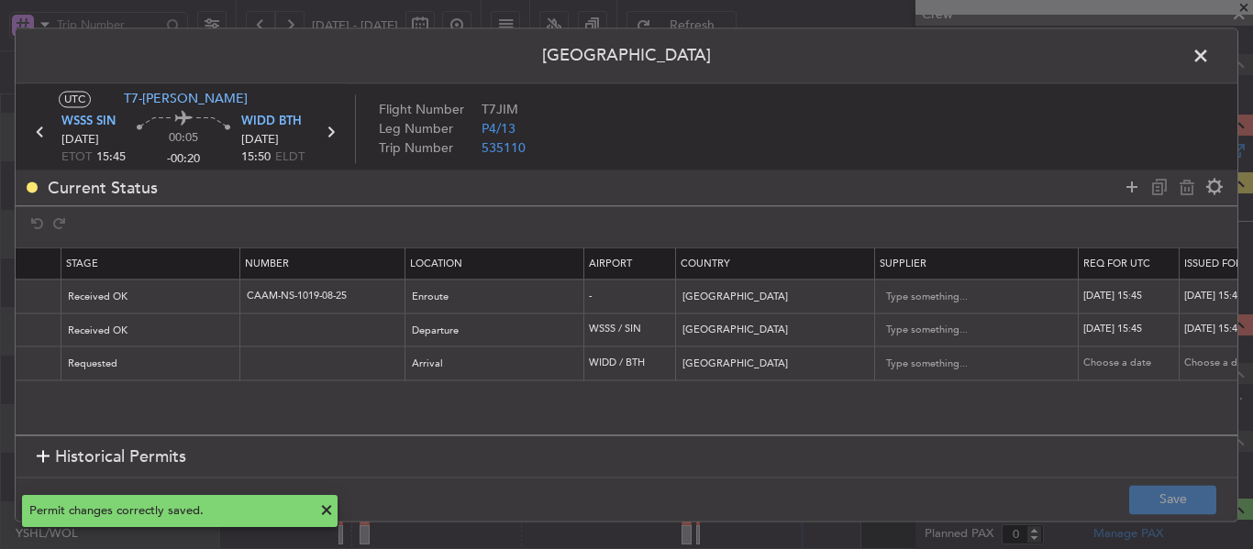
click at [336, 128] on icon at bounding box center [330, 132] width 24 height 24
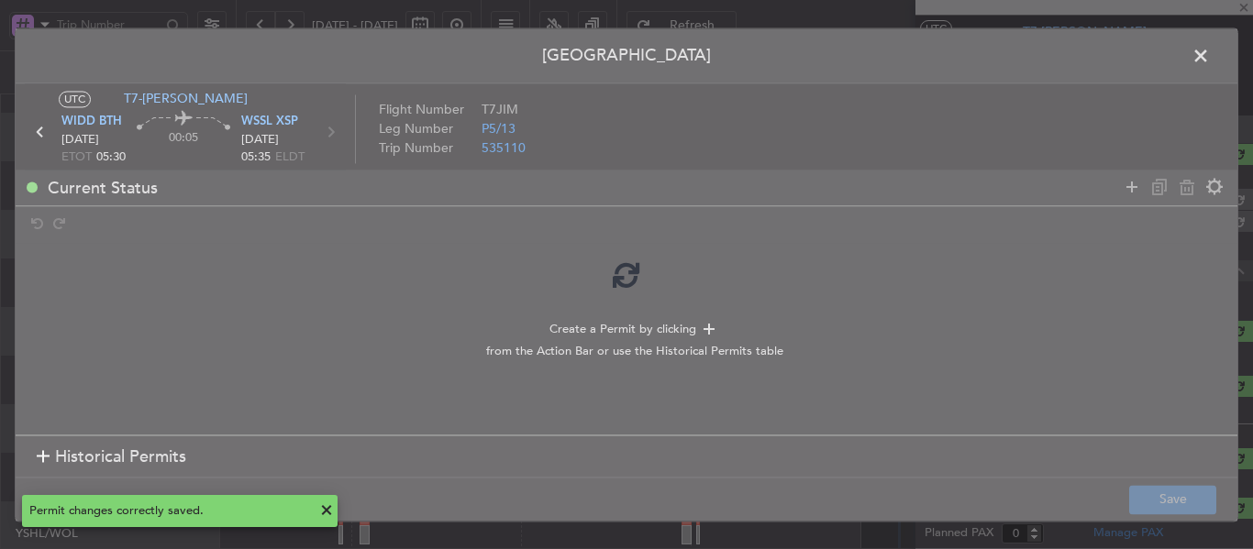
scroll to position [0, 0]
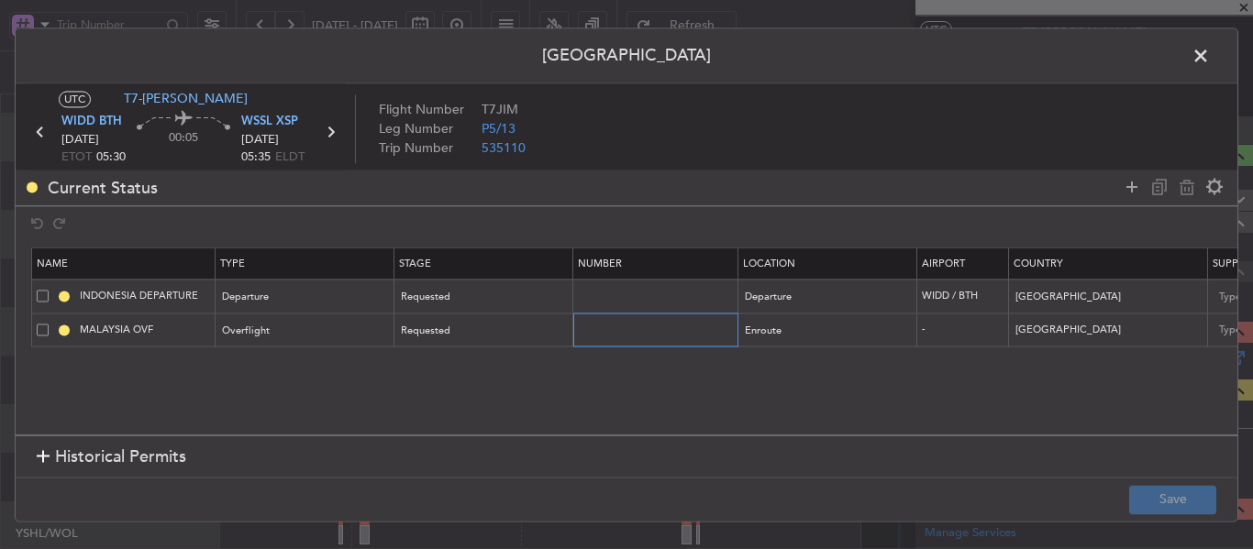
click at [593, 335] on input "text" at bounding box center [658, 330] width 160 height 16
paste input "CAAM-NS-1019-08-25"
type input "CAAM-NS-1019-08-25"
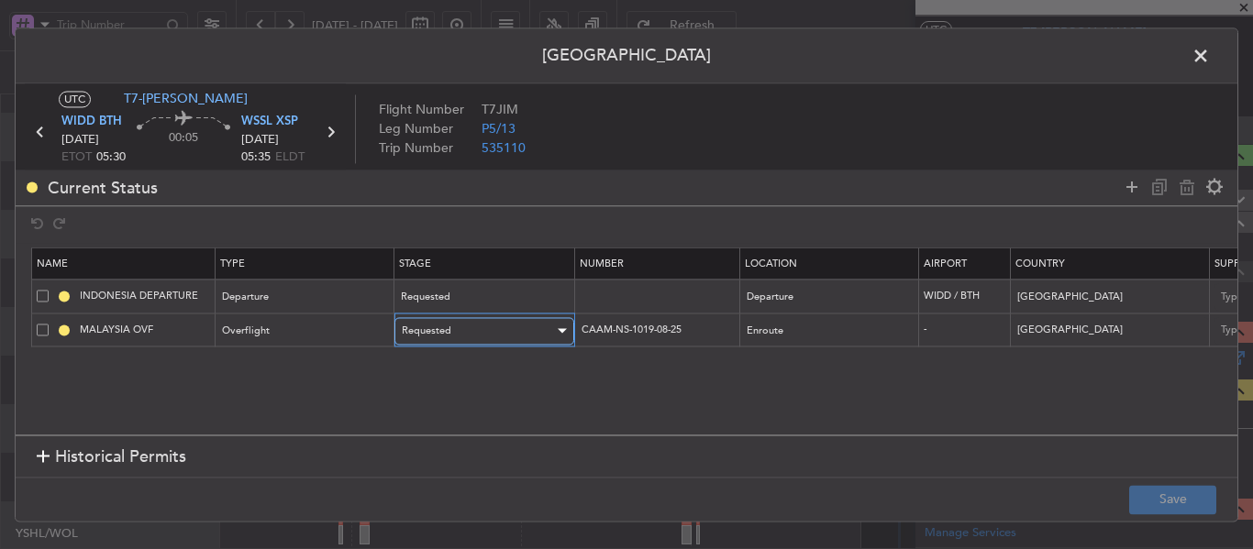
click at [515, 325] on div "Requested" at bounding box center [478, 331] width 152 height 28
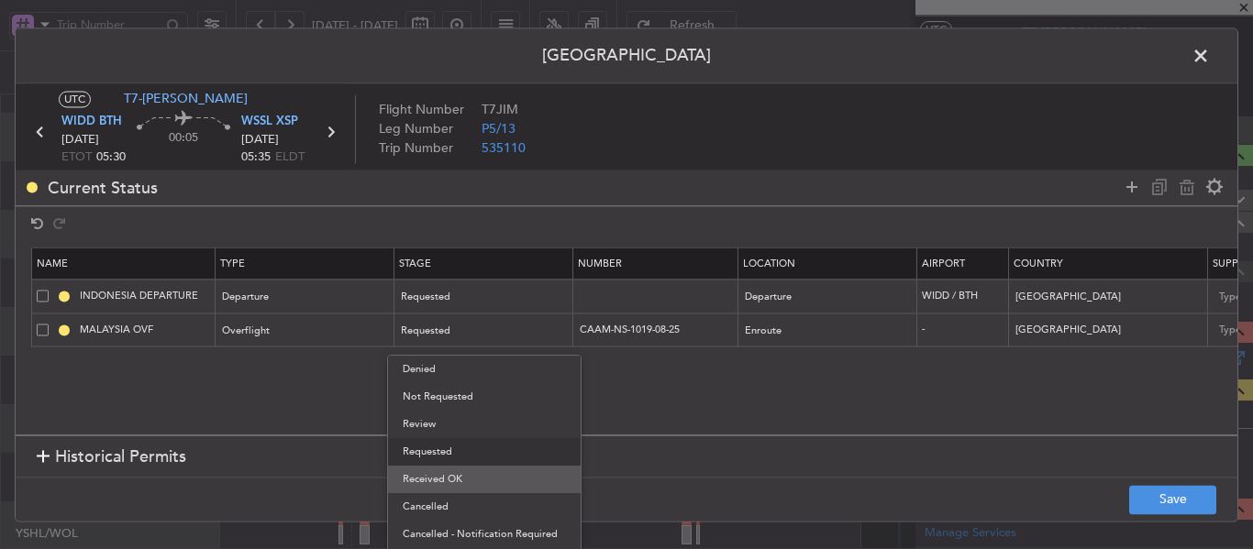
click at [471, 476] on span "Received OK" at bounding box center [484, 480] width 163 height 28
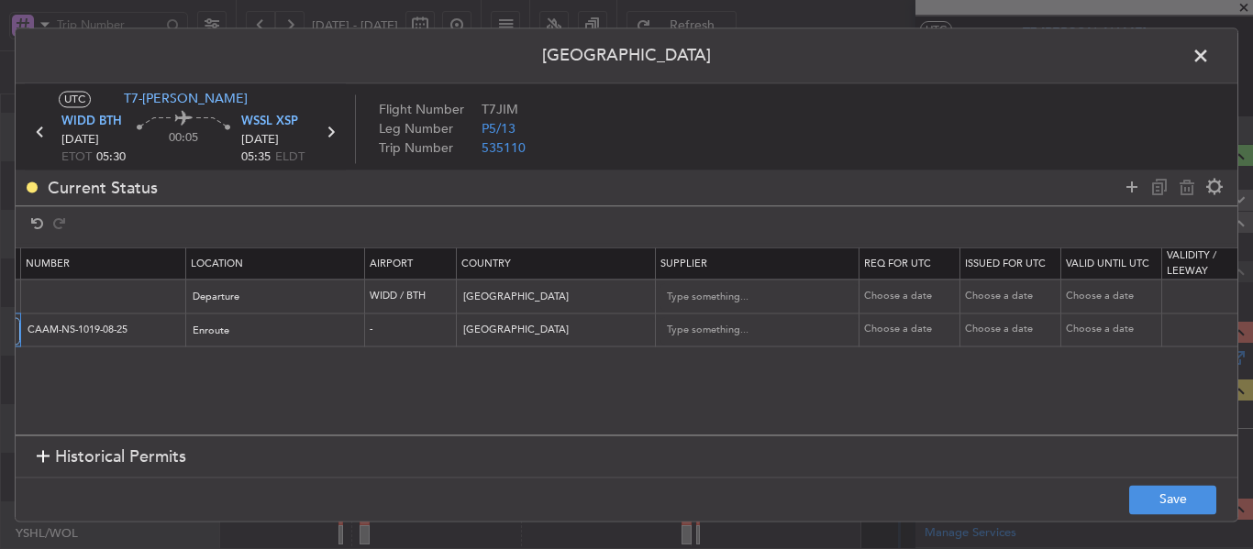
scroll to position [0, 694]
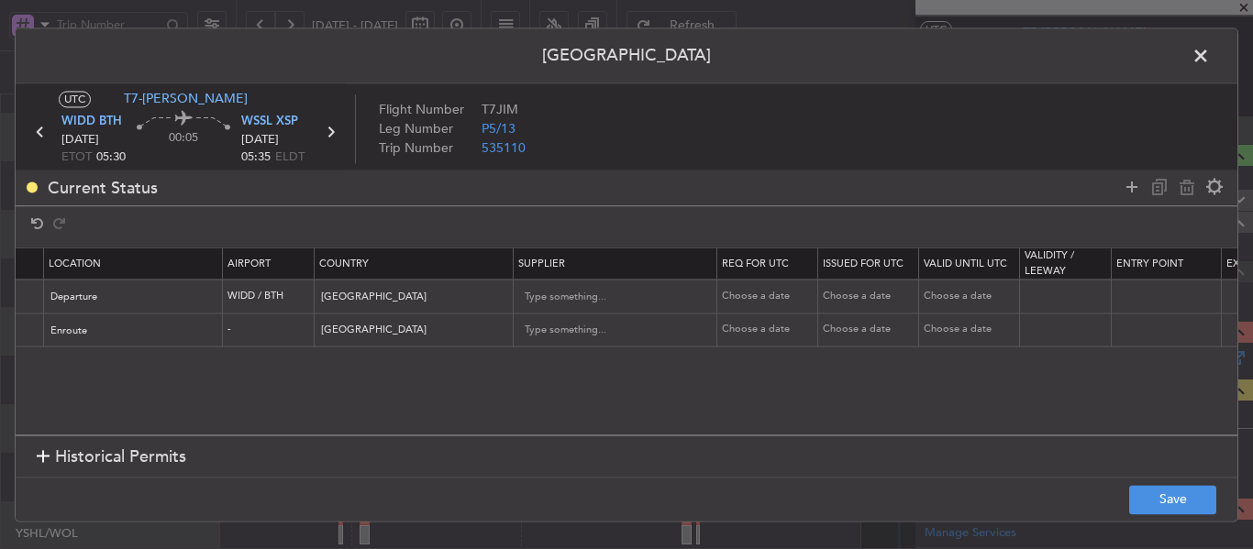
click at [752, 329] on div "Choose a date" at bounding box center [769, 331] width 95 height 16
select select "8"
select select "2025"
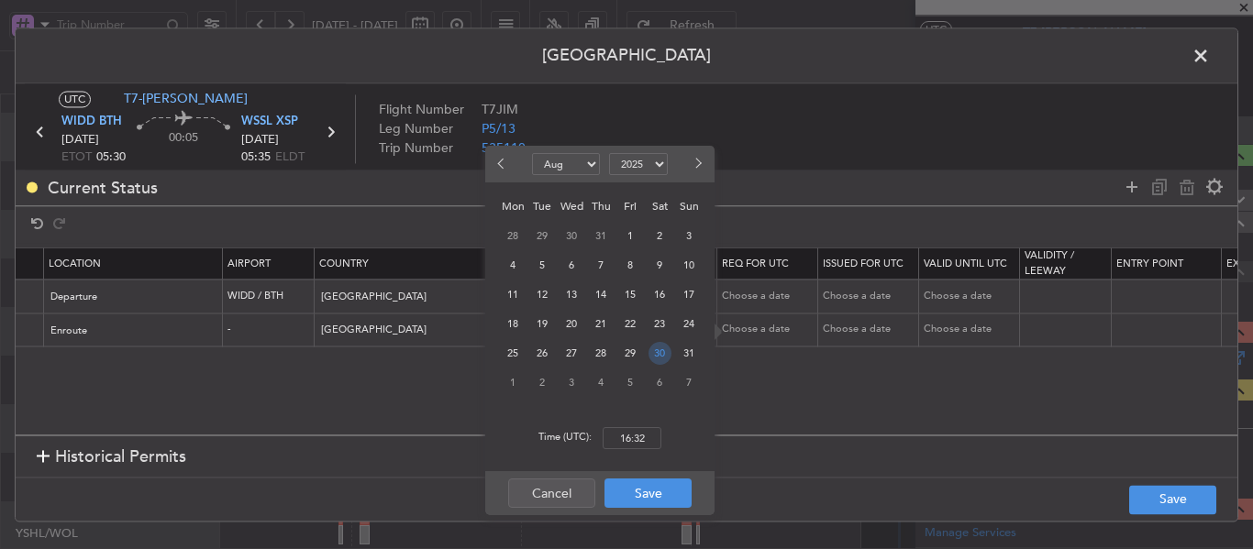
click at [662, 357] on span "30" at bounding box center [660, 353] width 23 height 23
click at [643, 438] on input "00:00" at bounding box center [632, 438] width 59 height 22
type input "05:30"
click at [638, 494] on button "Save" at bounding box center [648, 493] width 87 height 29
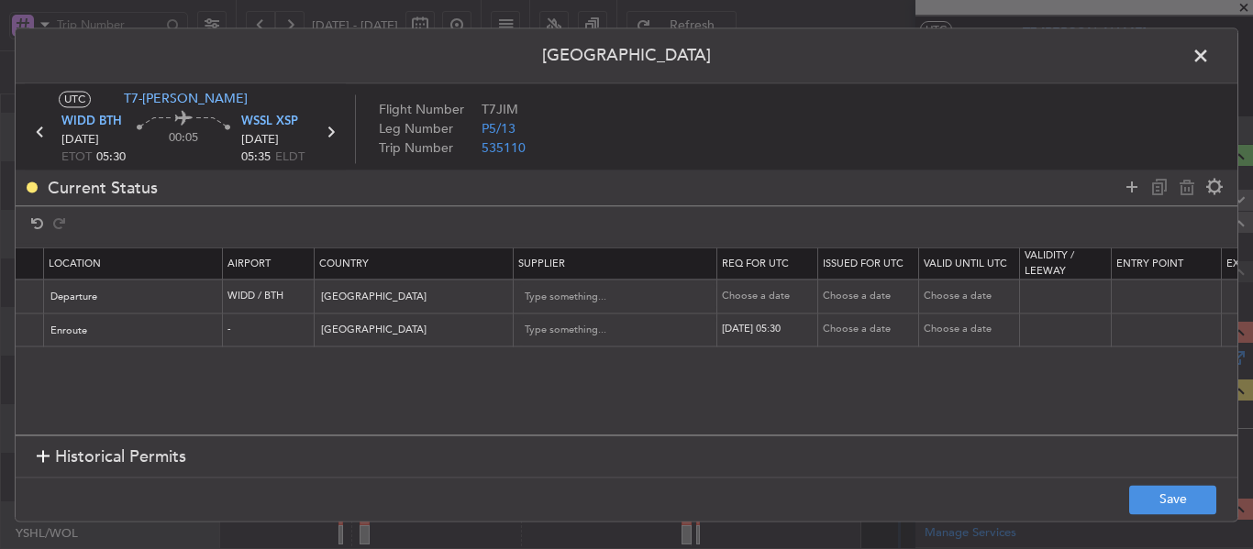
click at [851, 326] on div "Choose a date" at bounding box center [870, 331] width 95 height 16
select select "8"
select select "2025"
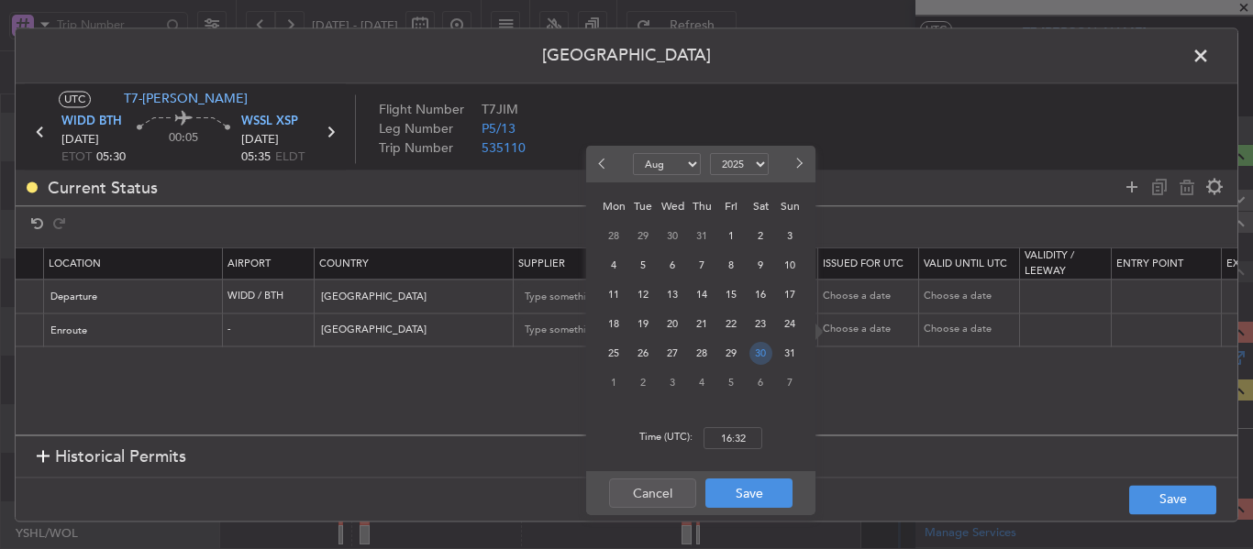
click at [764, 362] on span "30" at bounding box center [760, 353] width 23 height 23
click at [732, 445] on input "00:00" at bounding box center [733, 438] width 59 height 22
type input "05:30"
click at [747, 486] on button "Save" at bounding box center [748, 493] width 87 height 29
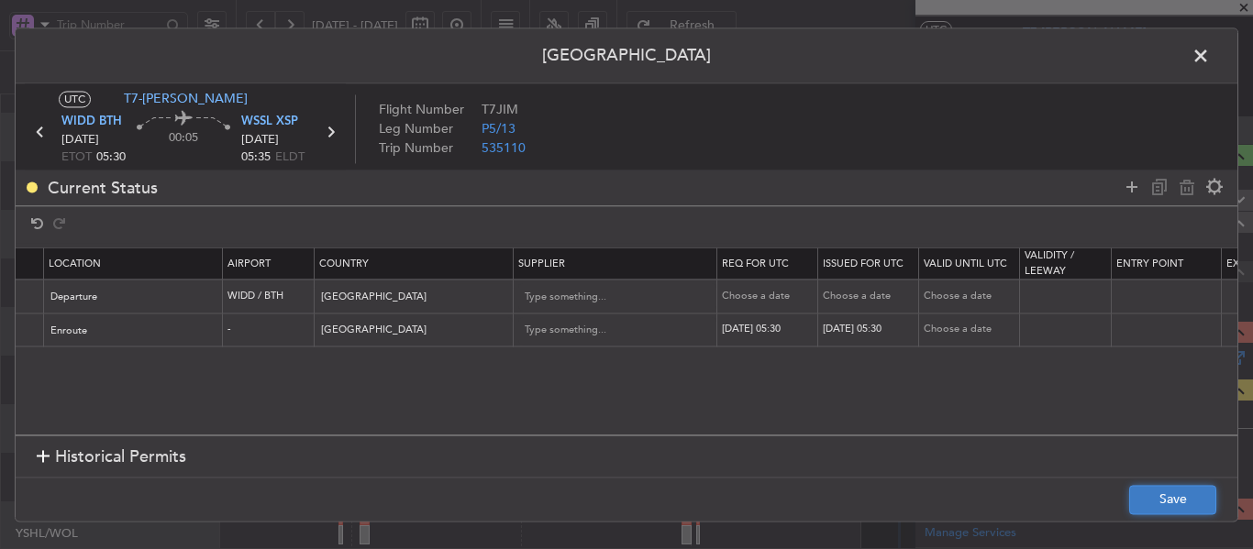
click at [1139, 501] on button "Save" at bounding box center [1172, 499] width 87 height 29
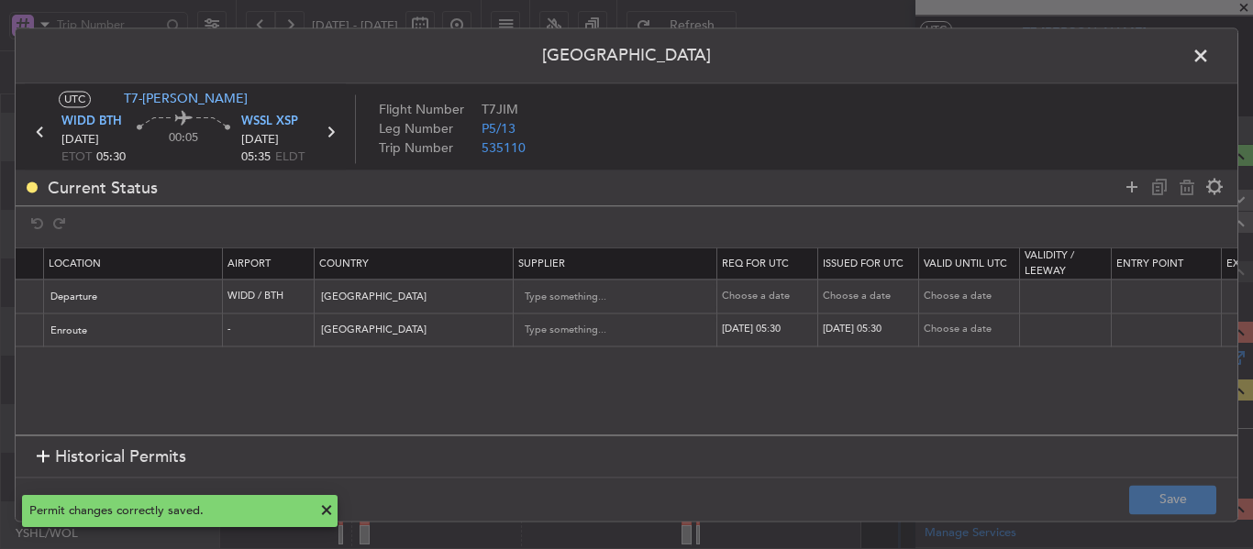
click at [1210, 59] on span at bounding box center [1210, 60] width 0 height 37
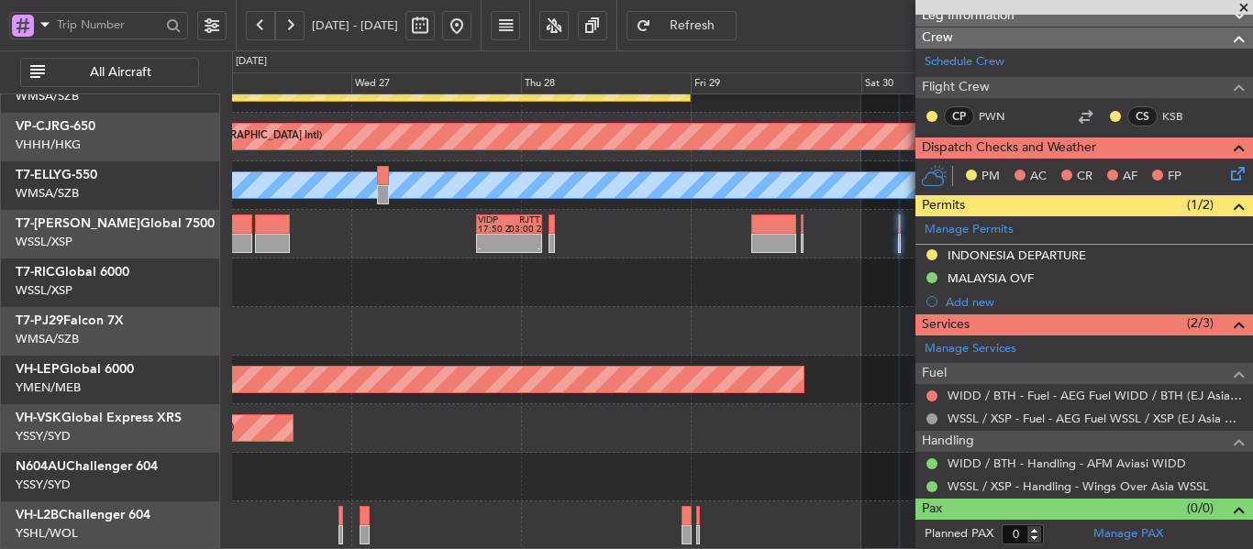
scroll to position [176, 0]
click at [793, 423] on div "Unplanned Maint Sydney ([PERSON_NAME] Intl)" at bounding box center [742, 429] width 1020 height 49
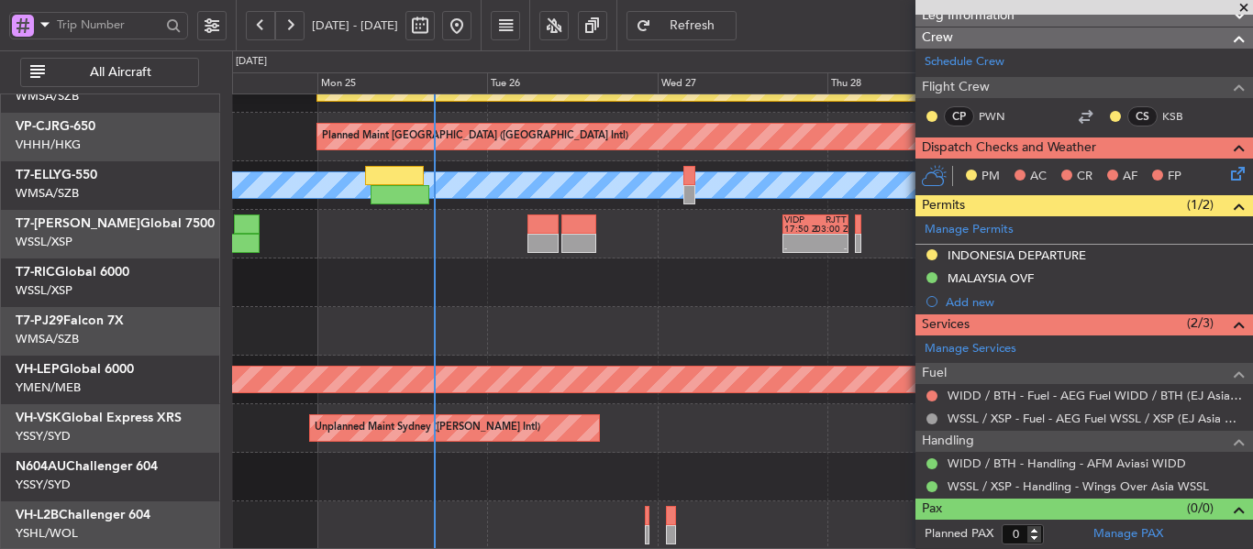
click at [608, 373] on div "Planned Maint [GEOGRAPHIC_DATA] ([GEOGRAPHIC_DATA] Intl) [PERSON_NAME] (Sultan …" at bounding box center [742, 234] width 1020 height 632
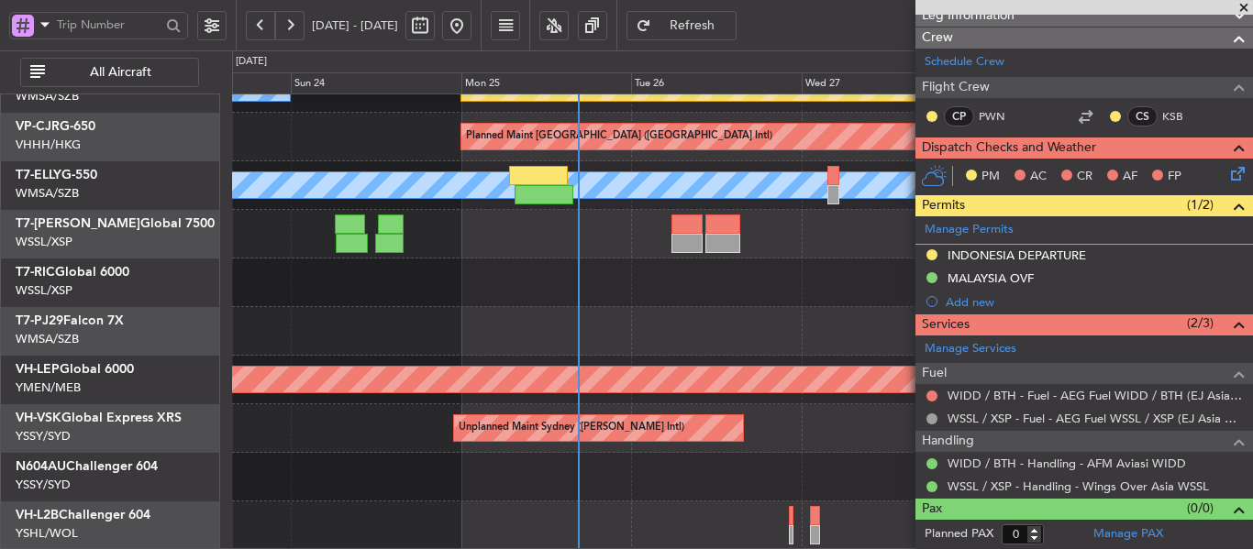
click at [607, 311] on div at bounding box center [742, 331] width 1020 height 49
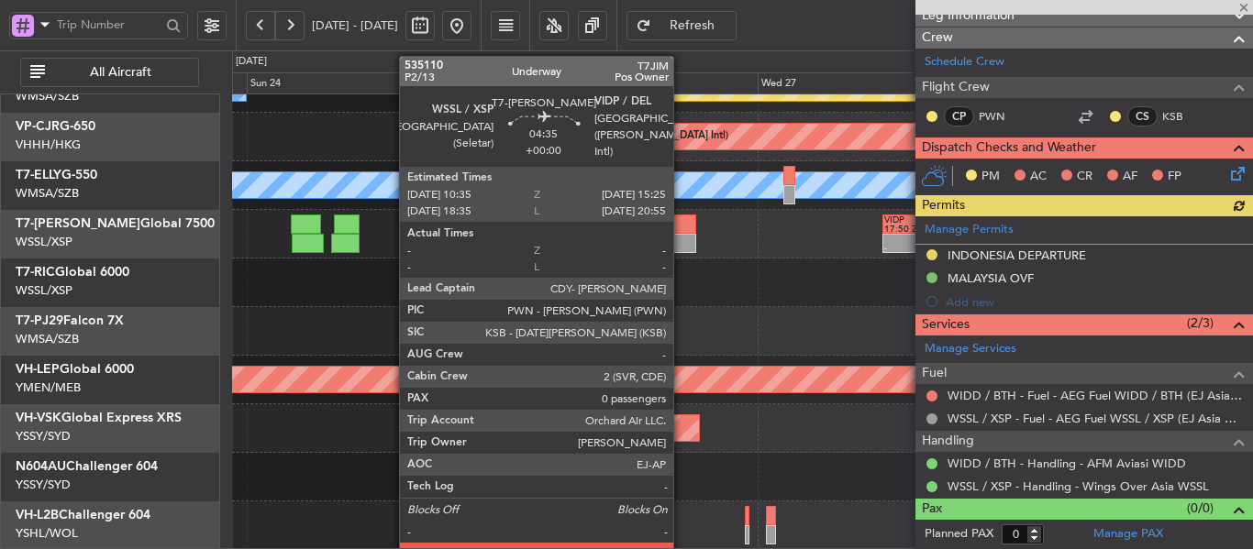
click at [682, 239] on div at bounding box center [678, 243] width 35 height 19
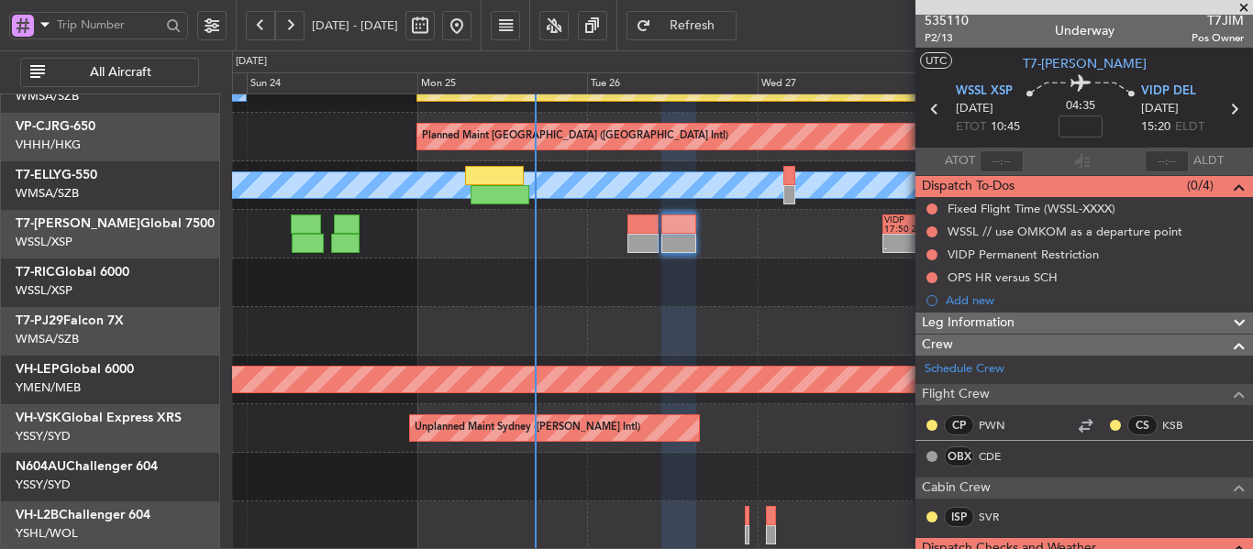
scroll to position [0, 0]
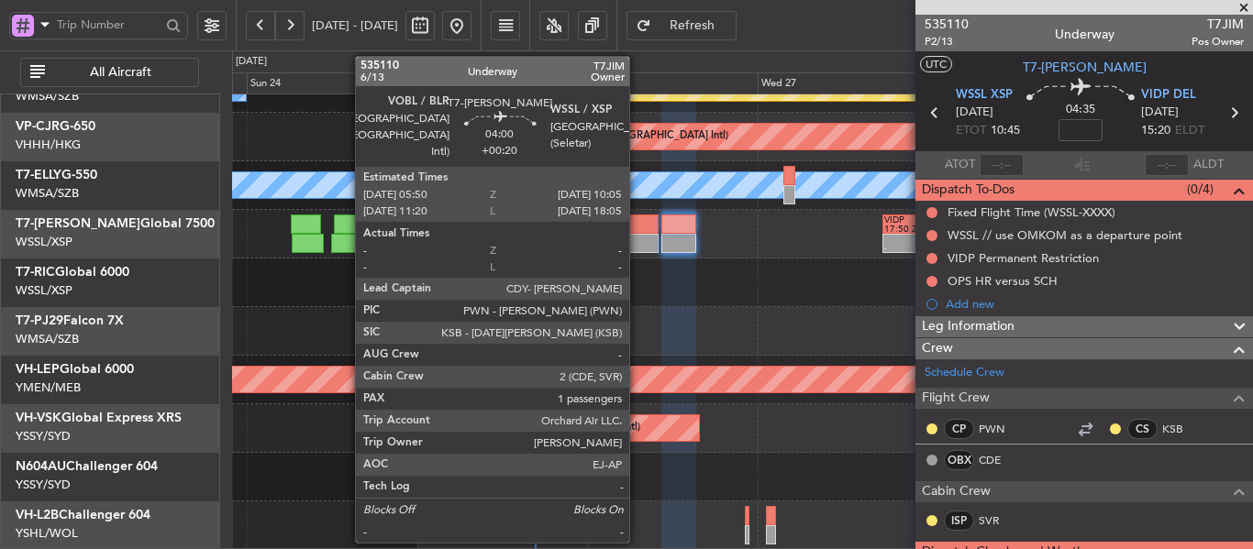
click at [638, 219] on div at bounding box center [642, 224] width 30 height 19
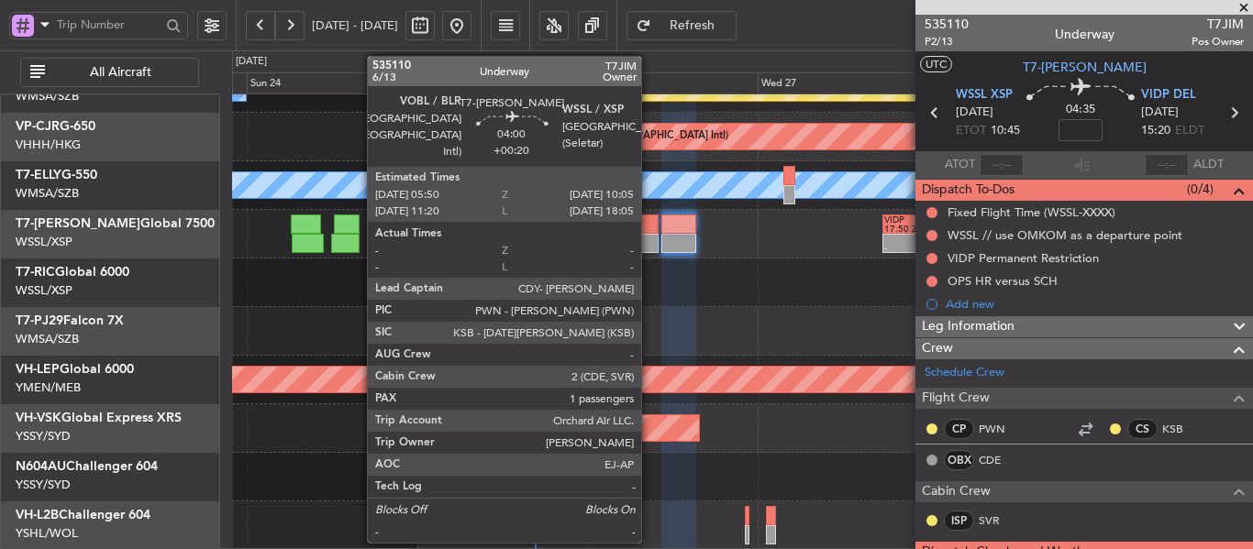
click at [649, 238] on div at bounding box center [642, 243] width 30 height 19
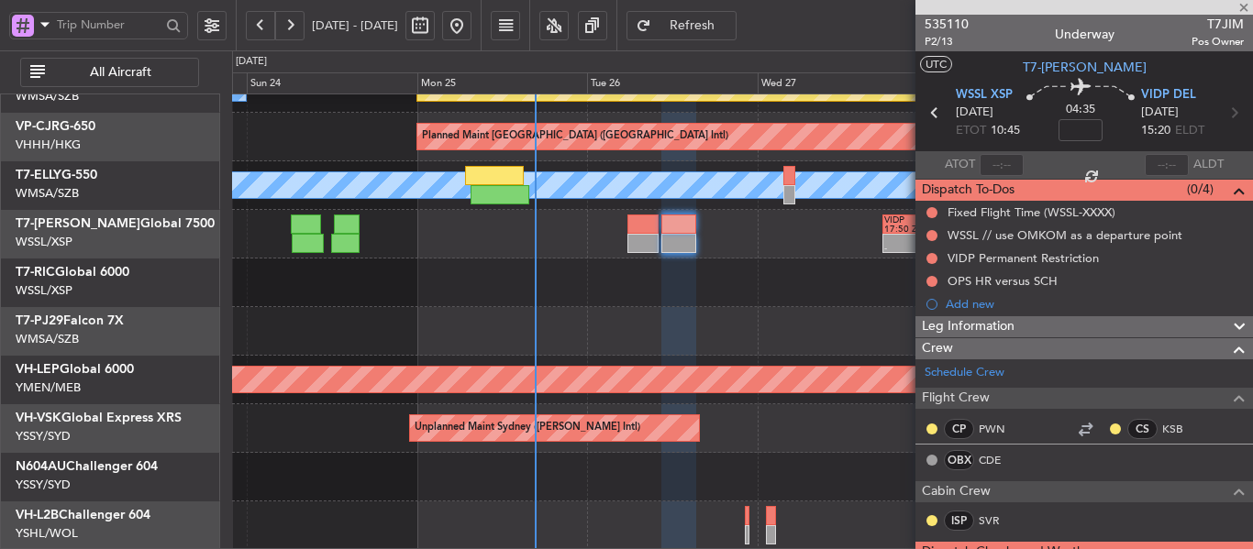
type input "+00:20"
type input "1"
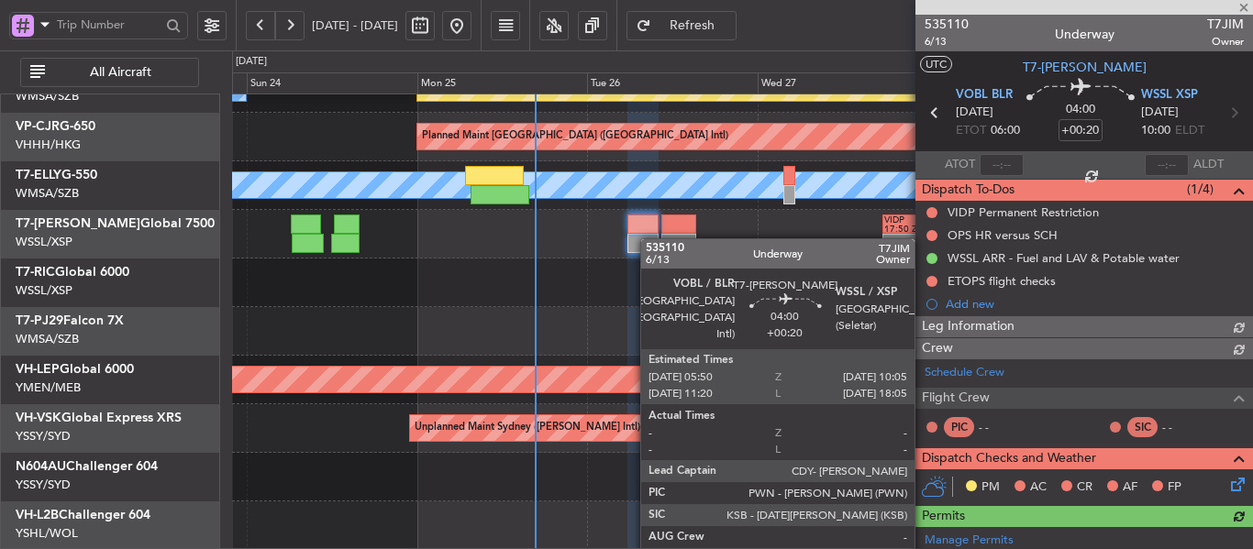
type input "[PERSON_NAME] (LEU)"
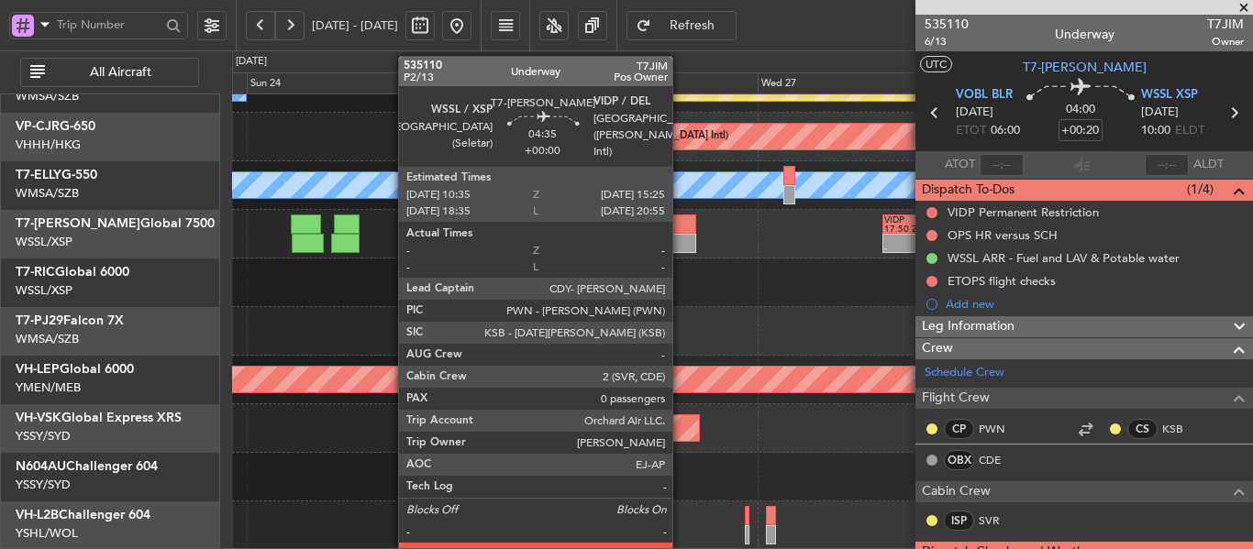
click at [681, 238] on div at bounding box center [678, 243] width 35 height 19
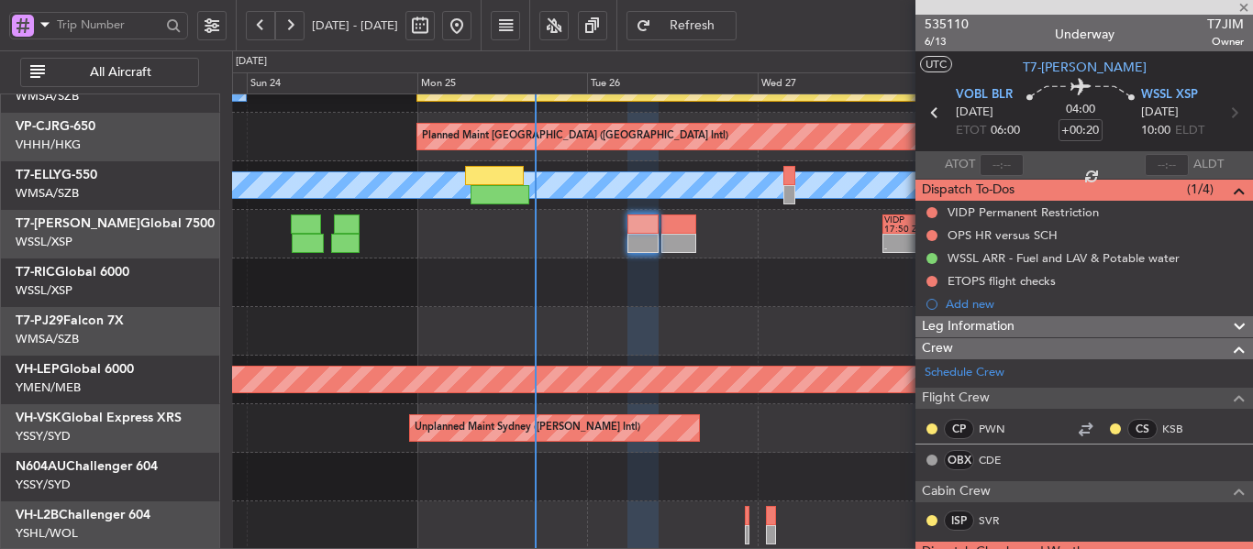
type input "0"
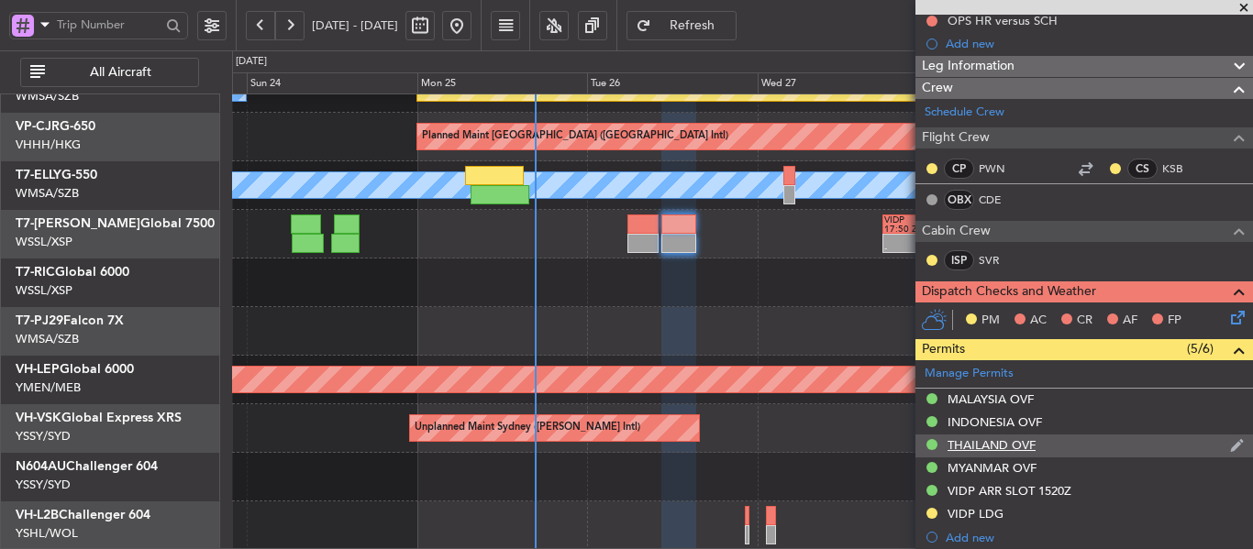
scroll to position [275, 0]
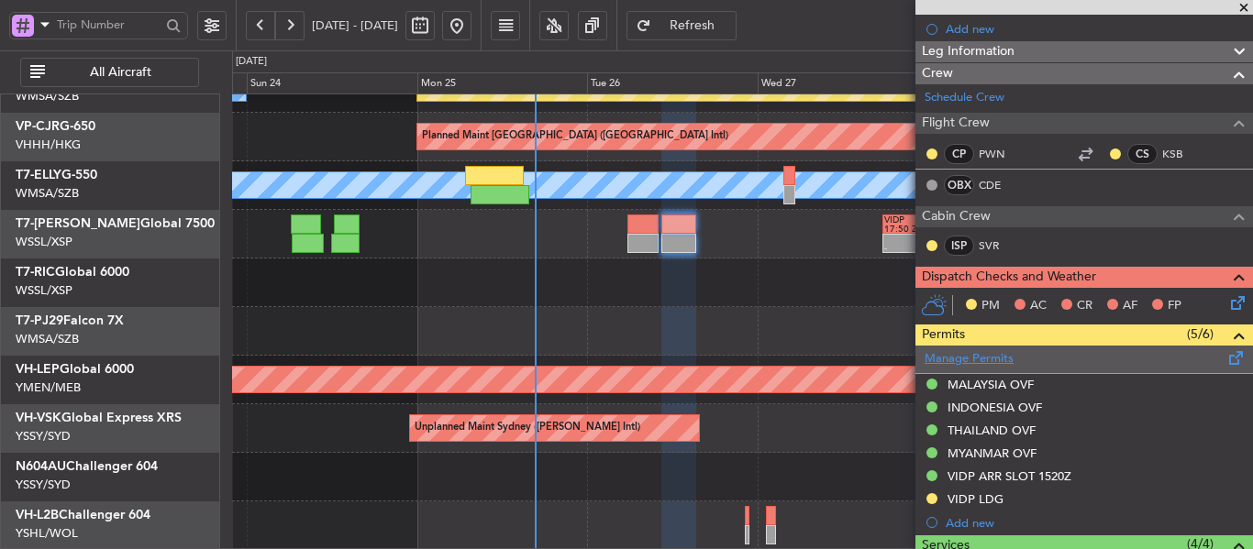
click at [1002, 356] on link "Manage Permits" at bounding box center [969, 359] width 89 height 18
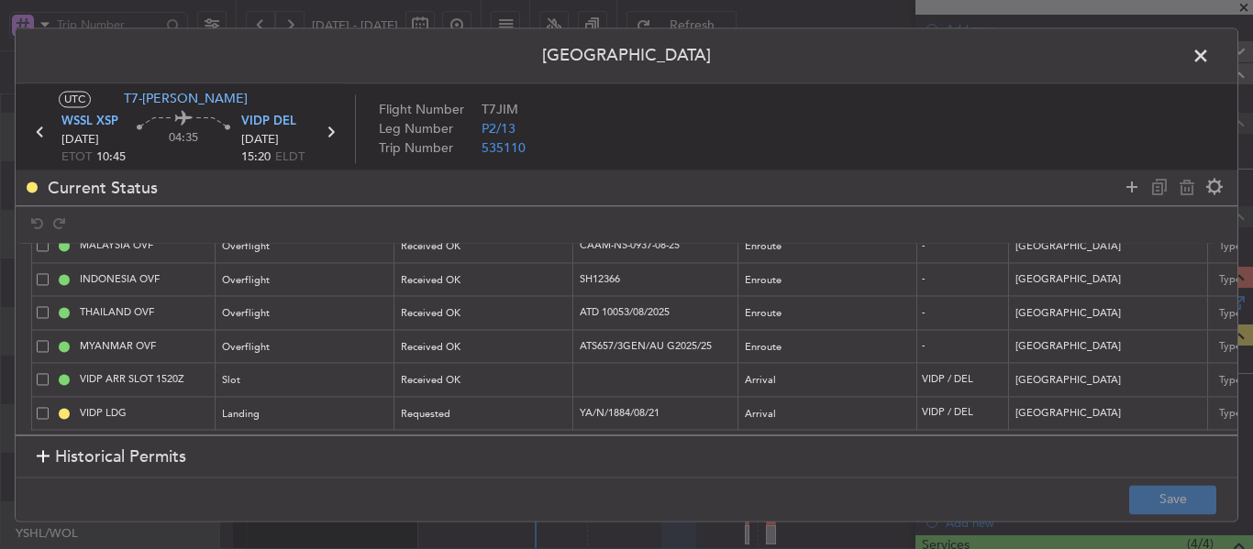
scroll to position [0, 0]
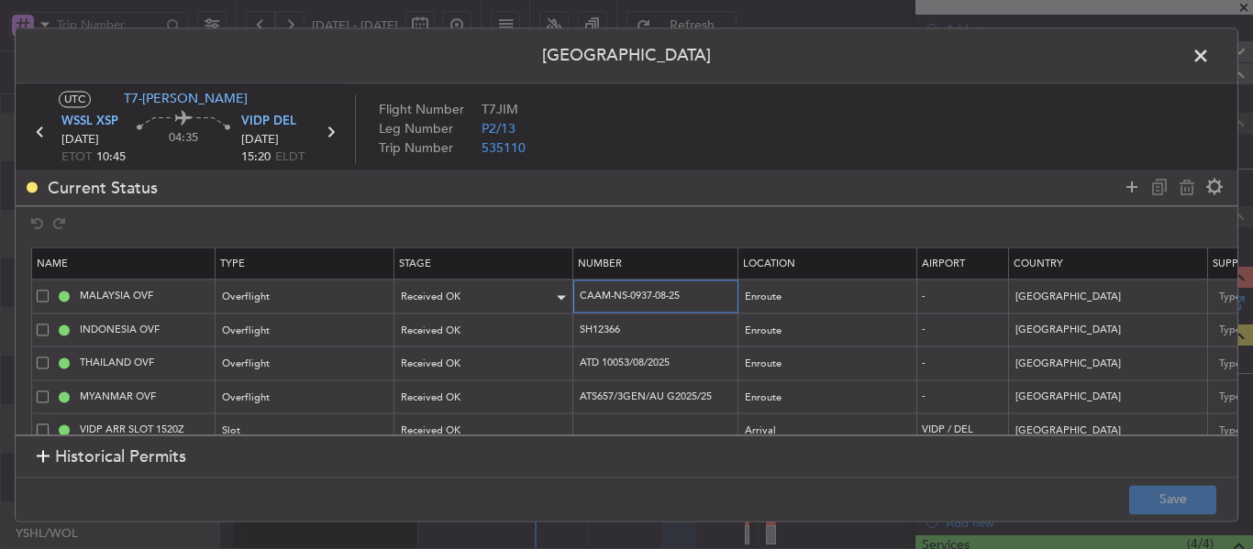
drag, startPoint x: 698, startPoint y: 294, endPoint x: 544, endPoint y: 293, distance: 154.1
click at [544, 293] on tr "MALAYSIA OVF Overflight Received OK CAAM-NS-0937-08-25 Enroute - [GEOGRAPHIC_DA…" at bounding box center [1202, 297] width 2340 height 34
drag, startPoint x: 641, startPoint y: 328, endPoint x: 552, endPoint y: 327, distance: 89.0
click at [552, 327] on tr "INDONESIA OVF Overflight Received OK SH12366 Enroute - [GEOGRAPHIC_DATA] [DATE]…" at bounding box center [1202, 331] width 2340 height 34
drag, startPoint x: 692, startPoint y: 363, endPoint x: 562, endPoint y: 362, distance: 129.3
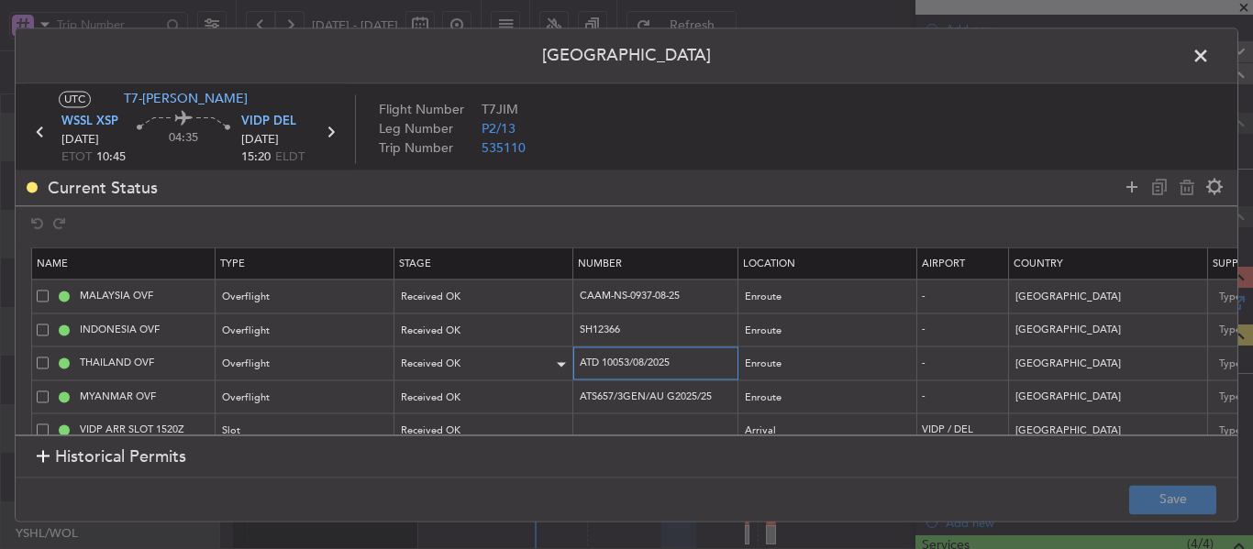
click at [562, 362] on tr "THAILAND OVF Overflight Received OK ATD 10053/08/2025 Enroute - [GEOGRAPHIC_DAT…" at bounding box center [1202, 364] width 2340 height 34
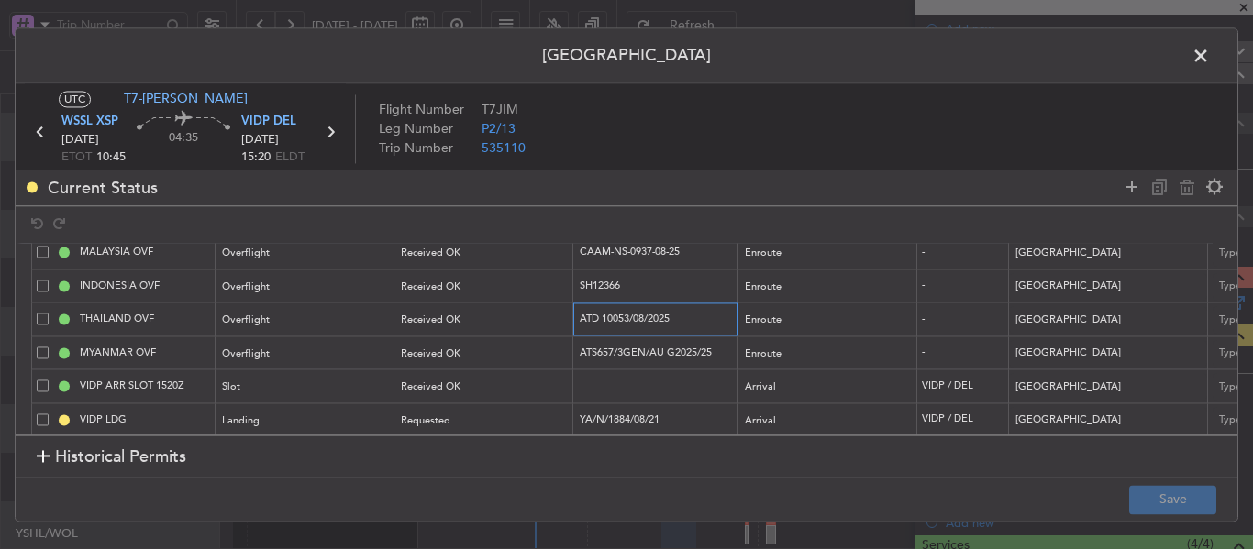
scroll to position [64, 0]
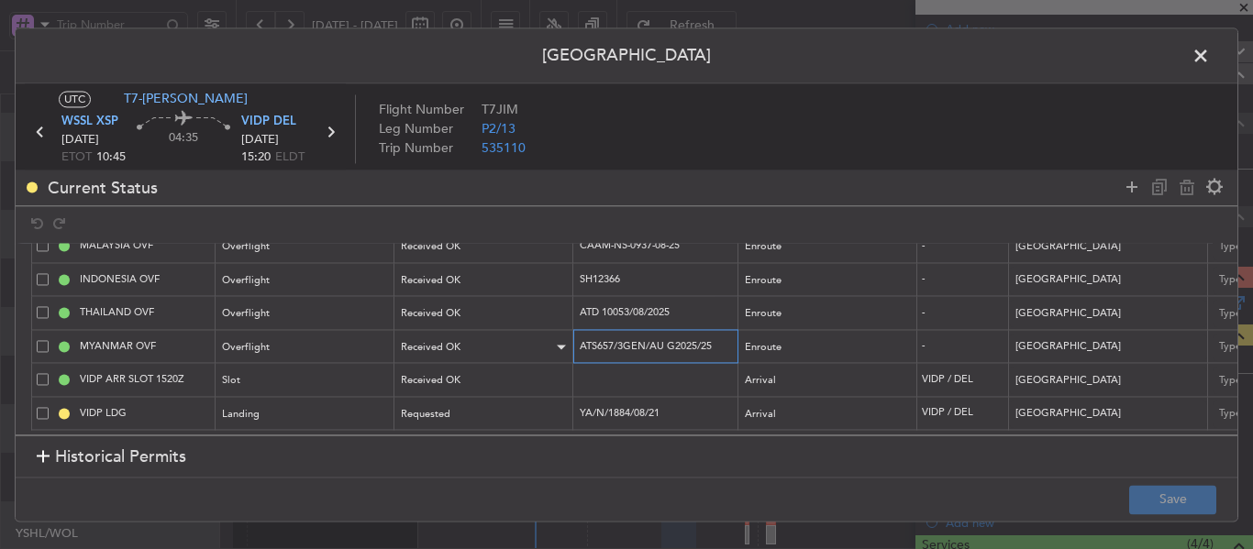
drag, startPoint x: 685, startPoint y: 327, endPoint x: 536, endPoint y: 335, distance: 149.7
click at [536, 335] on tr "MYANMAR OVF Overflight Received OK ATS657/3GEN/AU G2025/25 Enroute - [GEOGRAPHI…" at bounding box center [1202, 347] width 2340 height 34
click at [1210, 56] on span at bounding box center [1210, 60] width 0 height 37
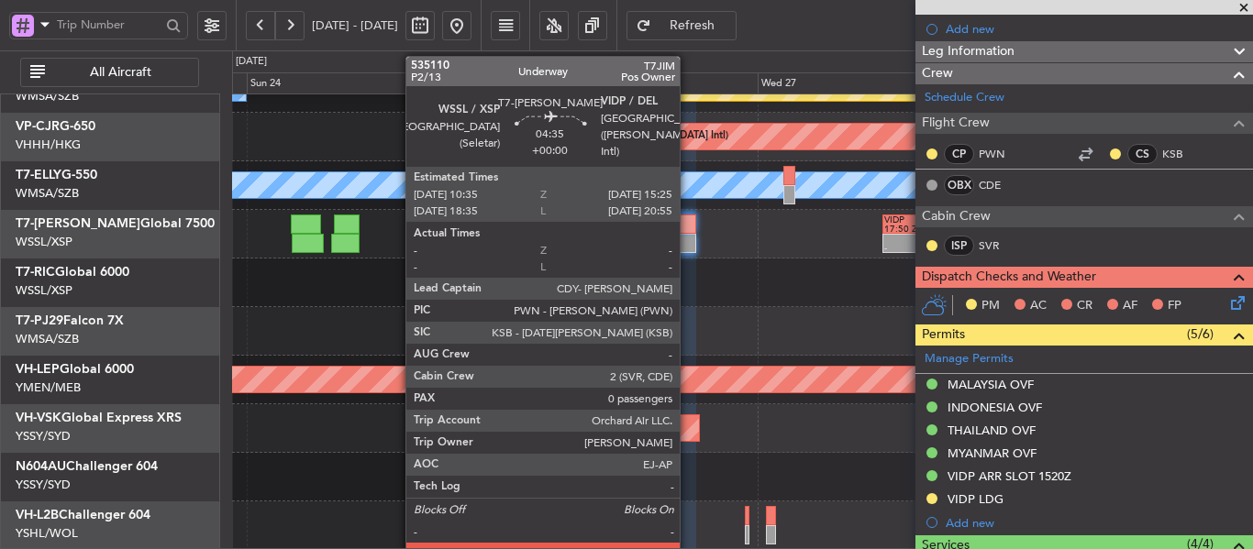
click at [688, 233] on div at bounding box center [678, 224] width 35 height 19
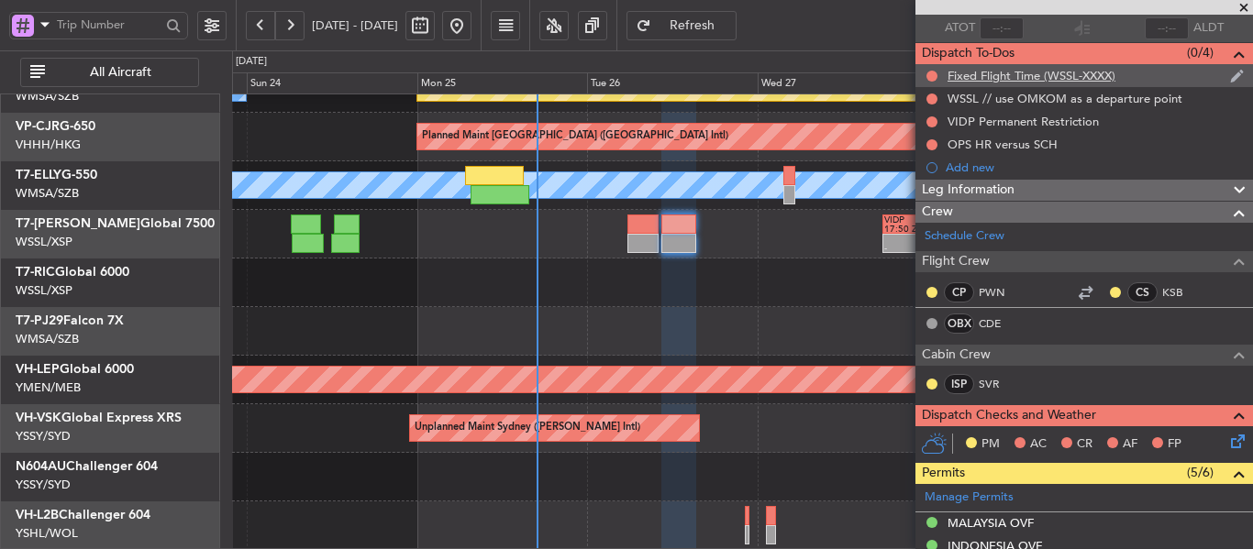
scroll to position [0, 0]
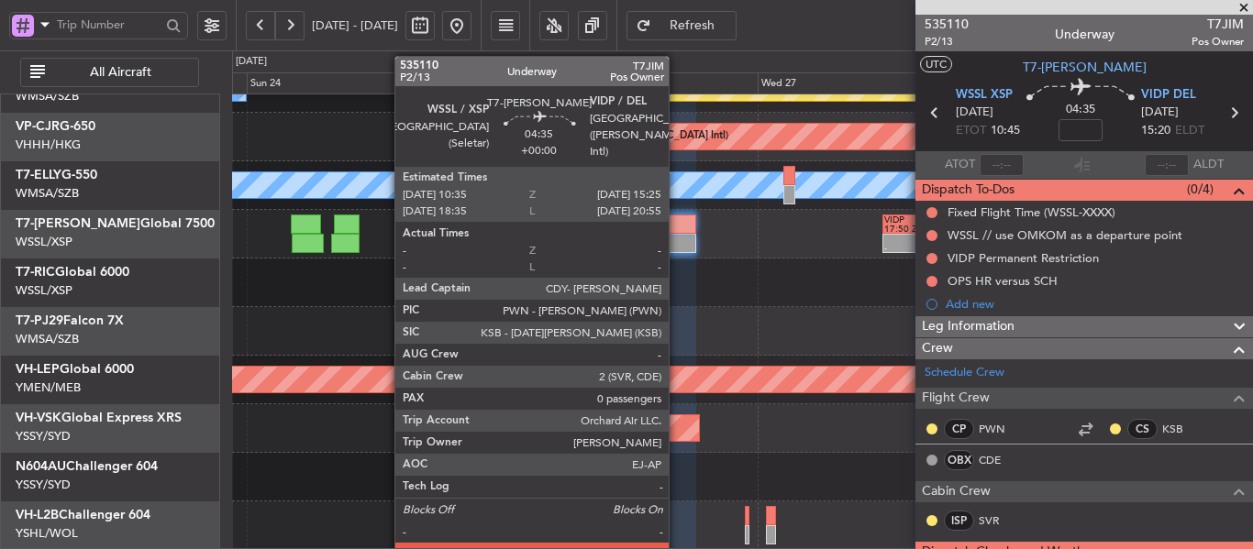
click at [677, 233] on div at bounding box center [678, 224] width 35 height 19
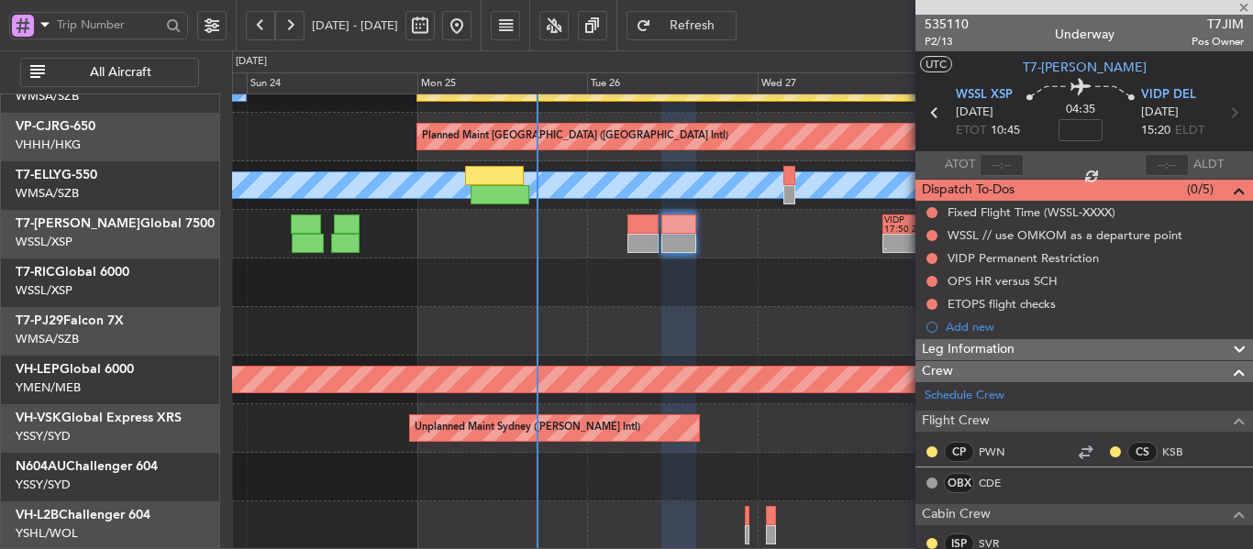
type input "[PERSON_NAME] (LEU)"
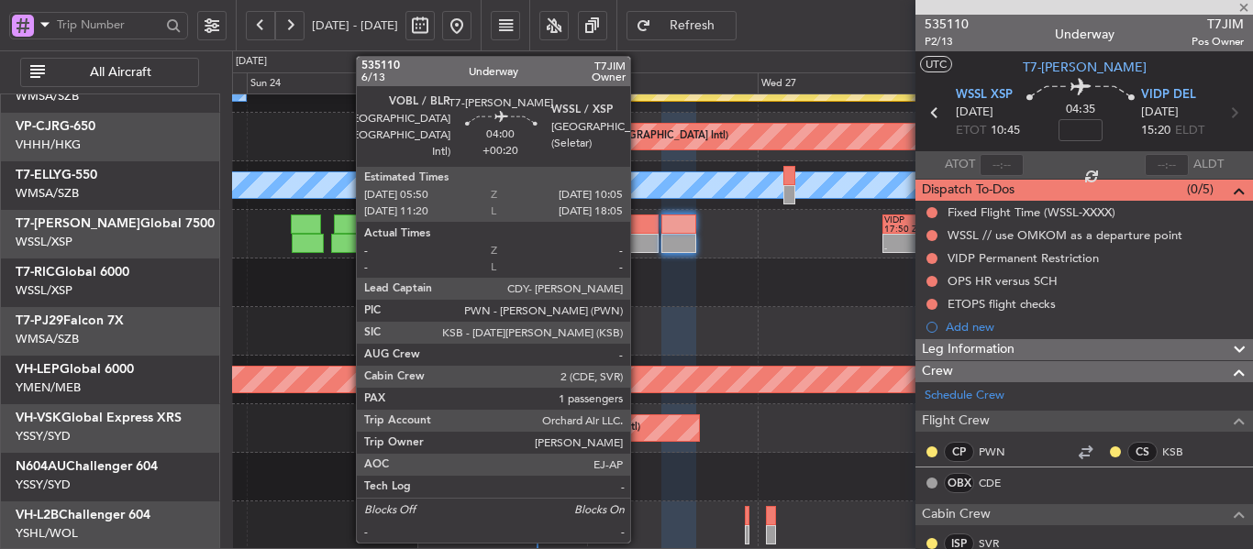
click at [638, 239] on div at bounding box center [642, 243] width 30 height 19
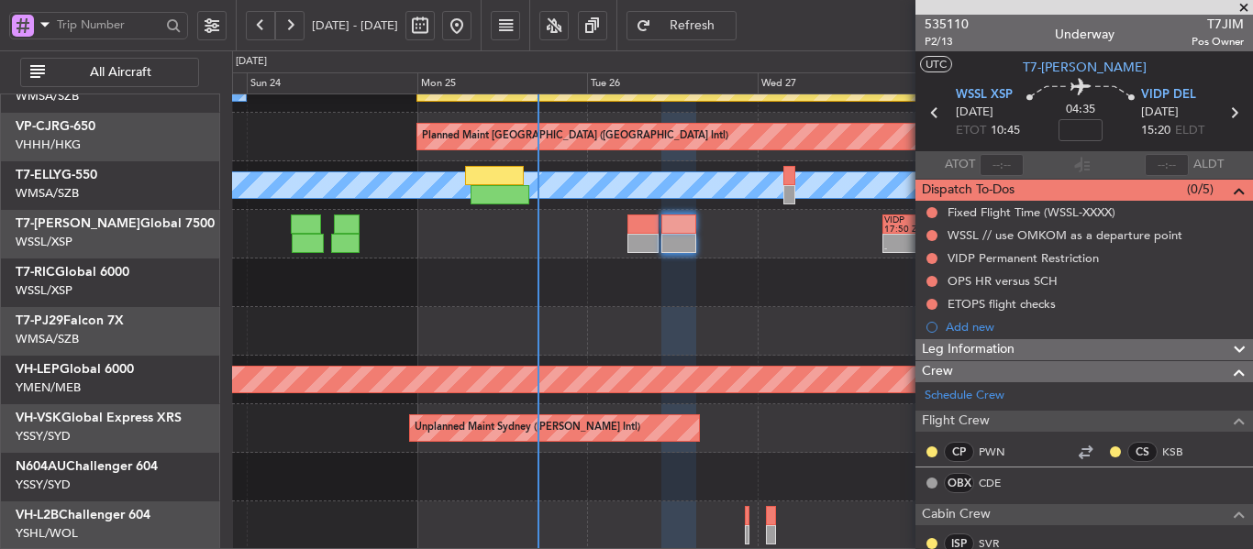
type input "[PERSON_NAME] (LEU)"
